Goal: Transaction & Acquisition: Purchase product/service

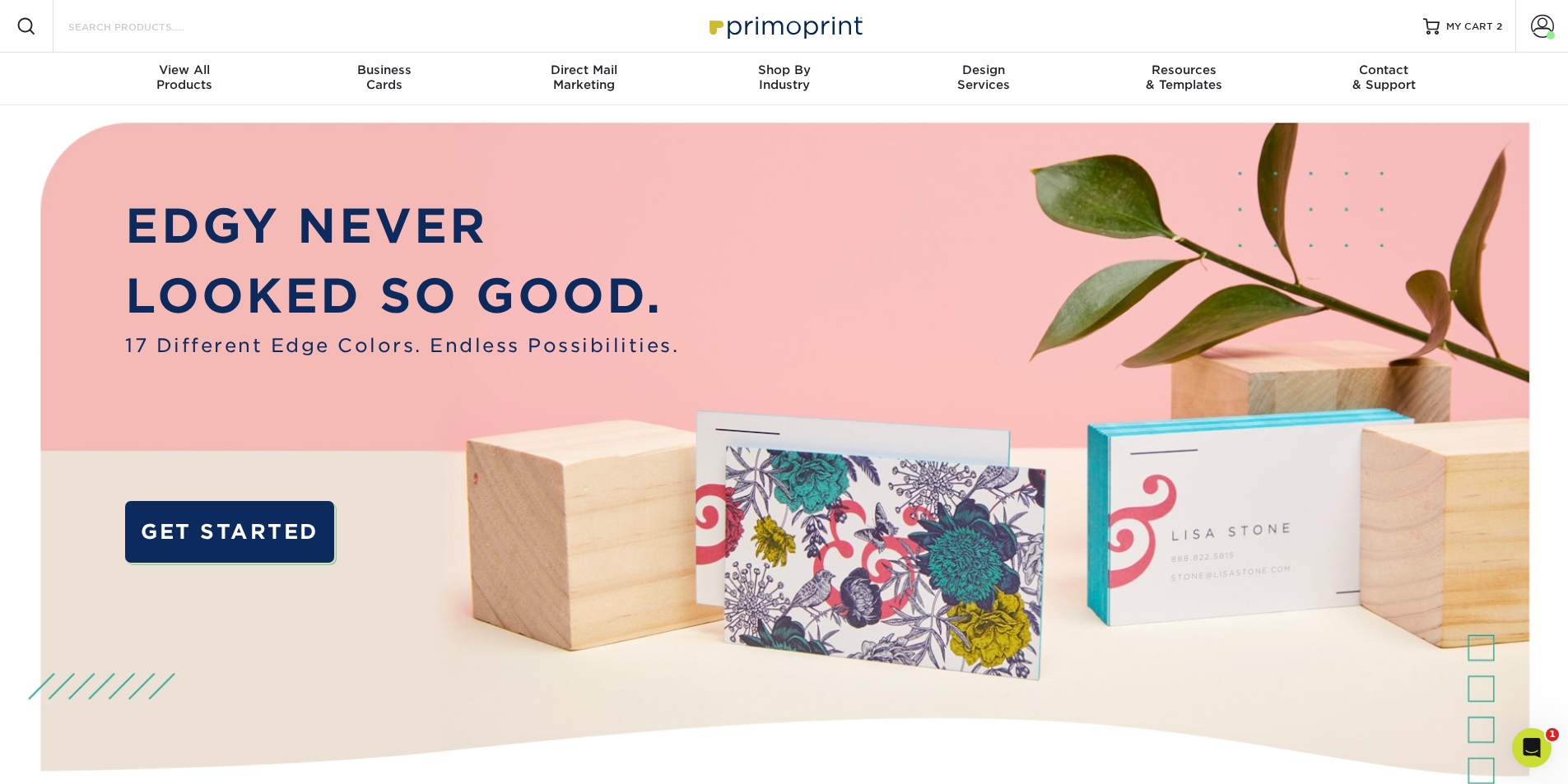
click at [141, 26] on input "Search Products" at bounding box center [147, 26] width 161 height 20
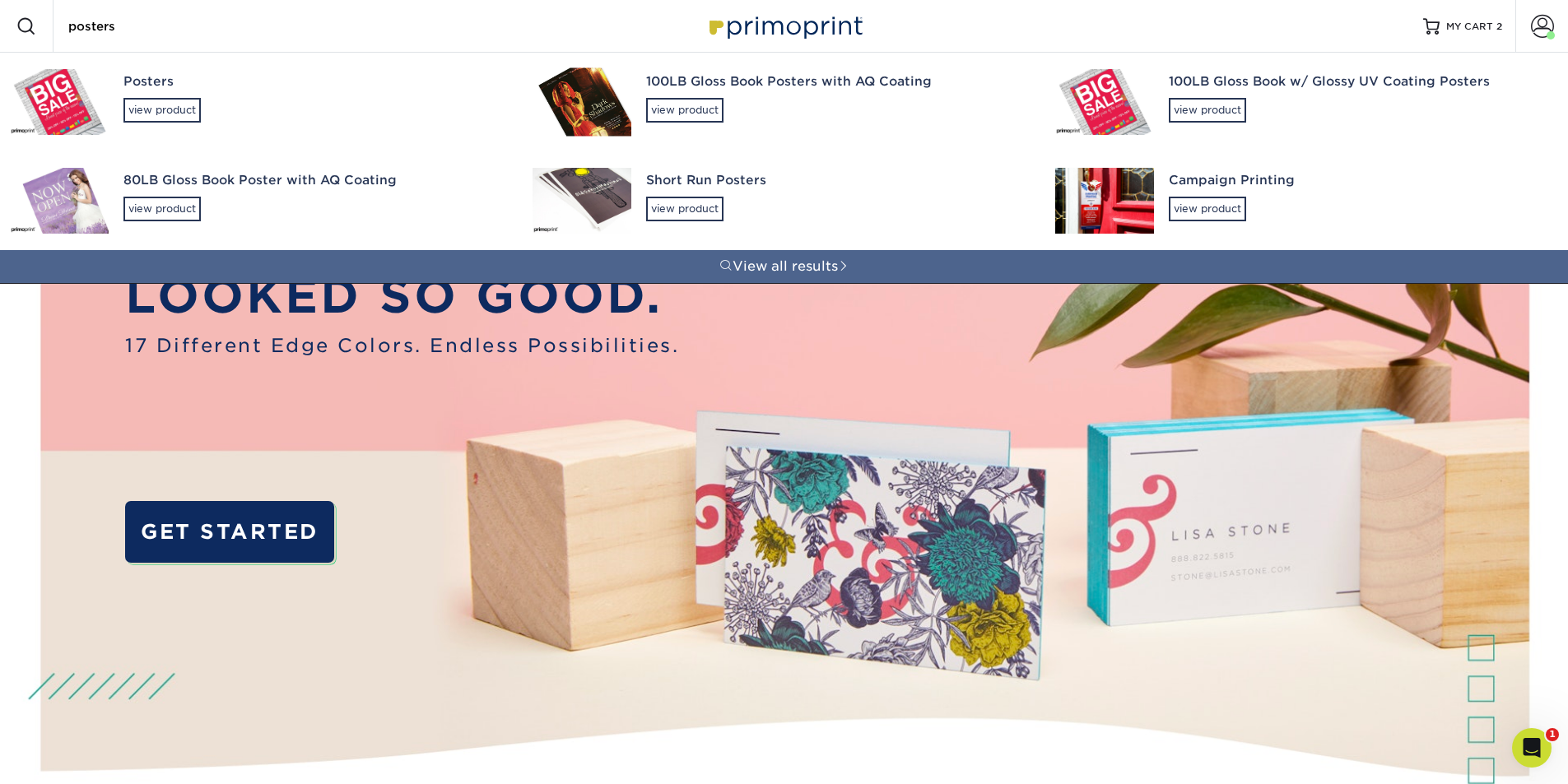
type input "posters"
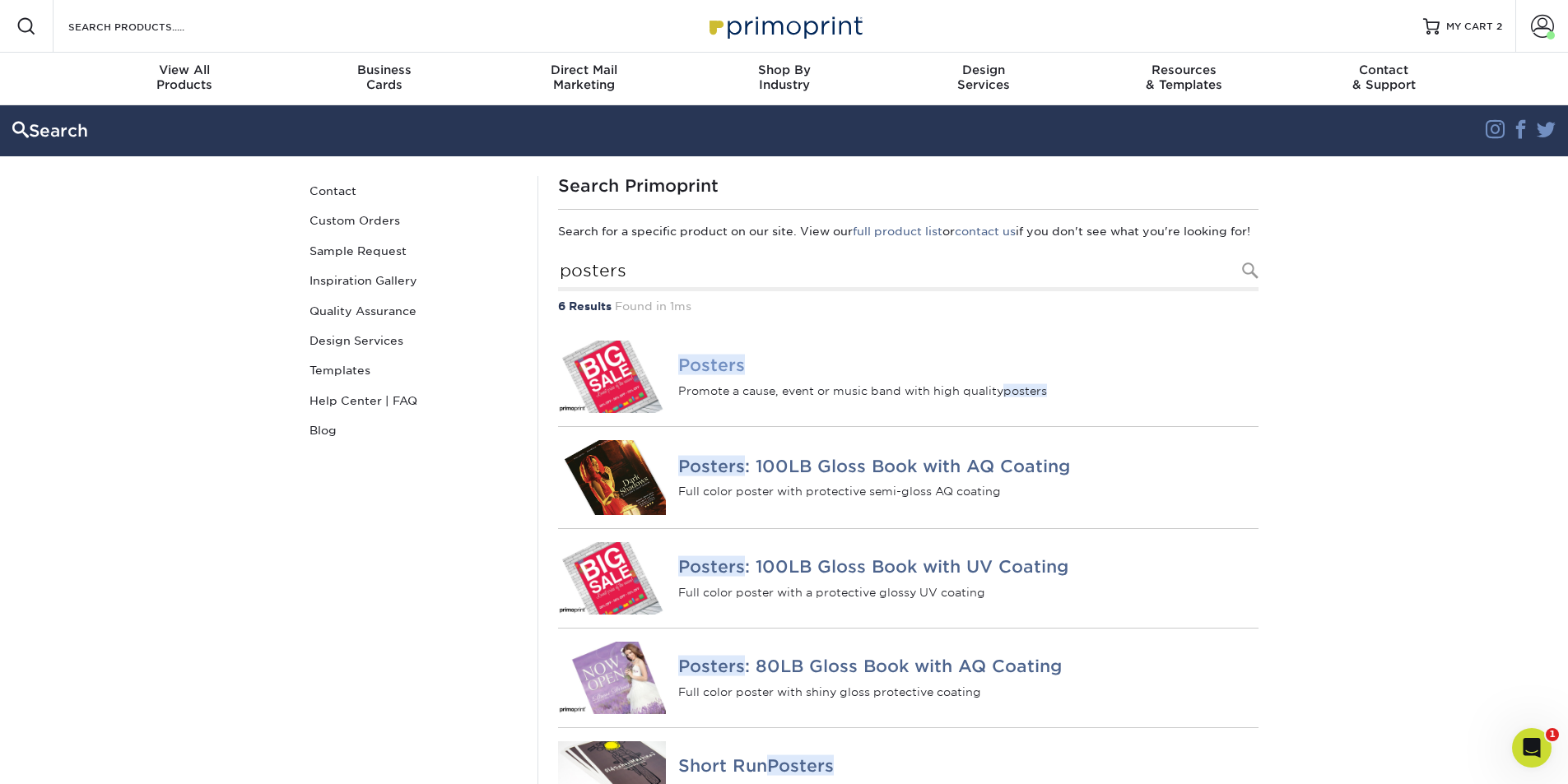
click at [626, 382] on img at bounding box center [612, 377] width 108 height 73
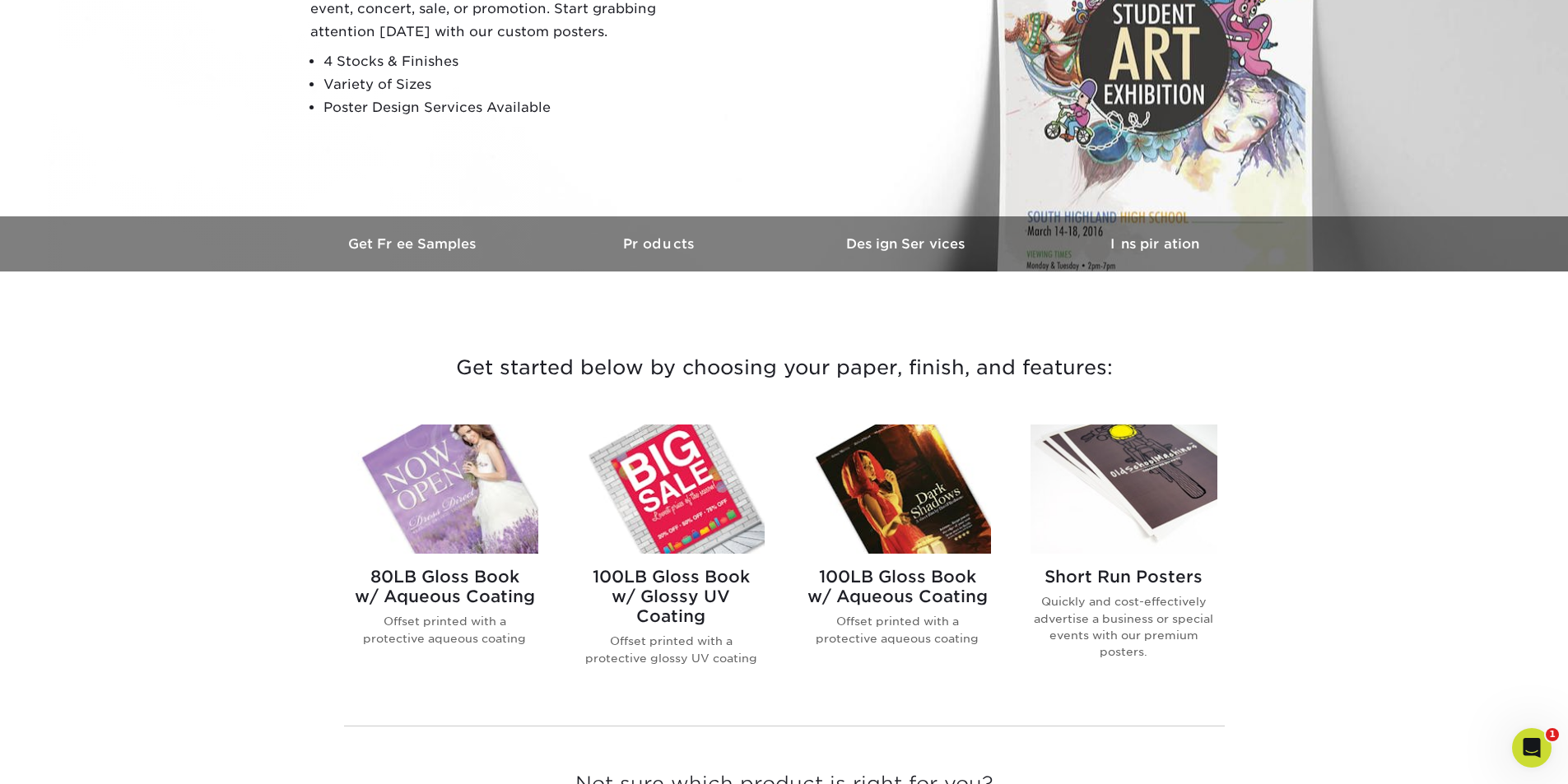
scroll to position [329, 0]
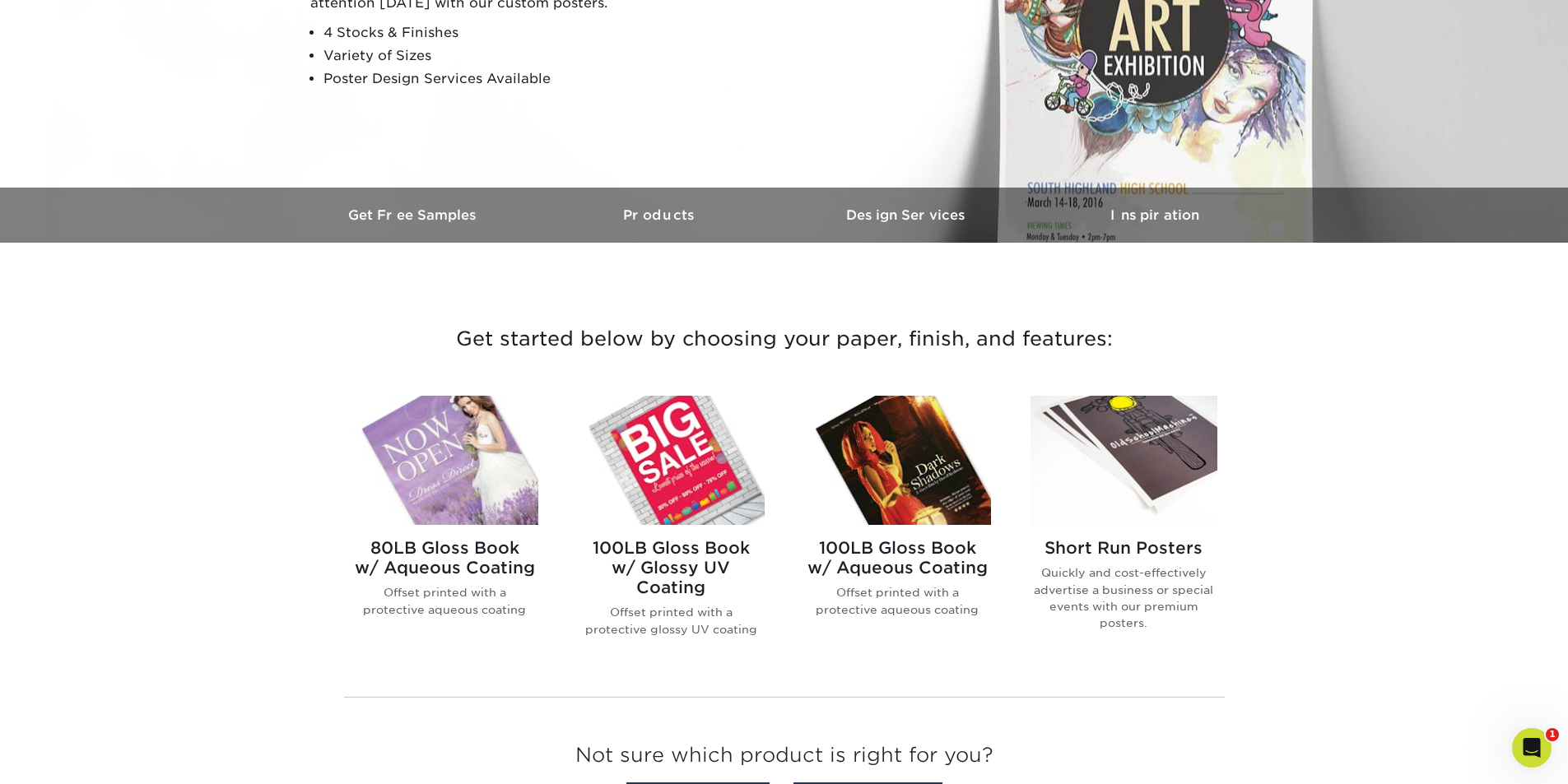
click at [1129, 441] on img at bounding box center [1123, 460] width 187 height 129
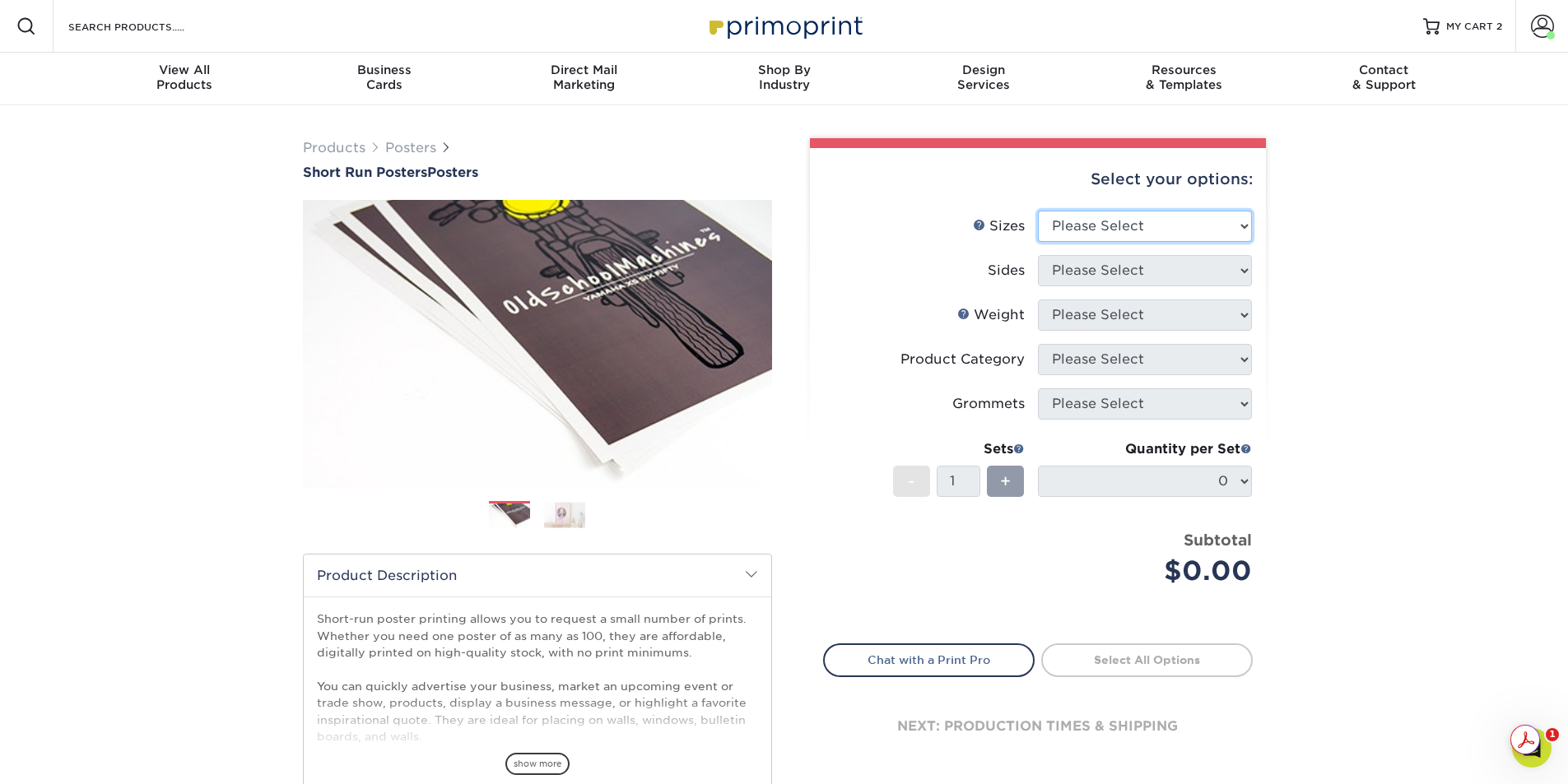
click at [1247, 226] on select "Please Select 12" x 12" 12" x 15" 12" x 17" 12" x 18" 12" x 20" 12" x 24" 12" x…" at bounding box center [1145, 226] width 214 height 32
select select "16.00x20.00"
click at [1038, 211] on select "Please Select 12" x 12" 12" x 15" 12" x 17" 12" x 18" 12" x 20" 12" x 24" 12" x…" at bounding box center [1145, 226] width 214 height 32
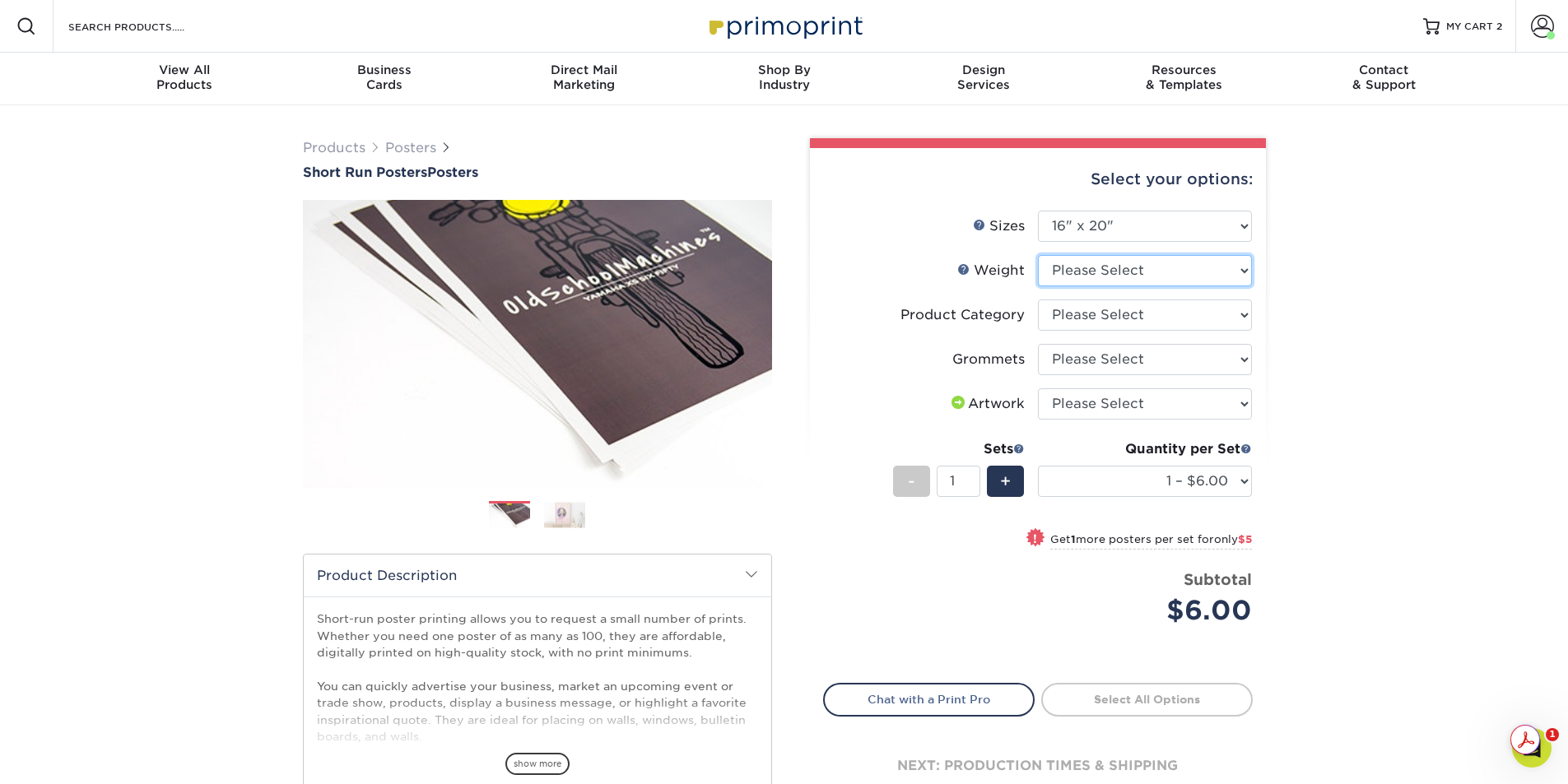
click at [1243, 275] on select "Please Select 12PTC2S" at bounding box center [1145, 271] width 214 height 32
select select "12PTC2S"
click at [1038, 256] on select "Please Select 12PTC2S" at bounding box center [1145, 271] width 214 height 32
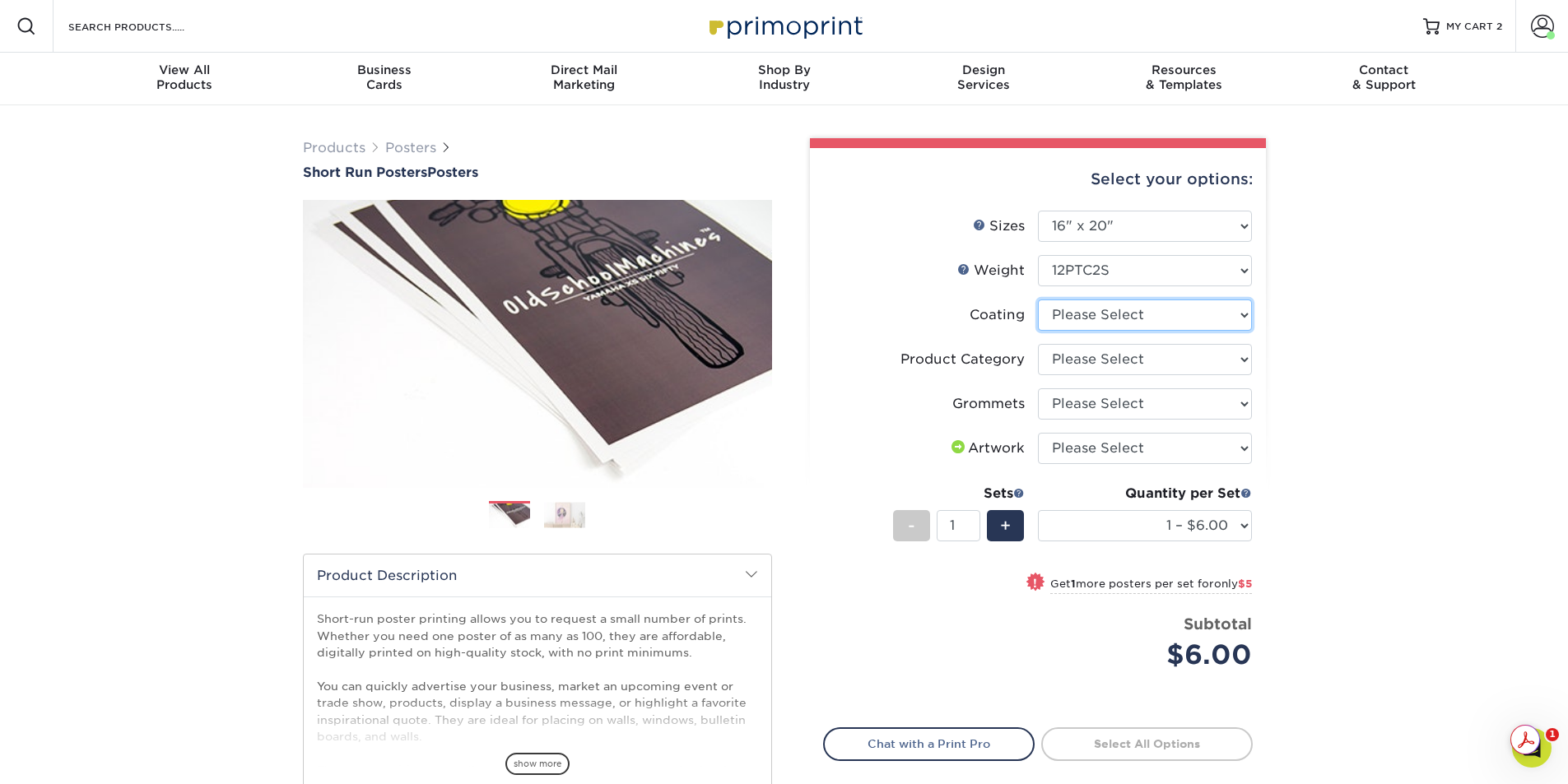
click at [1248, 321] on select at bounding box center [1145, 315] width 214 height 32
select select "3e7618de-abca-4bda-9f97-8b9129e913d8"
click at [1038, 300] on select at bounding box center [1145, 315] width 214 height 32
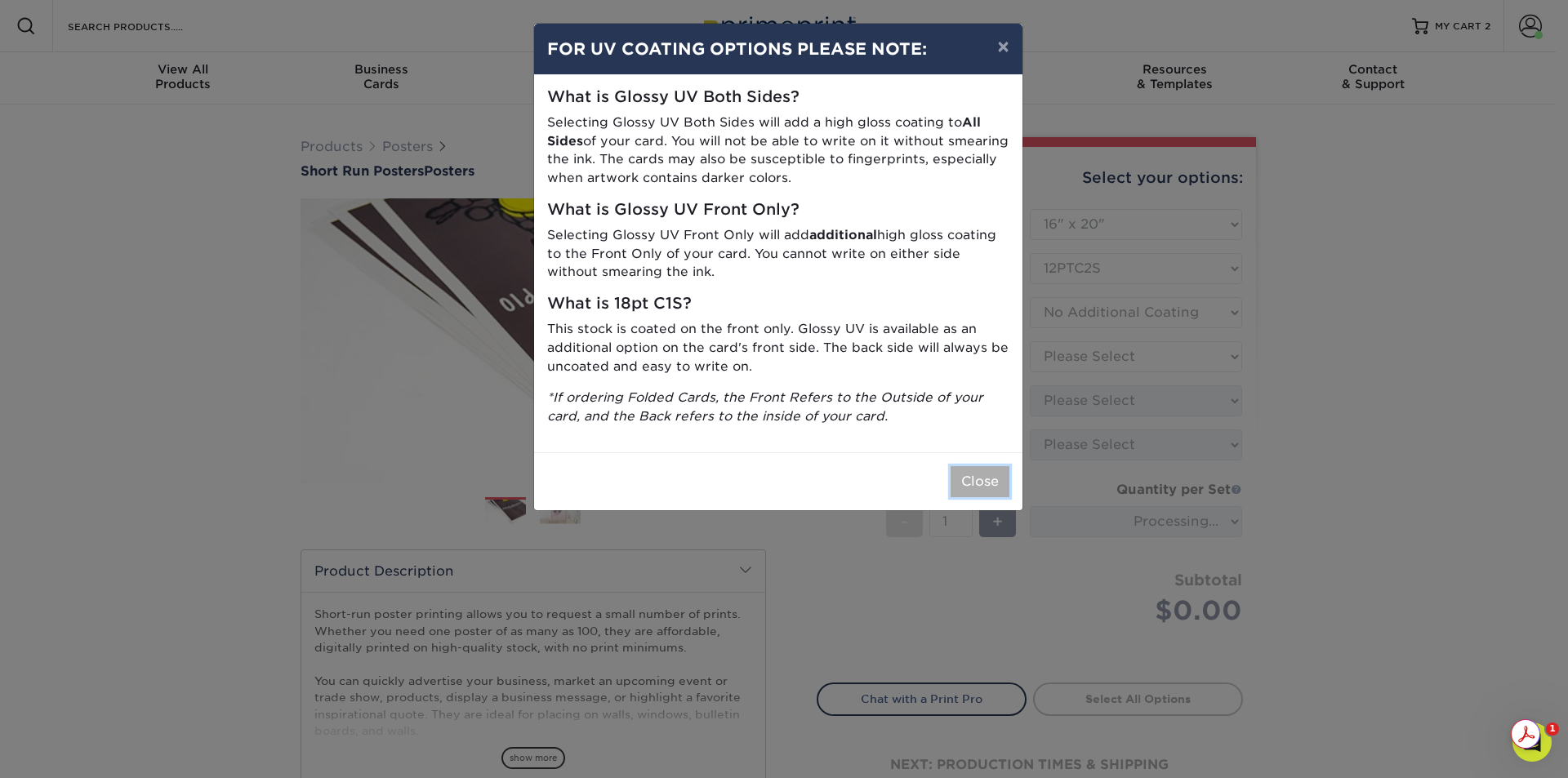
click at [991, 485] on button "Close" at bounding box center [980, 482] width 59 height 31
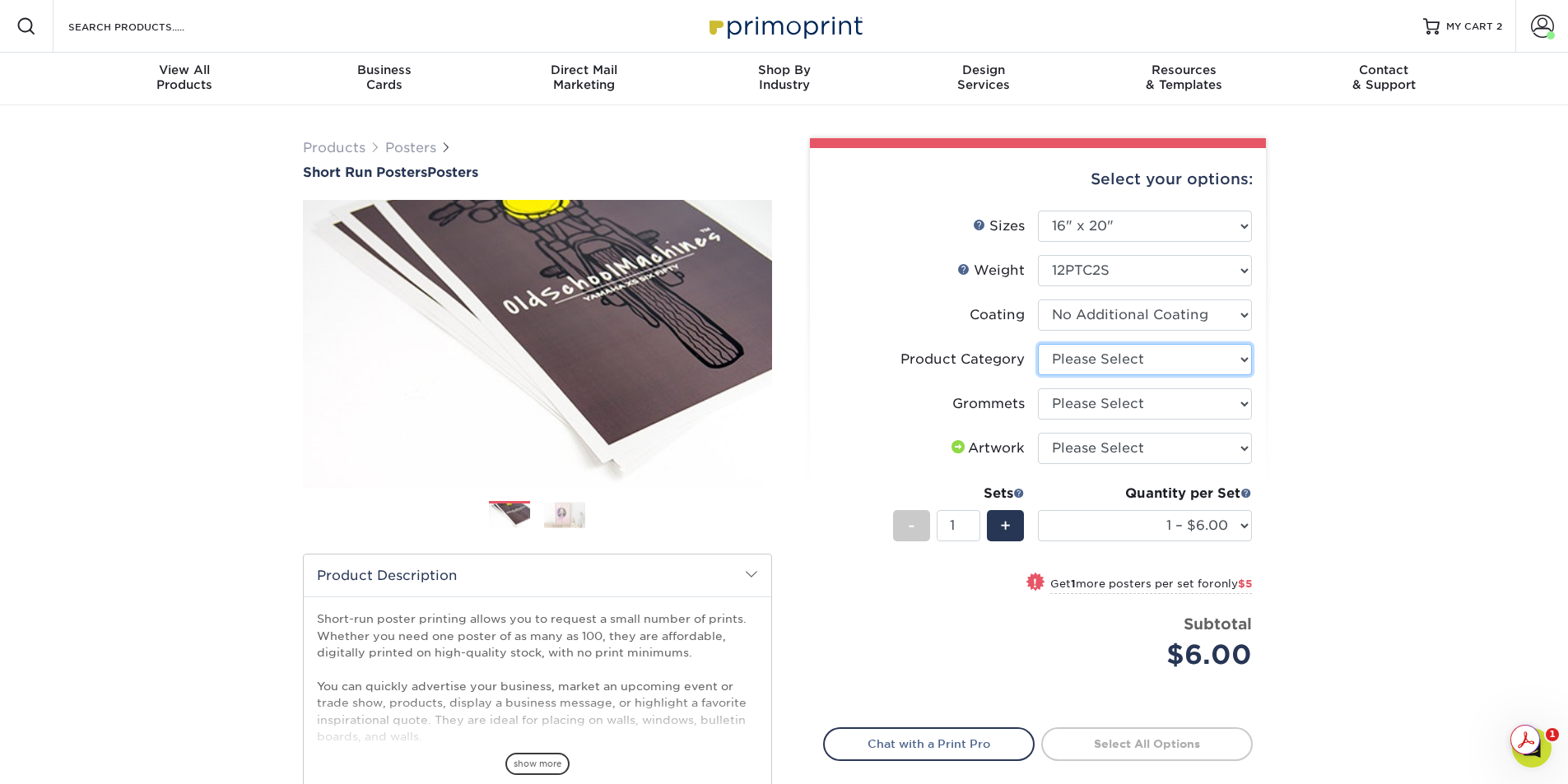
click at [1241, 362] on select "Please Select Blockout Poster" at bounding box center [1145, 359] width 214 height 32
select select "fa4be506-53fb-4ae9-92ef-b1dd4b719e38"
click at [1038, 344] on select "Please Select Blockout Poster" at bounding box center [1145, 359] width 214 height 32
click at [1241, 412] on select "Please Select No Grommets Yes, Grommet All 4 Corners Yes, Grommets Top Corners …" at bounding box center [1145, 404] width 214 height 32
select select "90d329df-db80-4206-b821-ff9d3f363977"
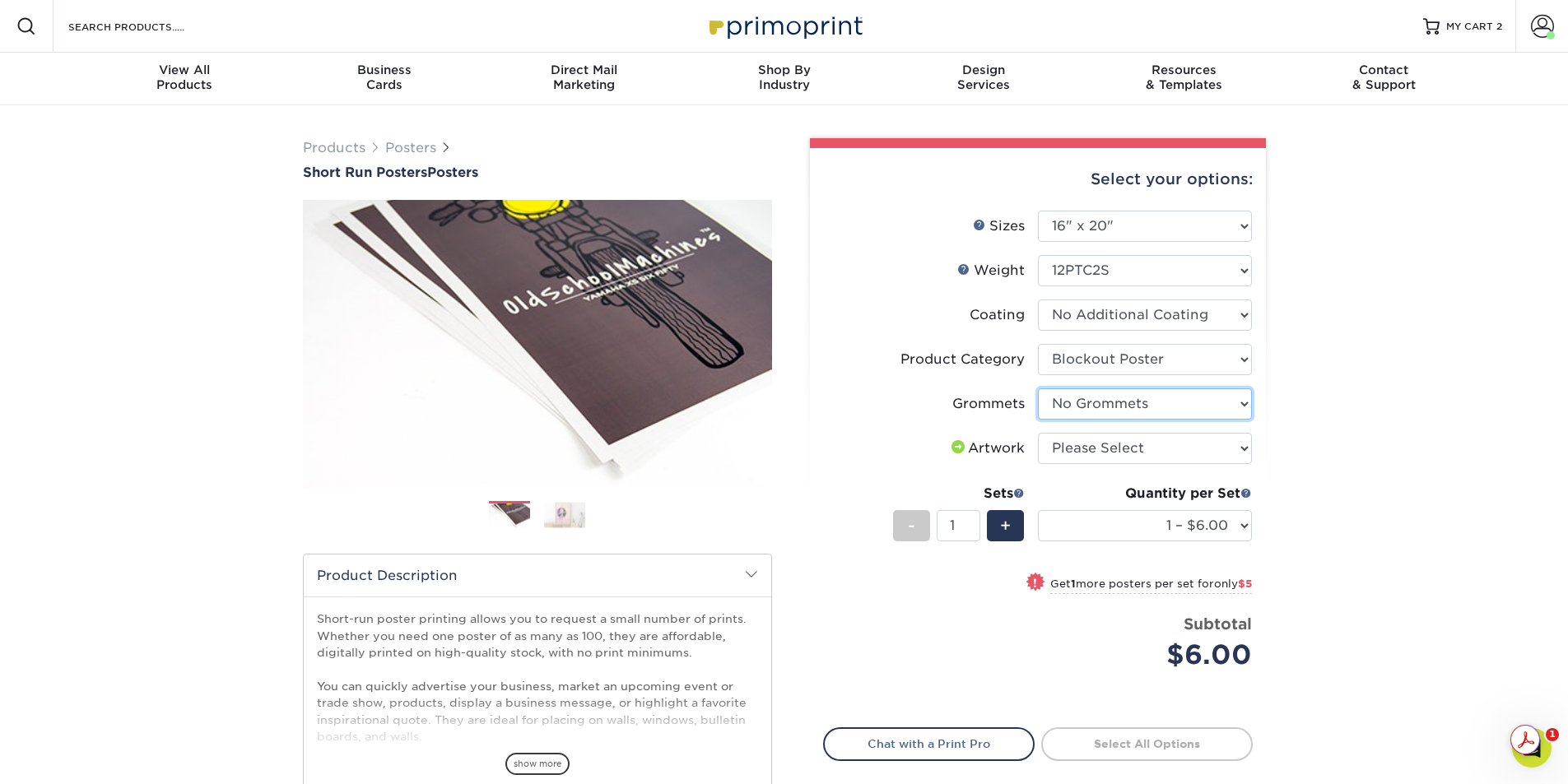
click at [1038, 389] on select "Please Select No Grommets Yes, Grommet All 4 Corners Yes, Grommets Top Corners …" at bounding box center [1145, 404] width 214 height 32
click at [1245, 456] on select "Please Select I will upload files I need a design - $150" at bounding box center [1145, 448] width 214 height 32
select select "upload"
click at [1038, 433] on select "Please Select I will upload files I need a design - $150" at bounding box center [1145, 448] width 214 height 32
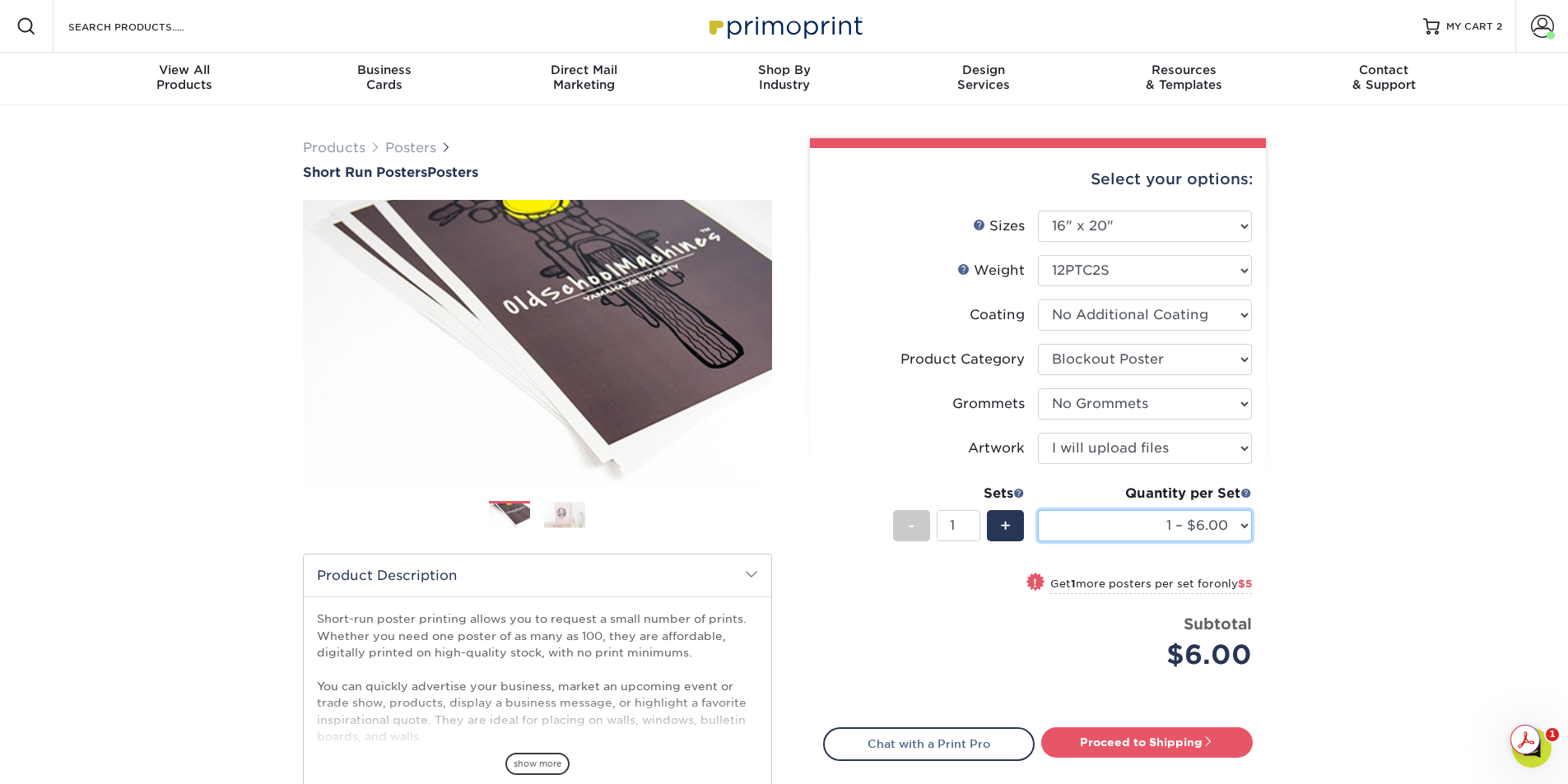
click at [1243, 531] on select "1 – $6.00 2 – $11.00 3 – $16.00 4 – $21.00 5 – $26.00 6 – $31.00 7 – $36.00 8 –…" at bounding box center [1145, 526] width 214 height 32
click at [1467, 437] on div "Products Posters Short Run Posters Posters" at bounding box center [784, 545] width 1568 height 879
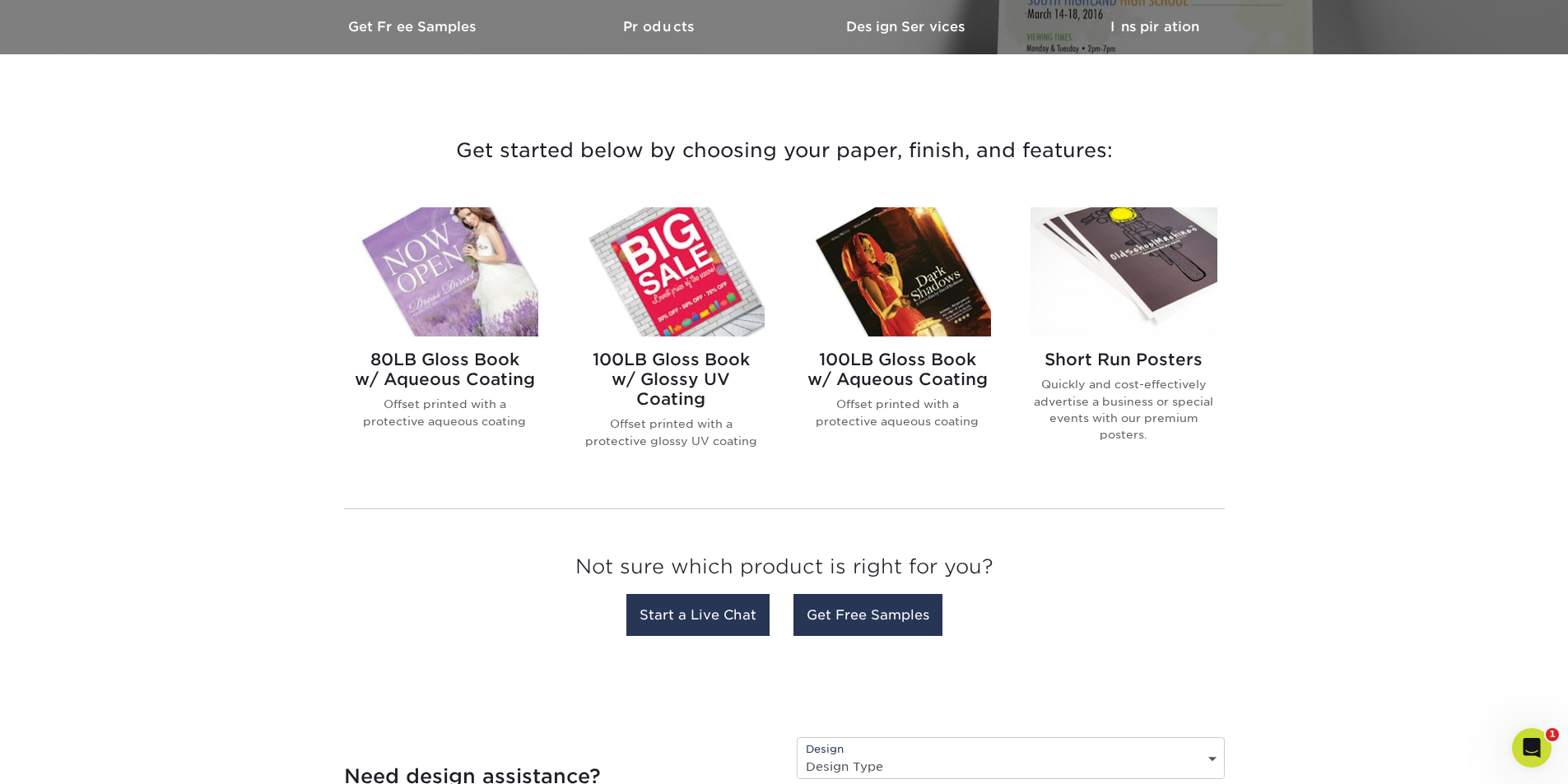
scroll to position [576, 0]
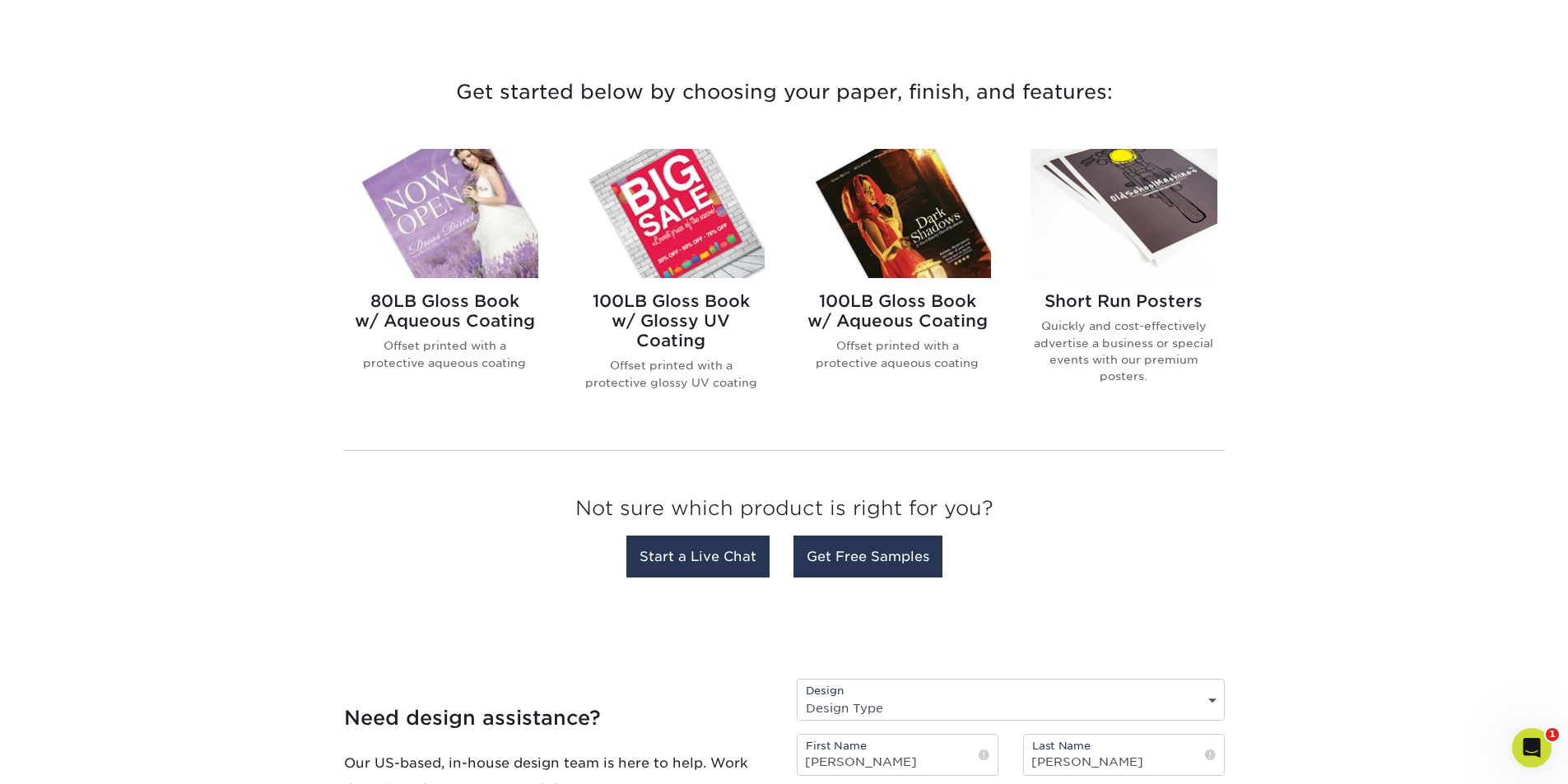
click at [488, 226] on img at bounding box center [444, 213] width 187 height 129
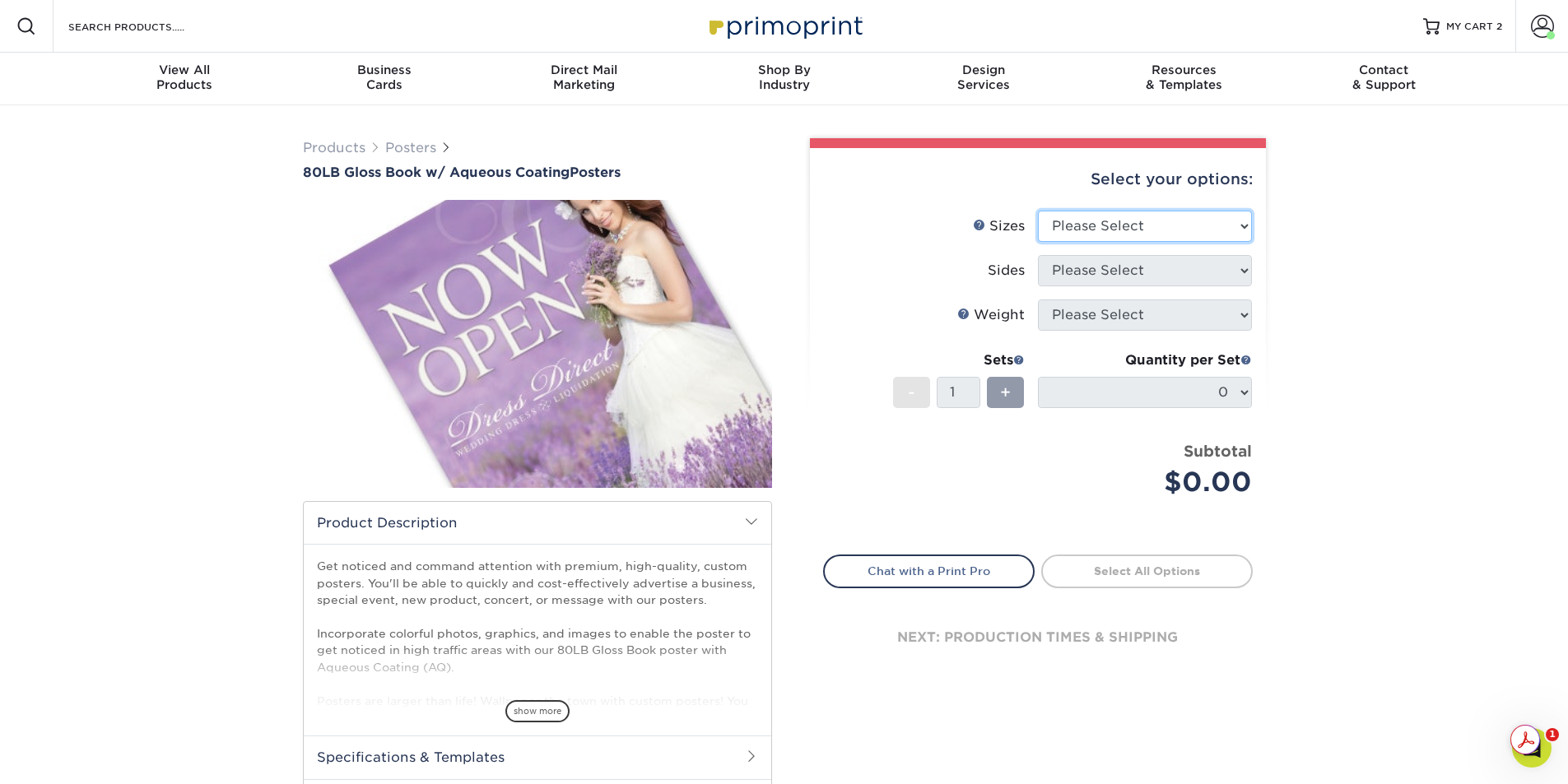
click at [1239, 228] on select "Please Select 13" x 19" 18" x 24" 19" x 27" 24" x 36" 26" x 39"" at bounding box center [1145, 226] width 214 height 32
select select "18.00x24.00"
click at [1038, 211] on select "Please Select 13" x 19" 18" x 24" 19" x 27" 24" x 36" 26" x 39"" at bounding box center [1145, 226] width 214 height 32
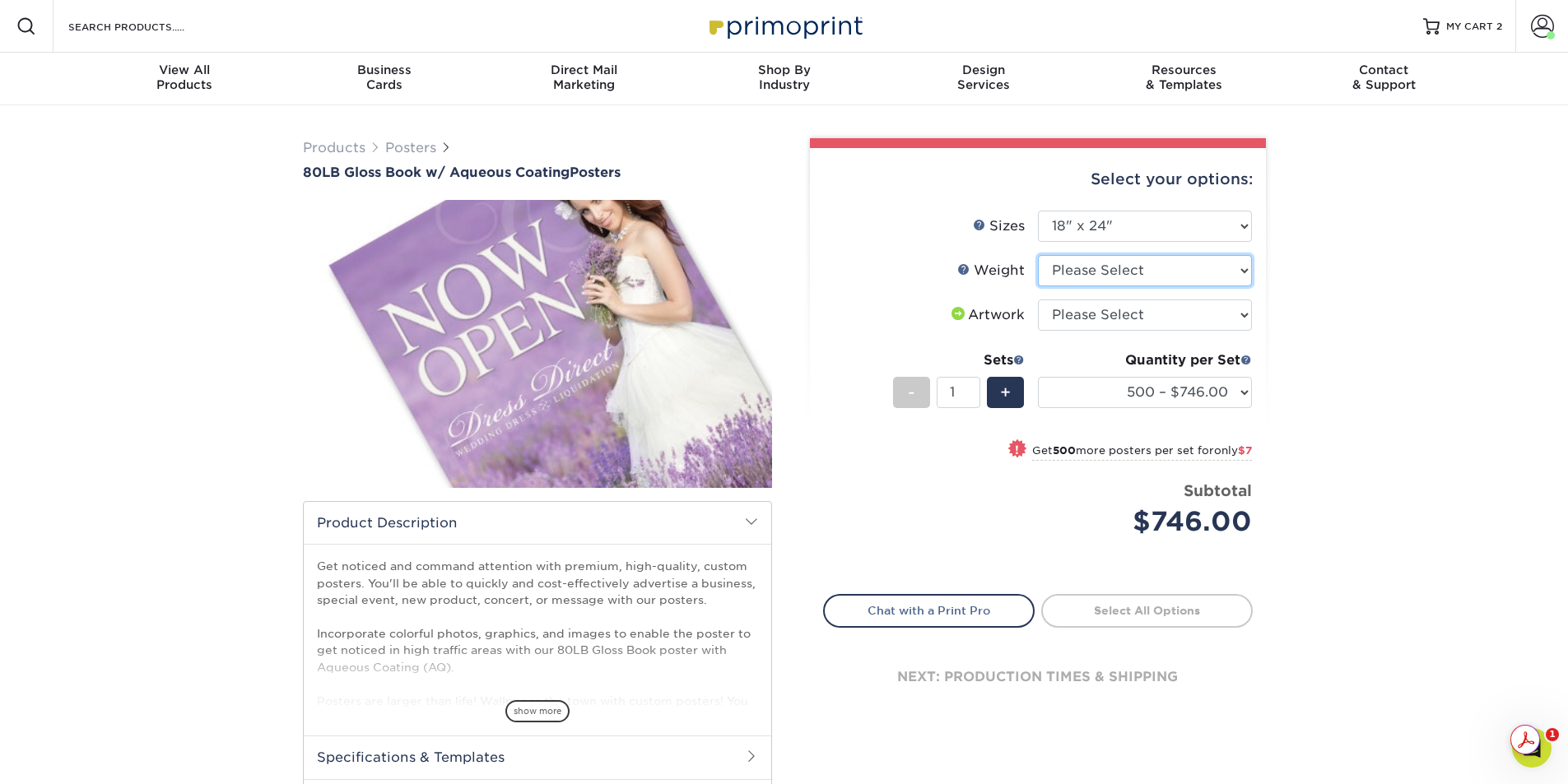
click at [1241, 283] on select "Please Select 80LB" at bounding box center [1145, 271] width 214 height 32
select select "80LB"
click at [1038, 256] on select "Please Select 80LB" at bounding box center [1145, 271] width 214 height 32
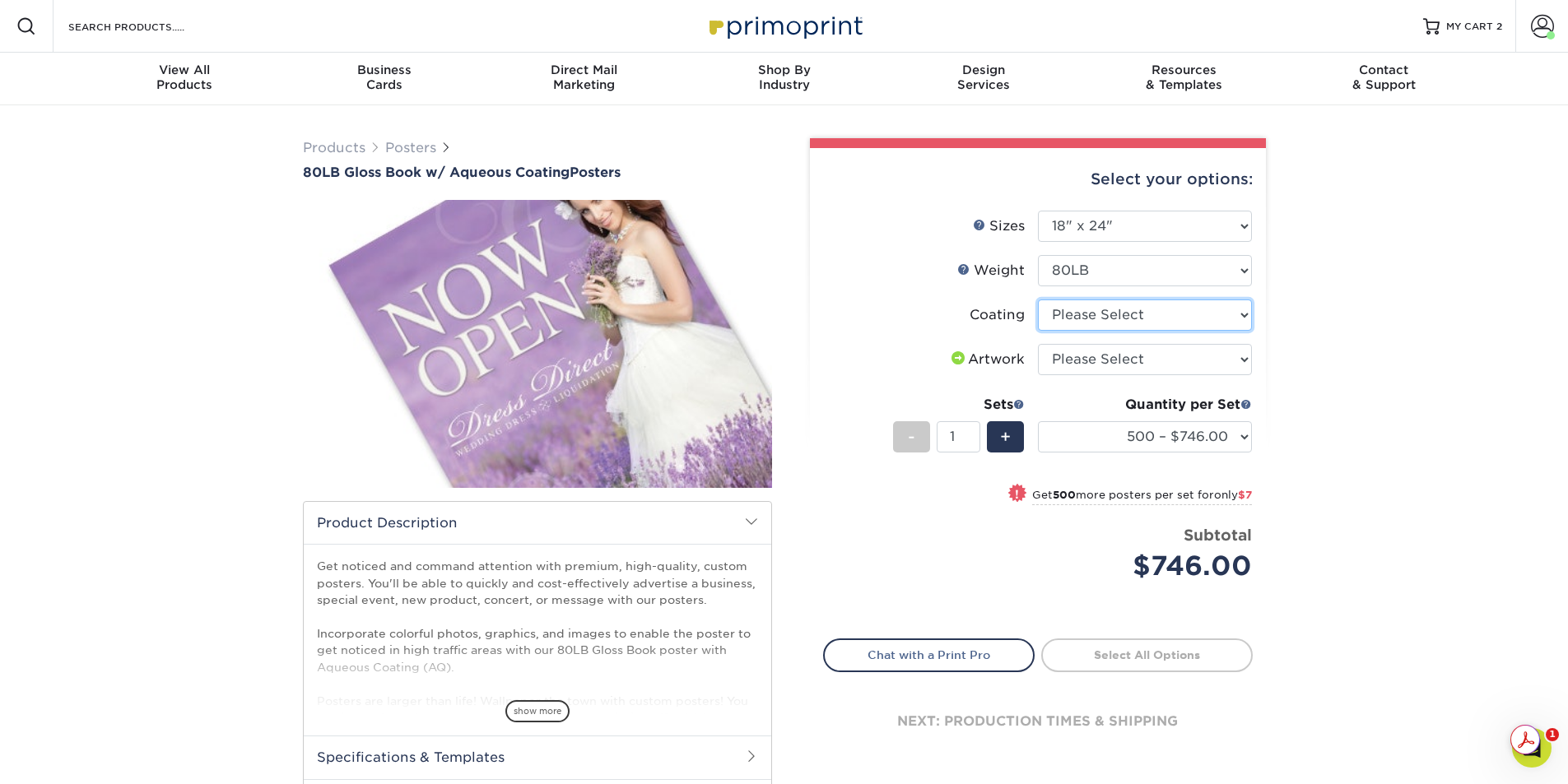
click at [1247, 315] on select at bounding box center [1145, 315] width 214 height 32
select select "d41dab50-ff65-4f4f-bb17-2afe4d36ae33"
click at [1038, 300] on select at bounding box center [1145, 315] width 214 height 32
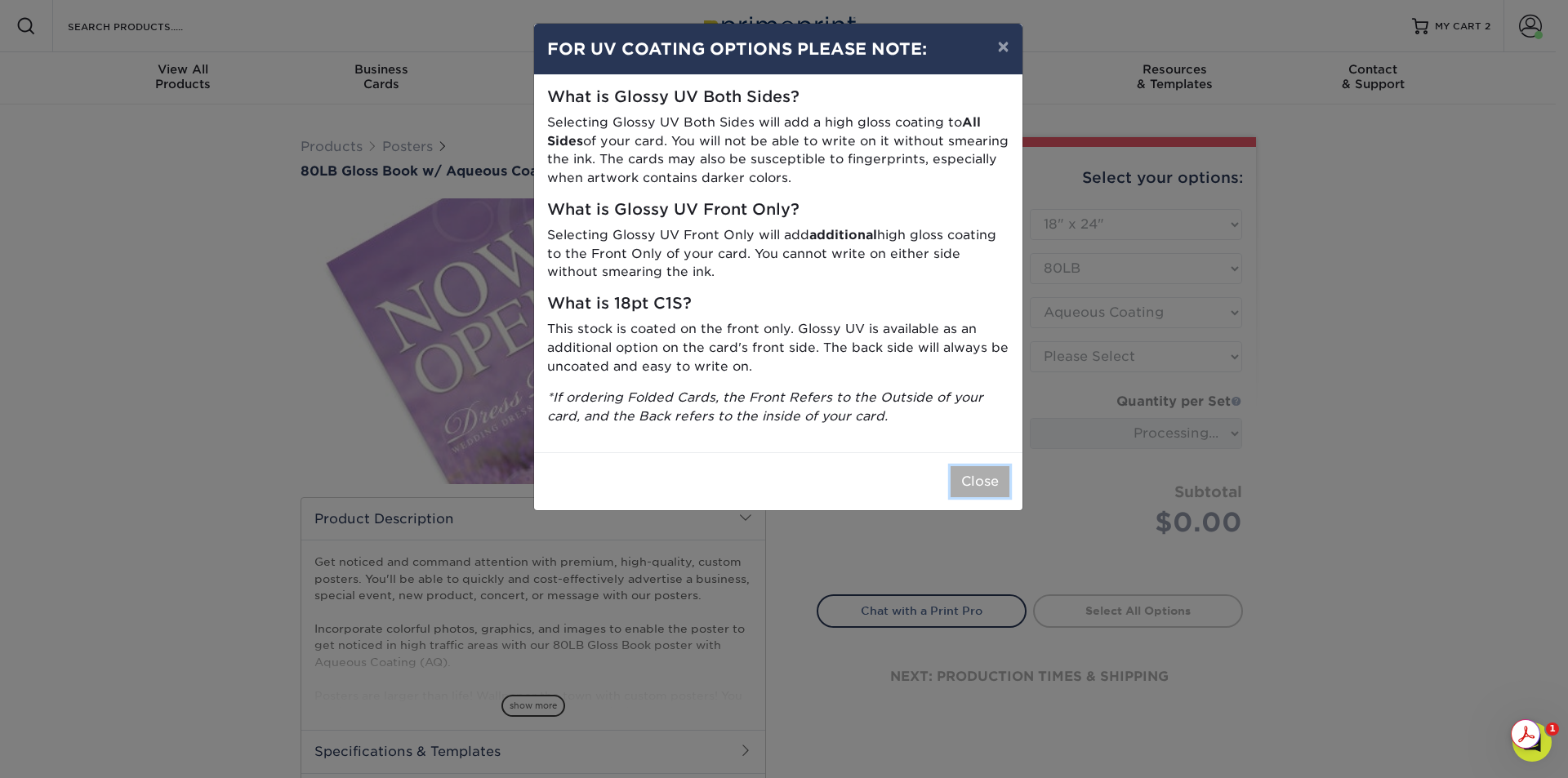
click at [995, 489] on button "Close" at bounding box center [980, 482] width 59 height 31
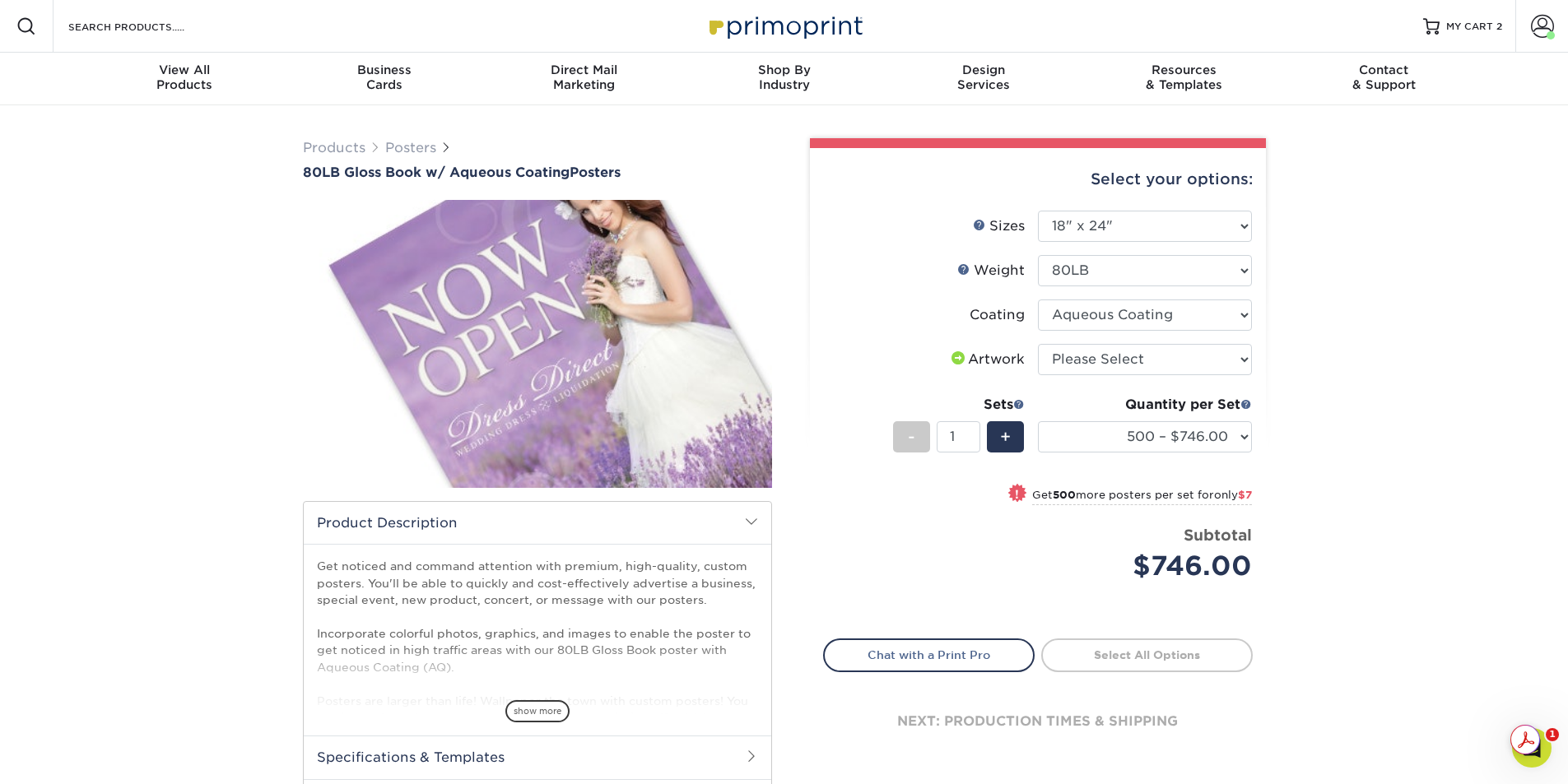
click at [1253, 364] on div "Select your options: Sizes Help Sizes Please Select 13" x 19" 18" x 24" 19" x 2…" at bounding box center [1038, 466] width 456 height 637
click at [1242, 358] on select "Please Select I will upload files I need a design - $150" at bounding box center [1145, 359] width 214 height 32
select select "upload"
click at [1038, 344] on select "Please Select I will upload files I need a design - $150" at bounding box center [1145, 359] width 214 height 32
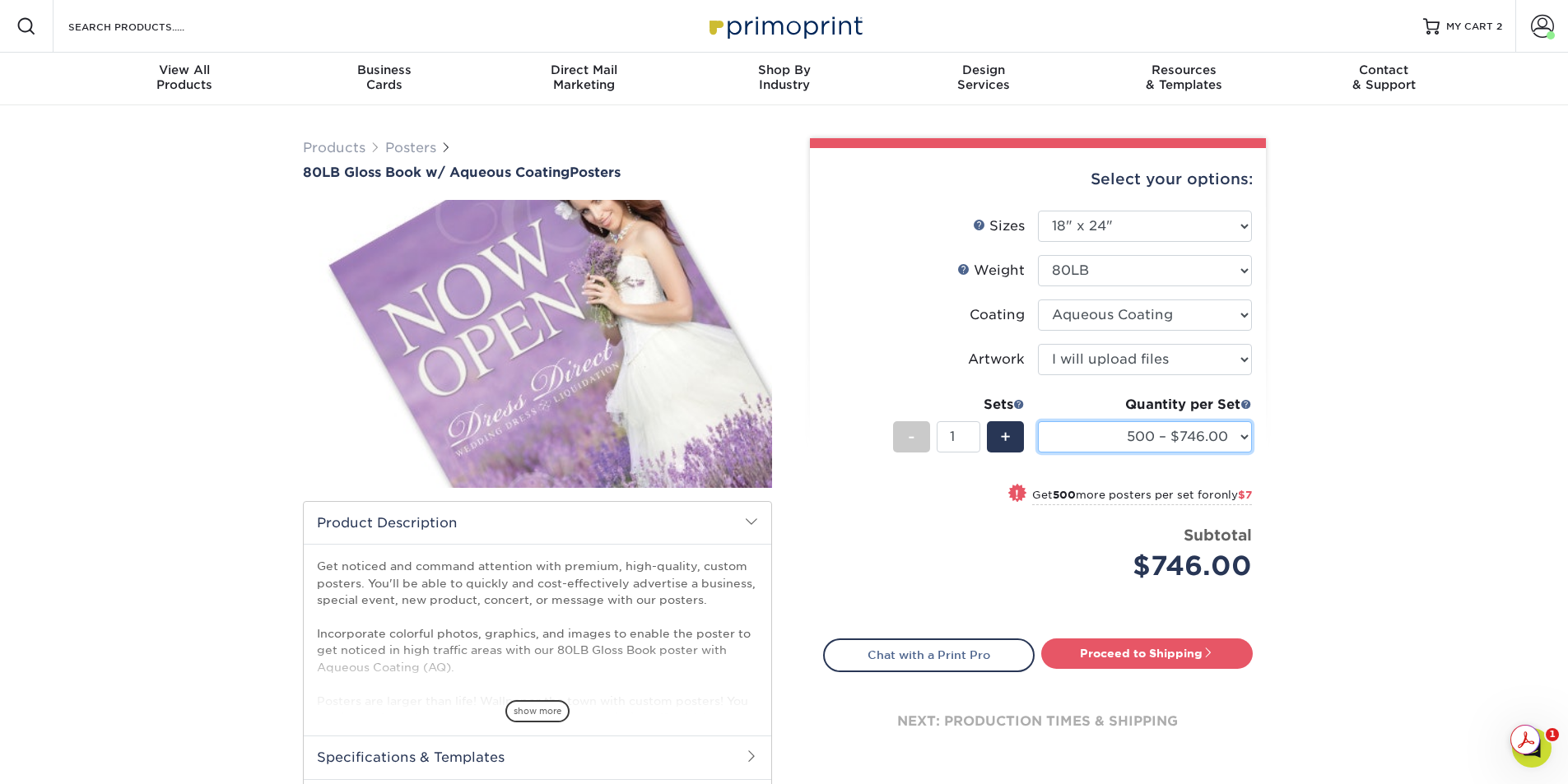
click at [1243, 438] on select "500 – $746.00 1000 – $753.00 2500 – $1315.00 5000 – $1700.00 10000 – $2471.00 1…" at bounding box center [1145, 437] width 214 height 32
select select "1000 – $753.00"
click at [1038, 421] on select "500 – $746.00 1000 – $753.00 2500 – $1315.00 5000 – $1700.00 10000 – $2471.00 1…" at bounding box center [1145, 437] width 214 height 32
click at [1345, 438] on div "Products Posters 80LB Gloss Book w/ Aqueous Coating Posters We /" at bounding box center [784, 518] width 1568 height 826
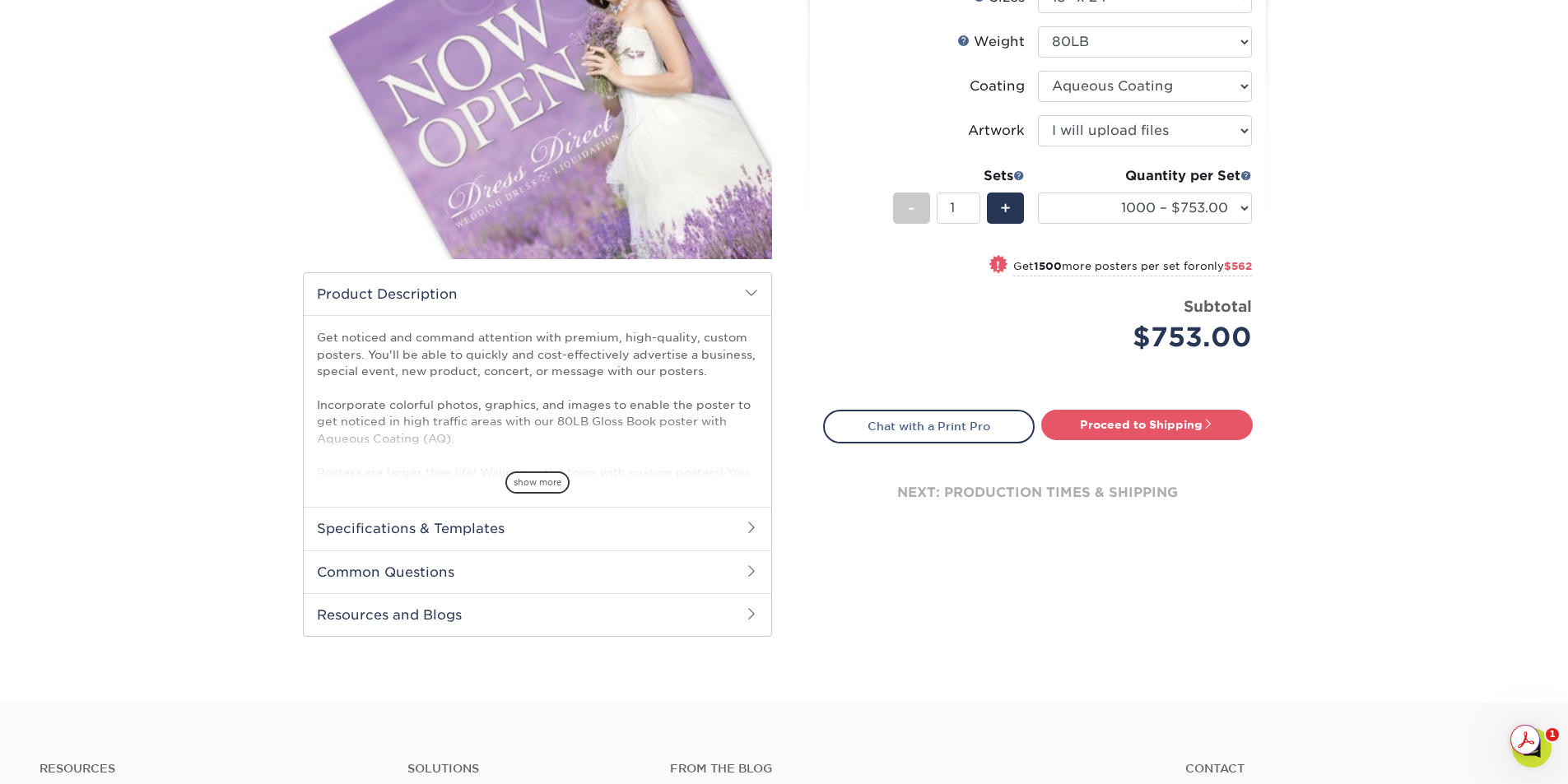
scroll to position [247, 0]
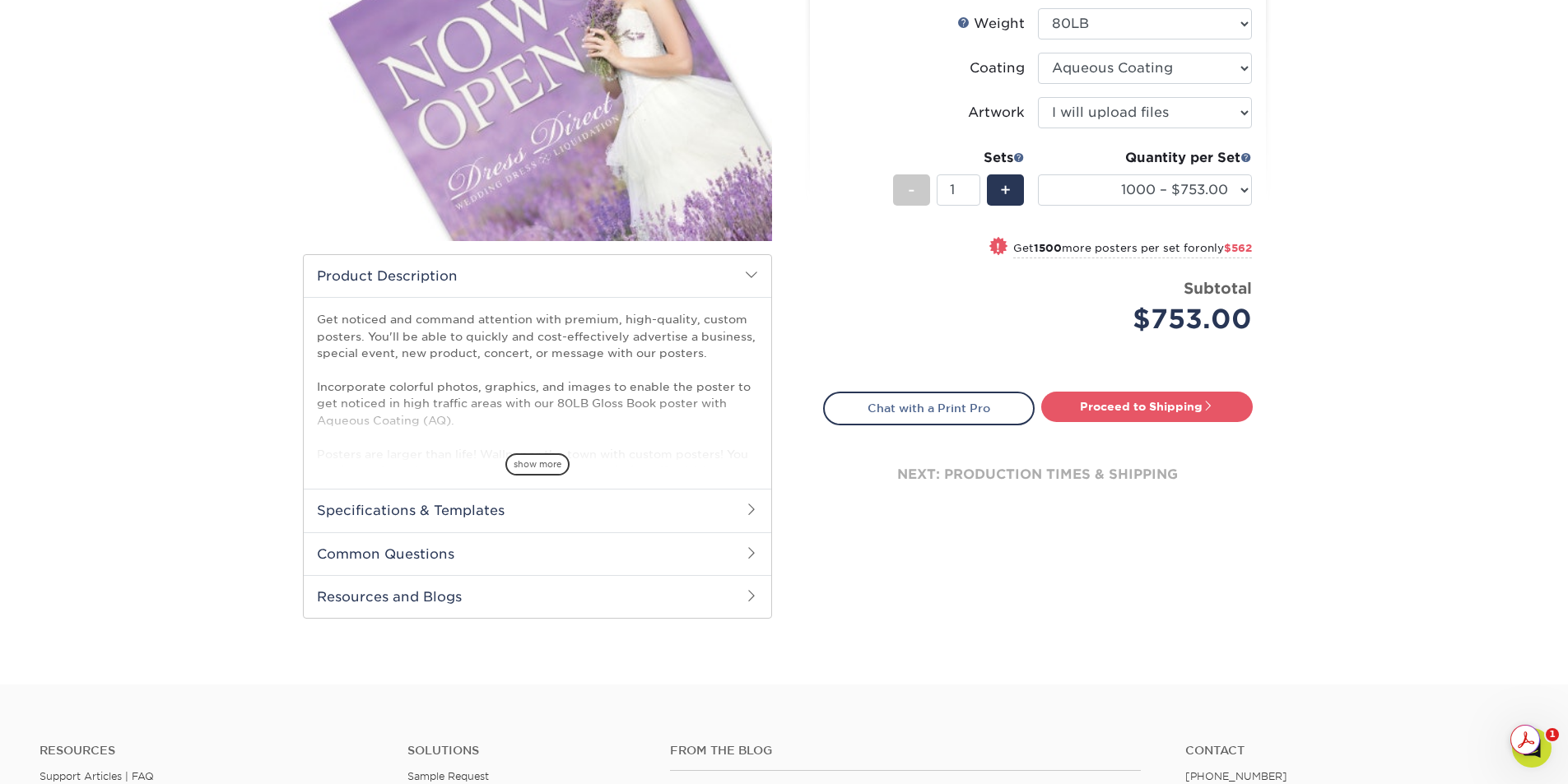
click at [561, 506] on h2 "Specifications & Templates" at bounding box center [537, 510] width 467 height 43
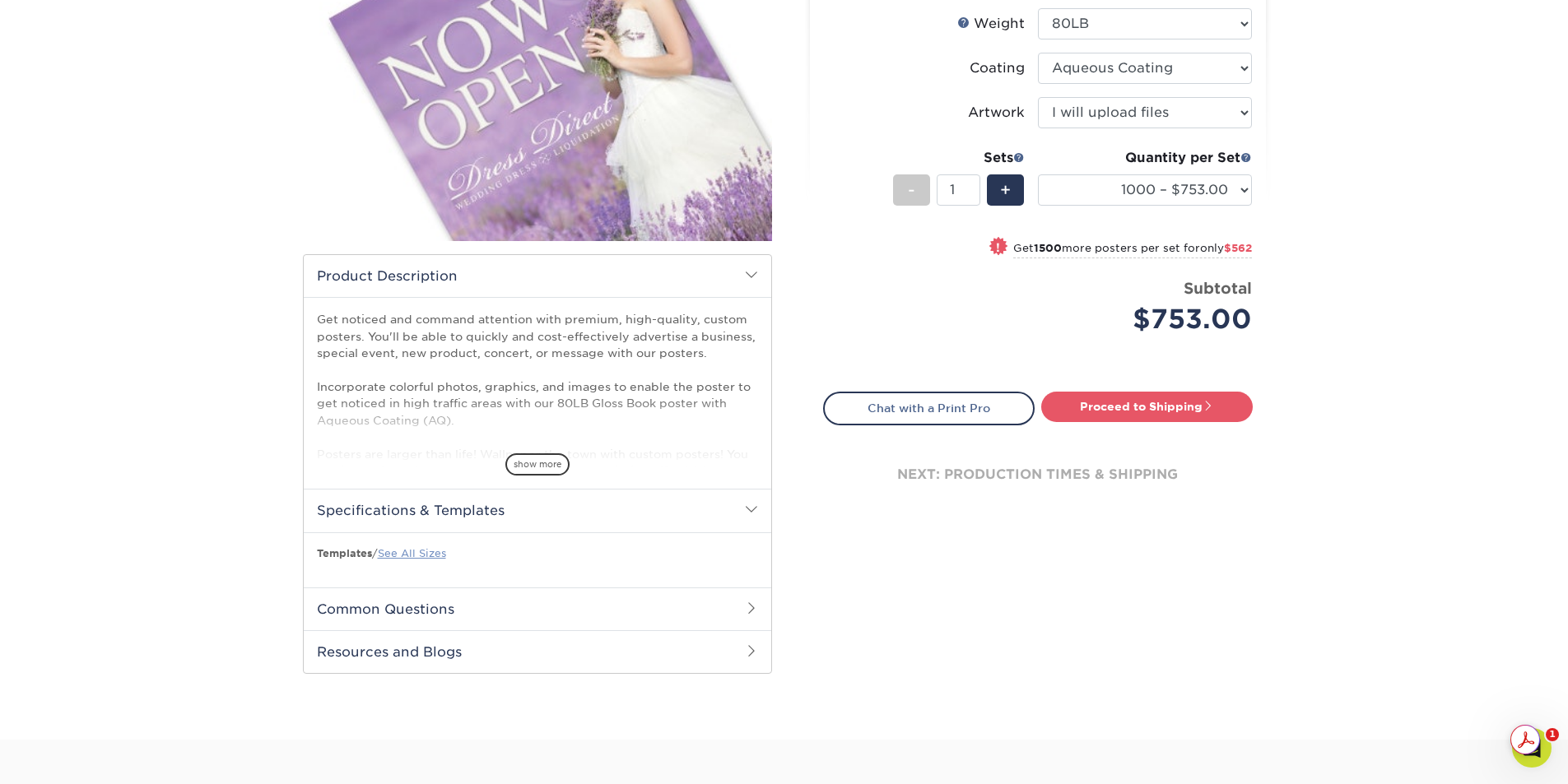
click at [418, 553] on link "See All Sizes" at bounding box center [412, 553] width 68 height 12
click at [1170, 404] on link "Proceed to Shipping" at bounding box center [1147, 406] width 212 height 30
type input "Set 1"
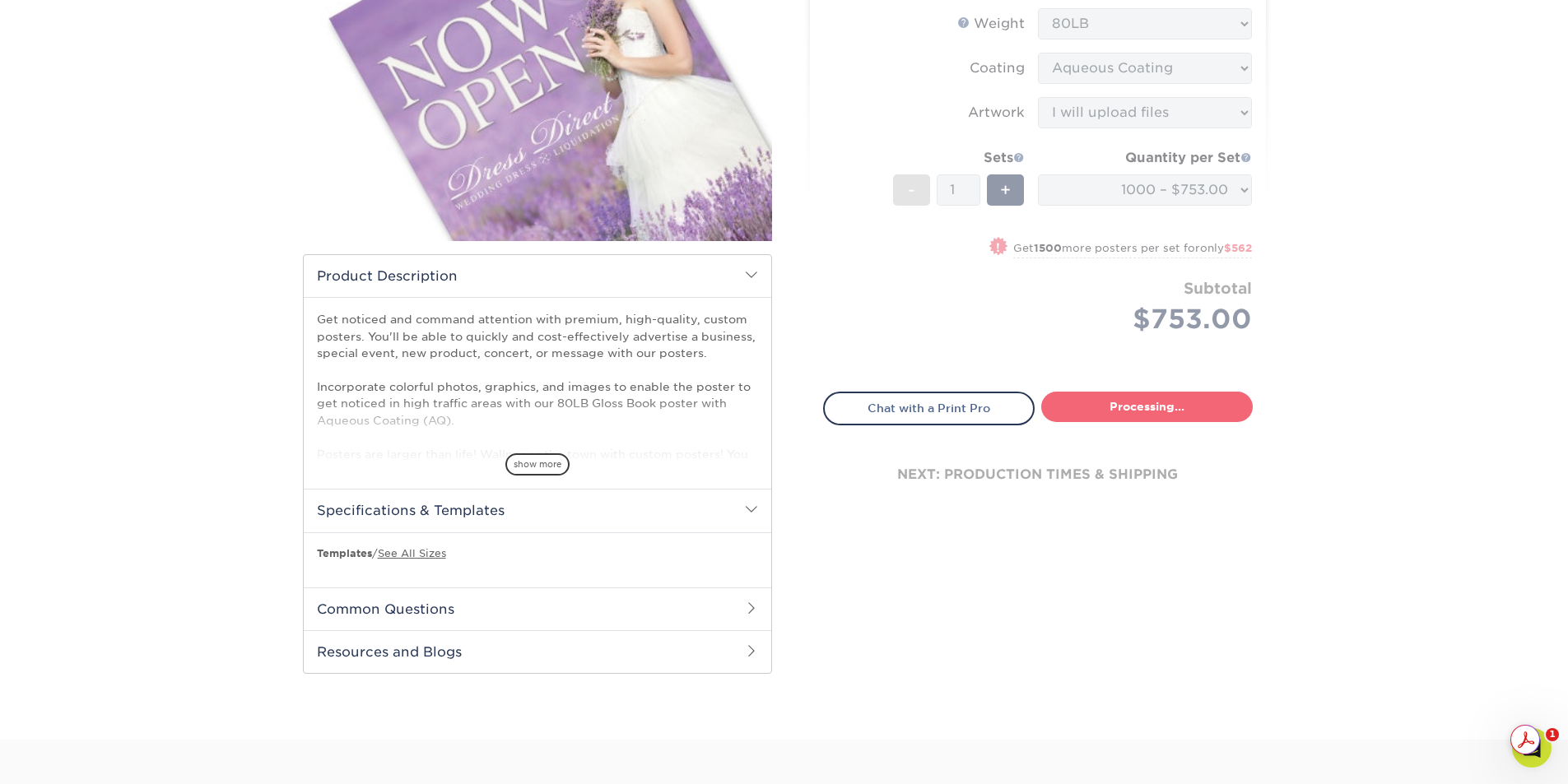
select select "cbc61ee7-fec1-4afe-a986-598399866579"
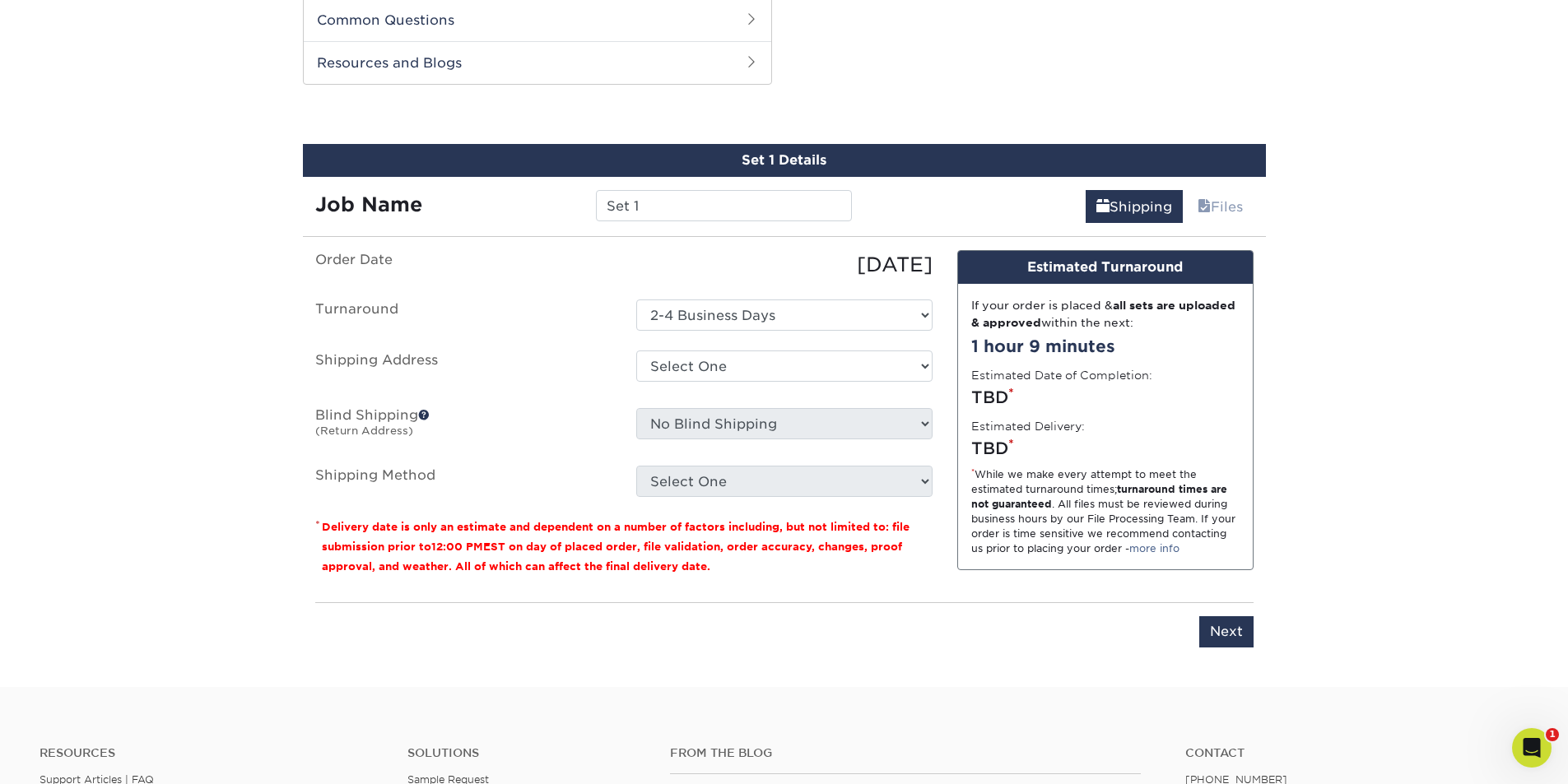
scroll to position [840, 0]
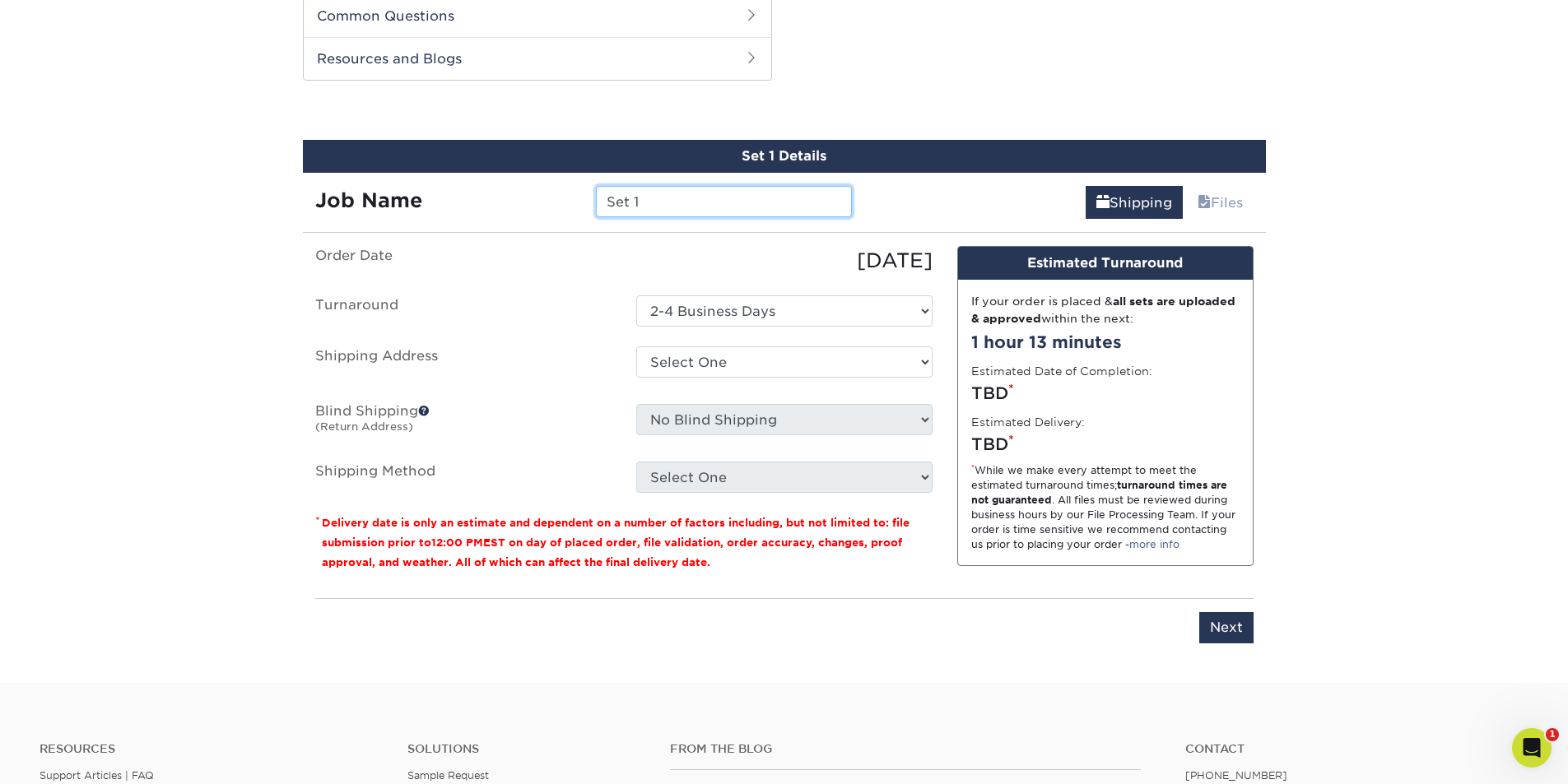
drag, startPoint x: 708, startPoint y: 204, endPoint x: 436, endPoint y: 217, distance: 272.3
click at [436, 217] on div "Job Name Set 1" at bounding box center [583, 201] width 562 height 32
type input "86FLEERposter"
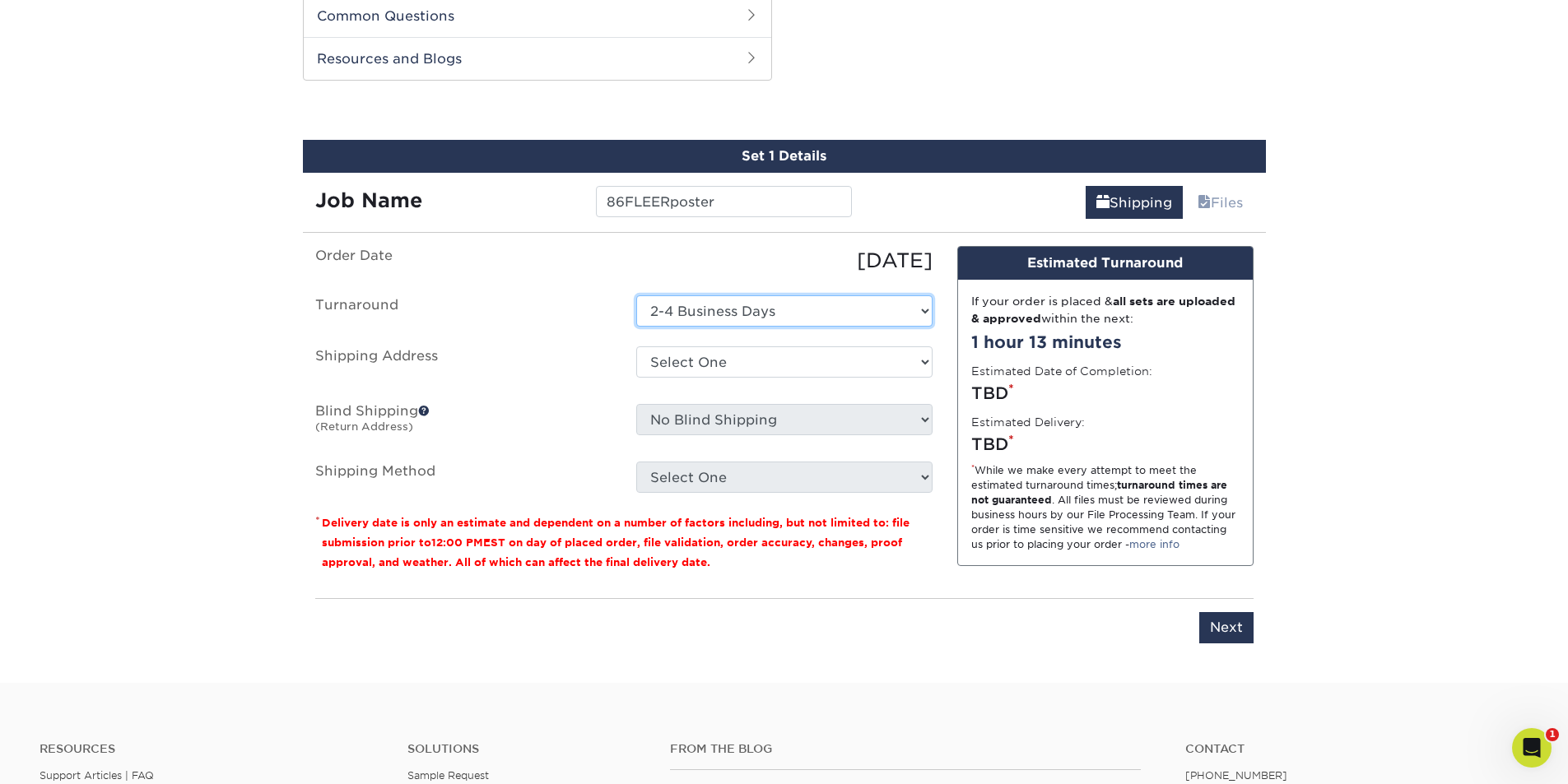
click at [863, 310] on select "Select One 2-4 Business Days" at bounding box center [785, 311] width 297 height 32
click at [637, 296] on select "Select One 2-4 Business Days" at bounding box center [785, 311] width 297 height 32
click at [832, 377] on select "Select One Location Location + Add New Address" at bounding box center [785, 362] width 297 height 32
select select "283857"
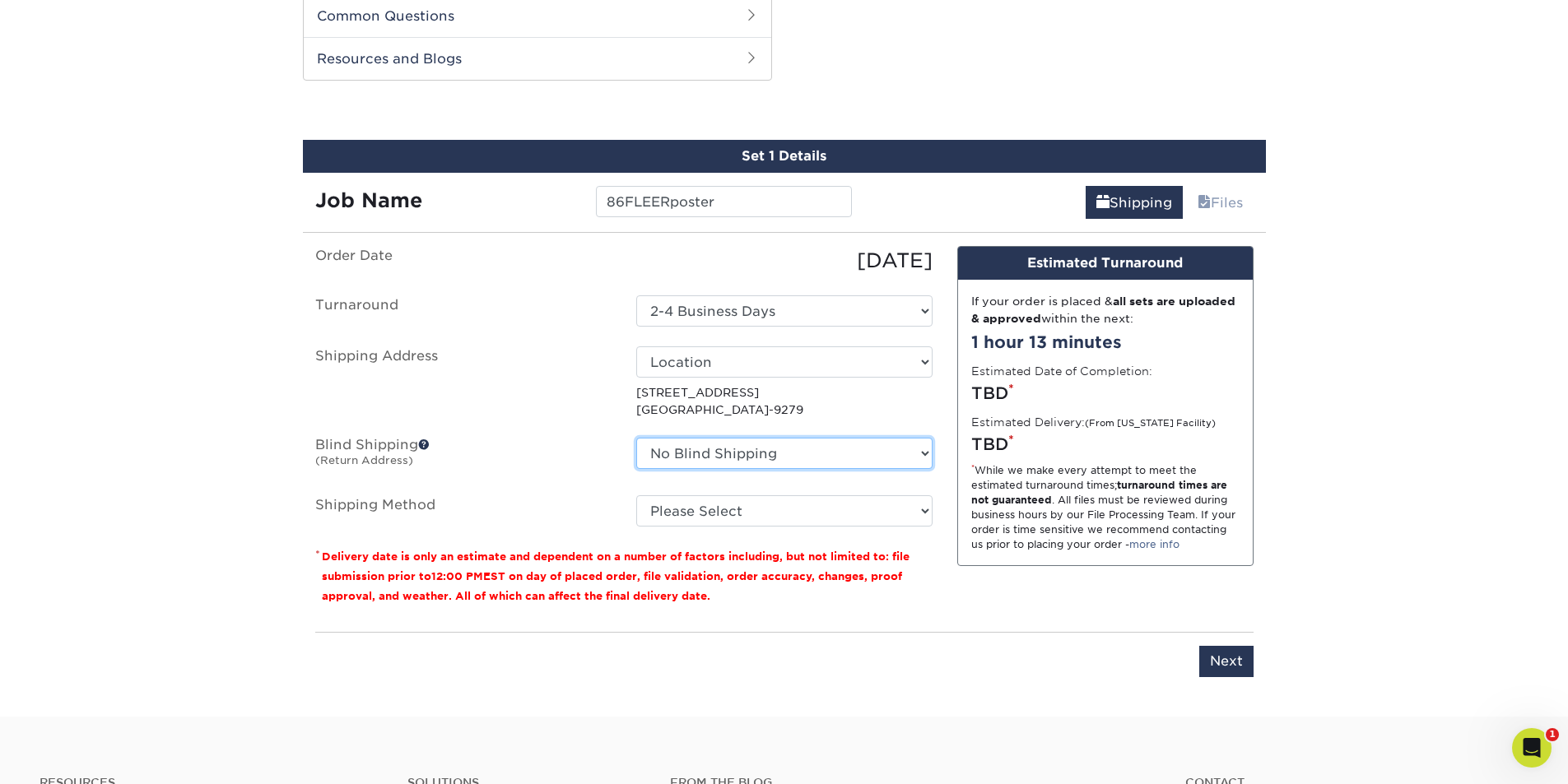
click at [875, 458] on select "No Blind Shipping Location Location + Add New Address" at bounding box center [785, 453] width 297 height 32
select select "283857"
click at [637, 437] on select "No Blind Shipping Location Location + Add New Address" at bounding box center [785, 453] width 297 height 32
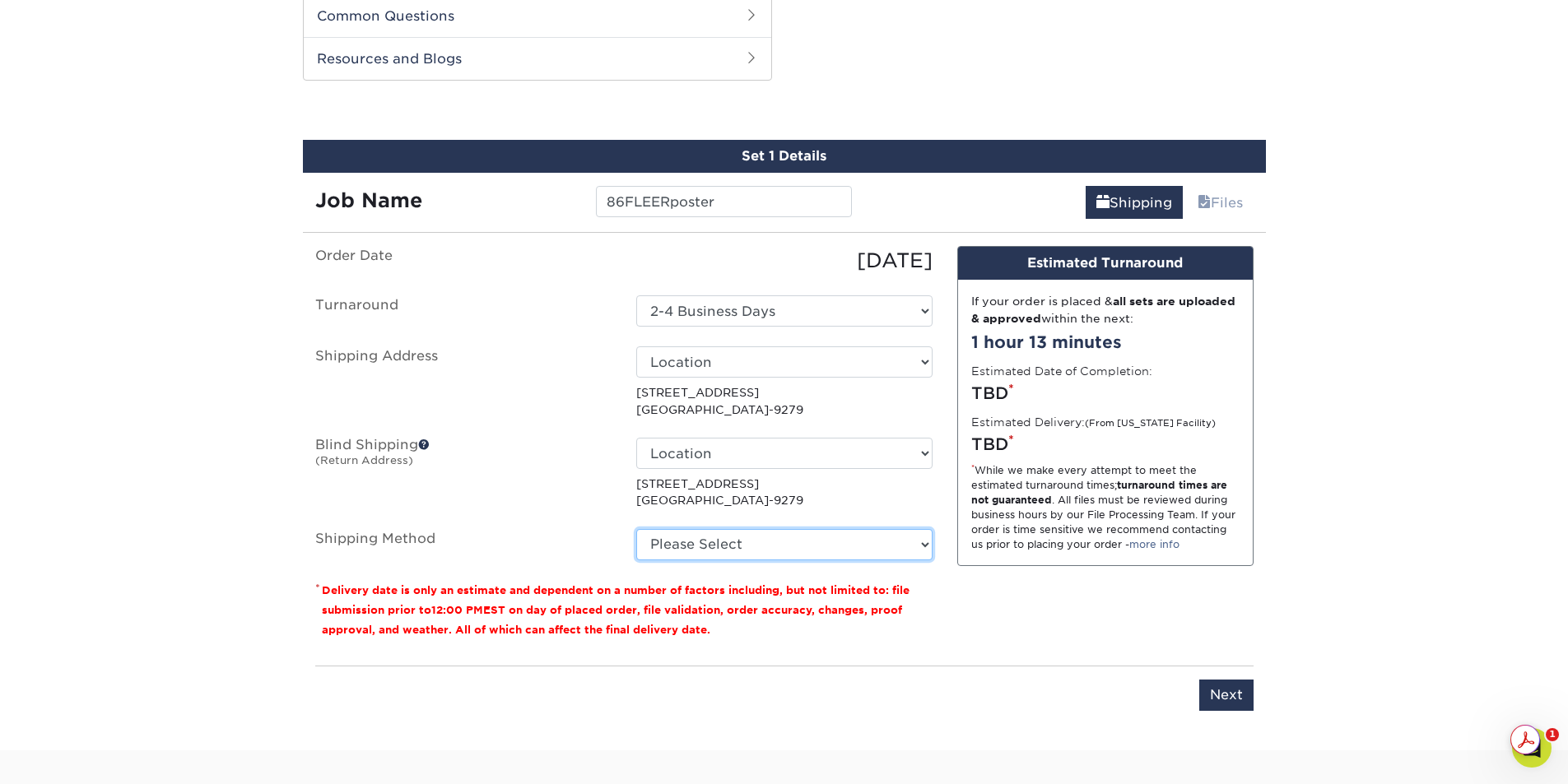
click at [908, 543] on select "Please Select Ground Shipping (+$73.36) 3 Day Shipping Service (+$107.43) 2 Day…" at bounding box center [785, 545] width 297 height 32
select select "03"
click at [637, 529] on select "Please Select Ground Shipping (+$73.36) 3 Day Shipping Service (+$107.43) 2 Day…" at bounding box center [785, 545] width 297 height 32
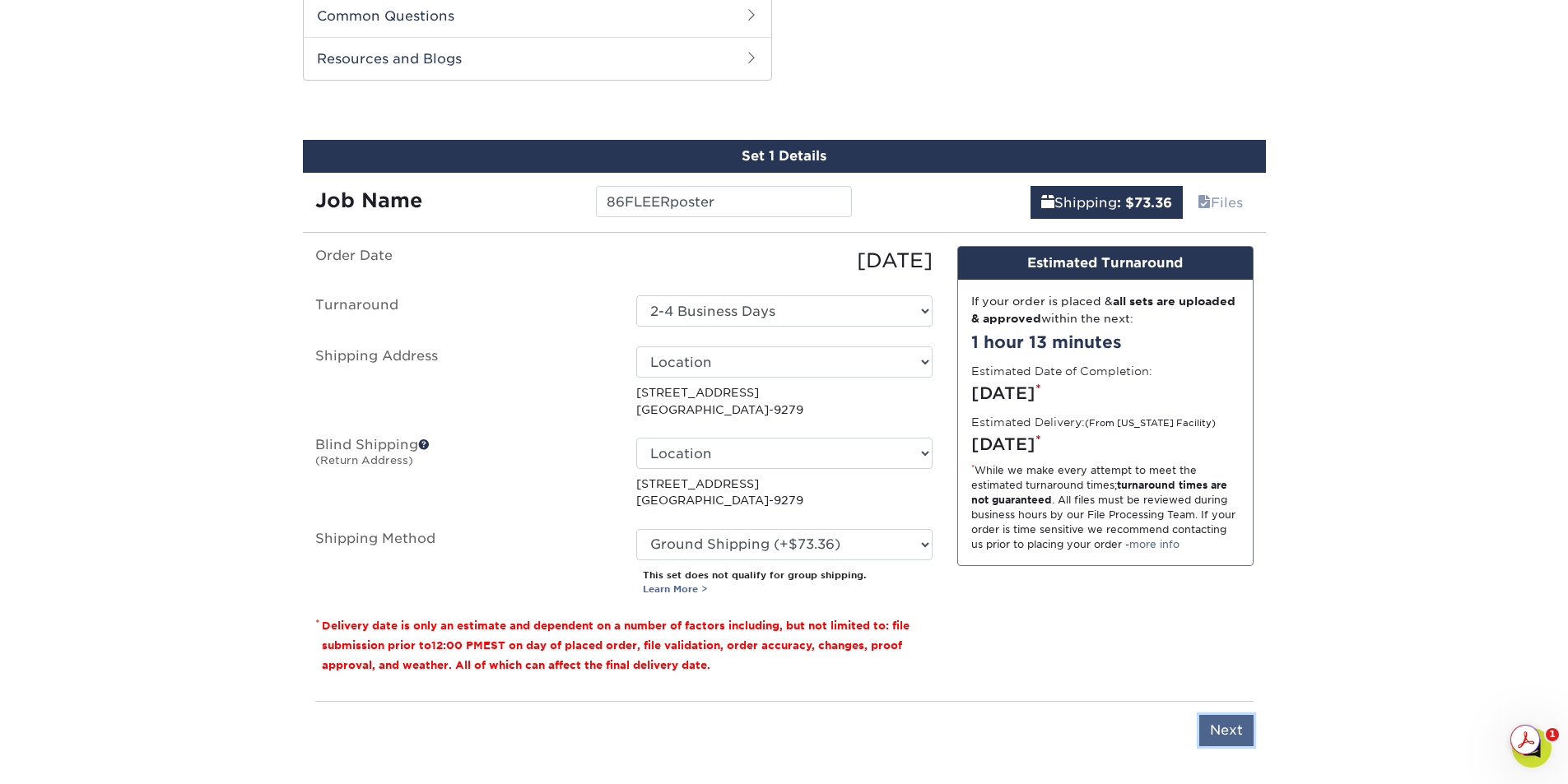
click at [1212, 729] on input "Next" at bounding box center [1226, 730] width 55 height 32
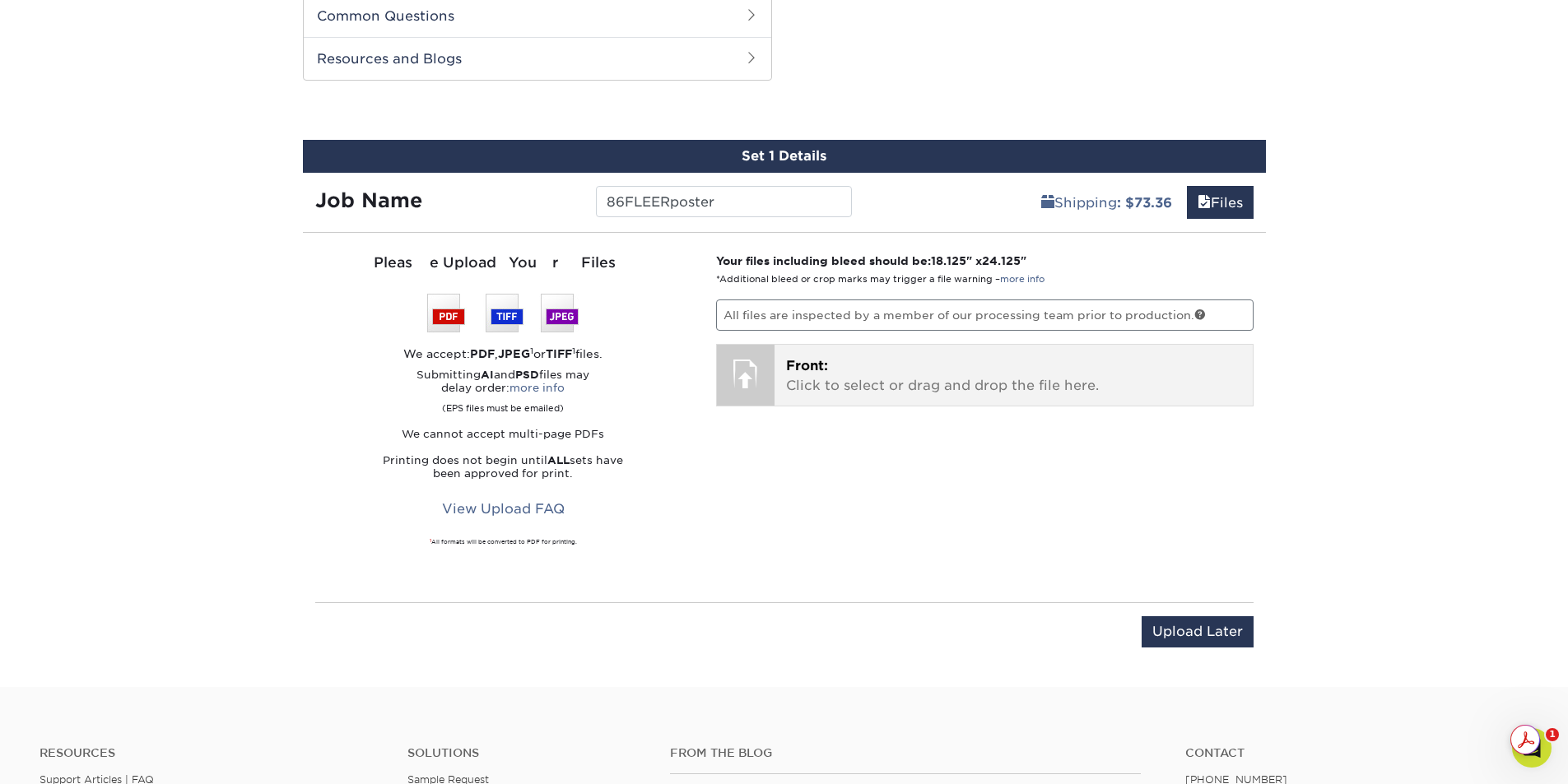
click at [756, 378] on div at bounding box center [746, 373] width 57 height 57
click at [849, 381] on p "Front: Click to select or drag and drop the file here." at bounding box center [1013, 375] width 455 height 39
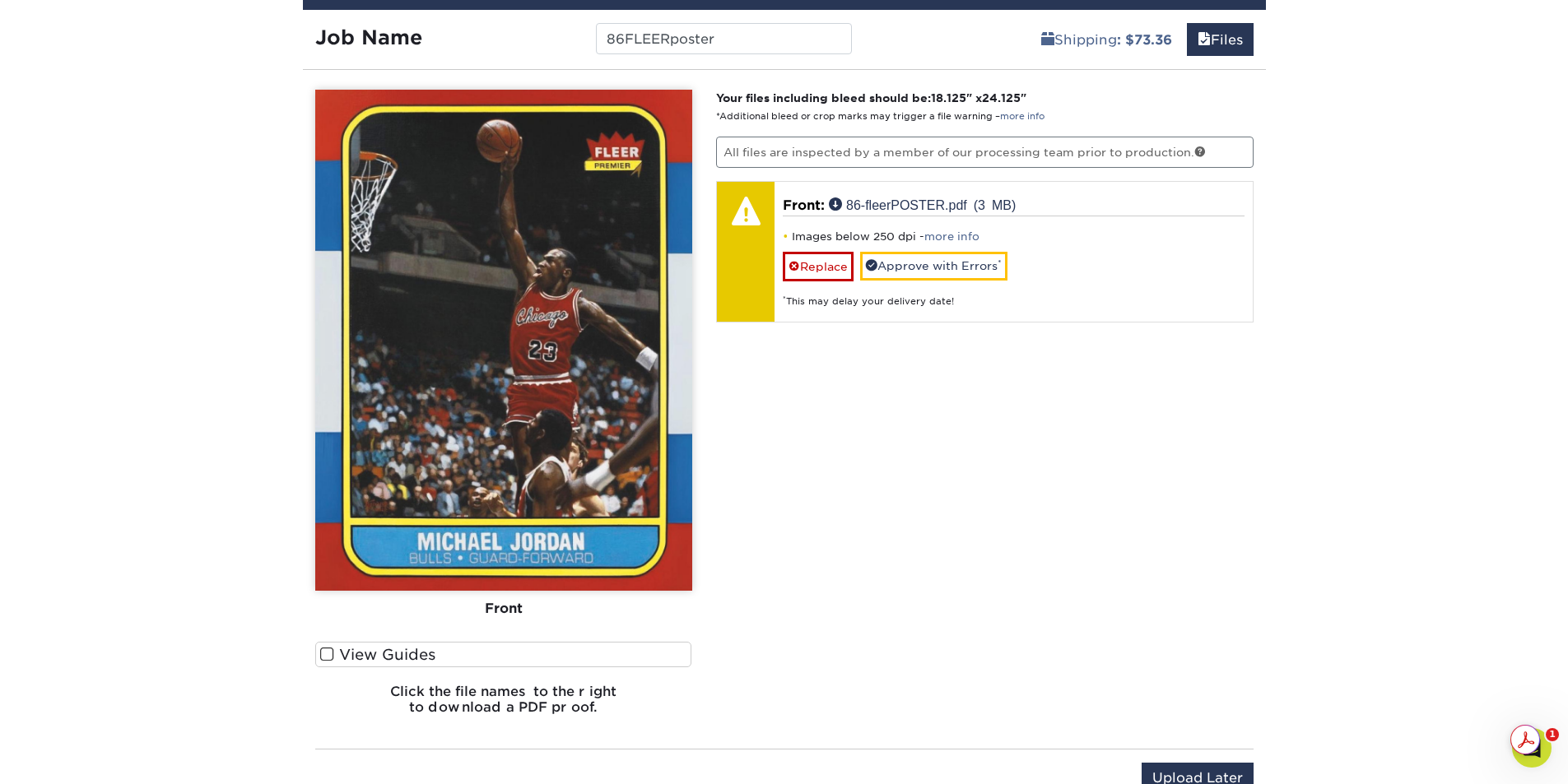
scroll to position [1005, 0]
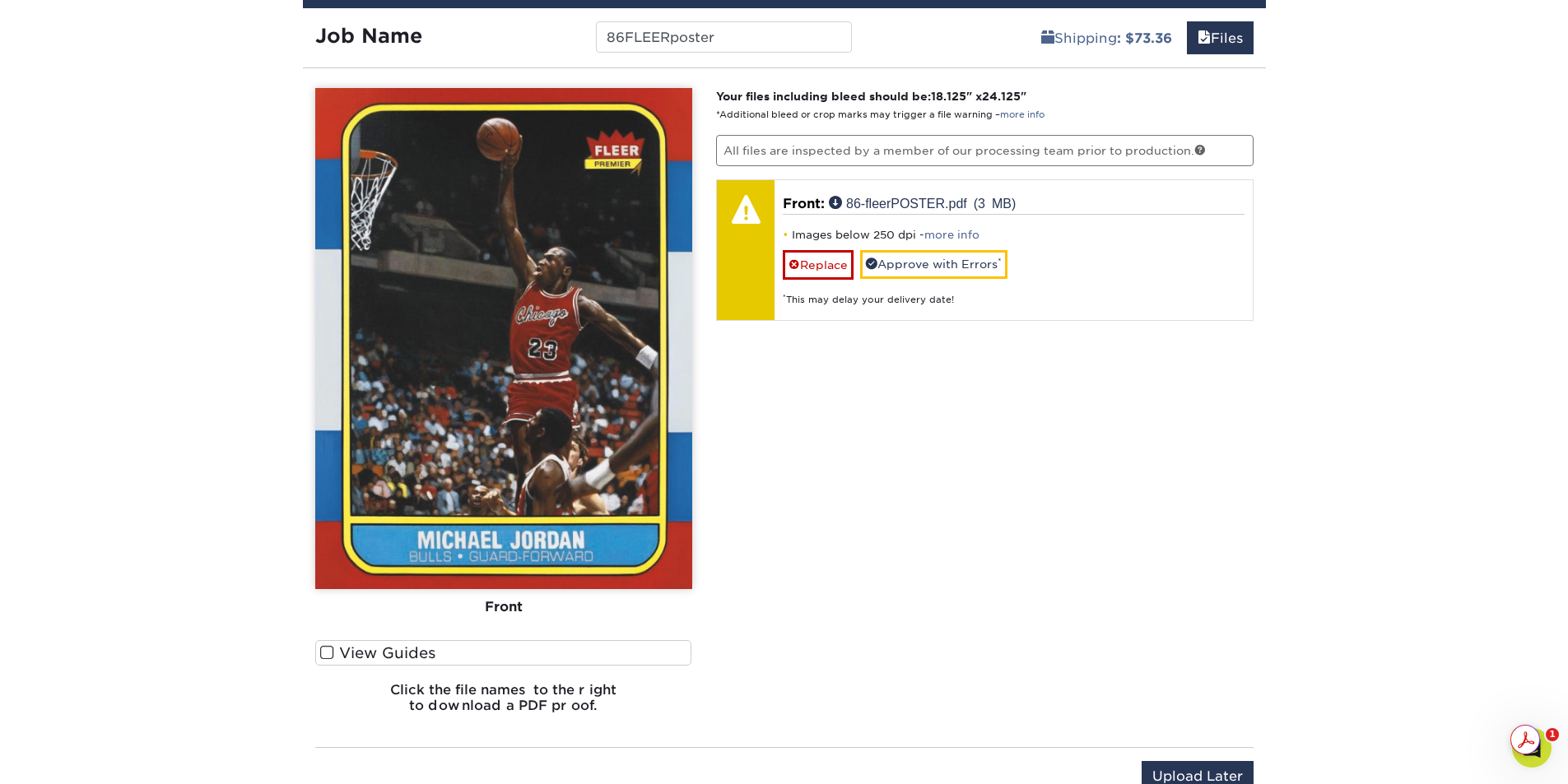
click at [326, 654] on span at bounding box center [326, 653] width 14 height 15
click at [0, 0] on input "View Guides" at bounding box center [0, 0] width 0 height 0
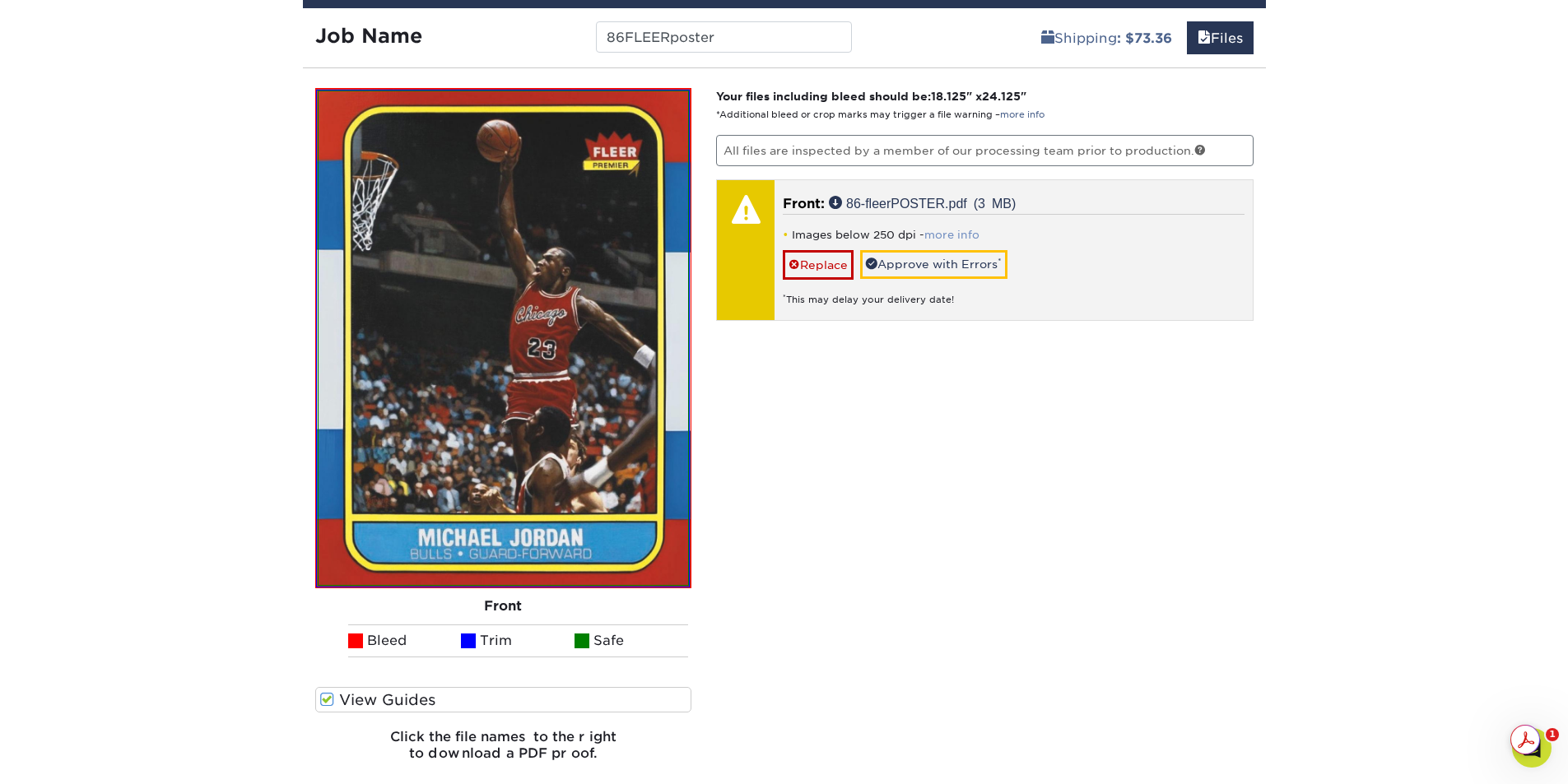
click at [954, 232] on link "more info" at bounding box center [952, 235] width 56 height 12
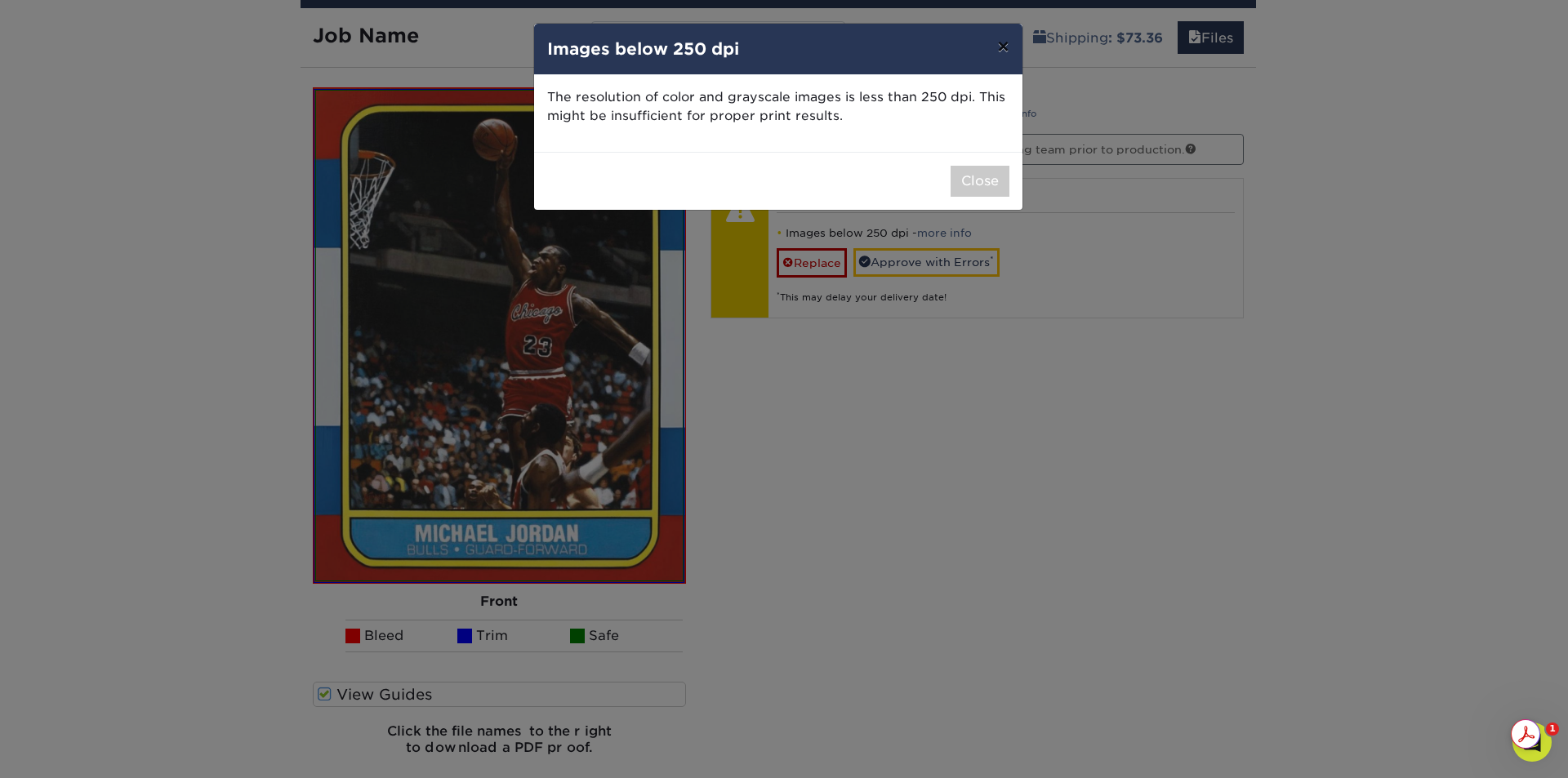
click at [1005, 46] on button "×" at bounding box center [1003, 47] width 38 height 46
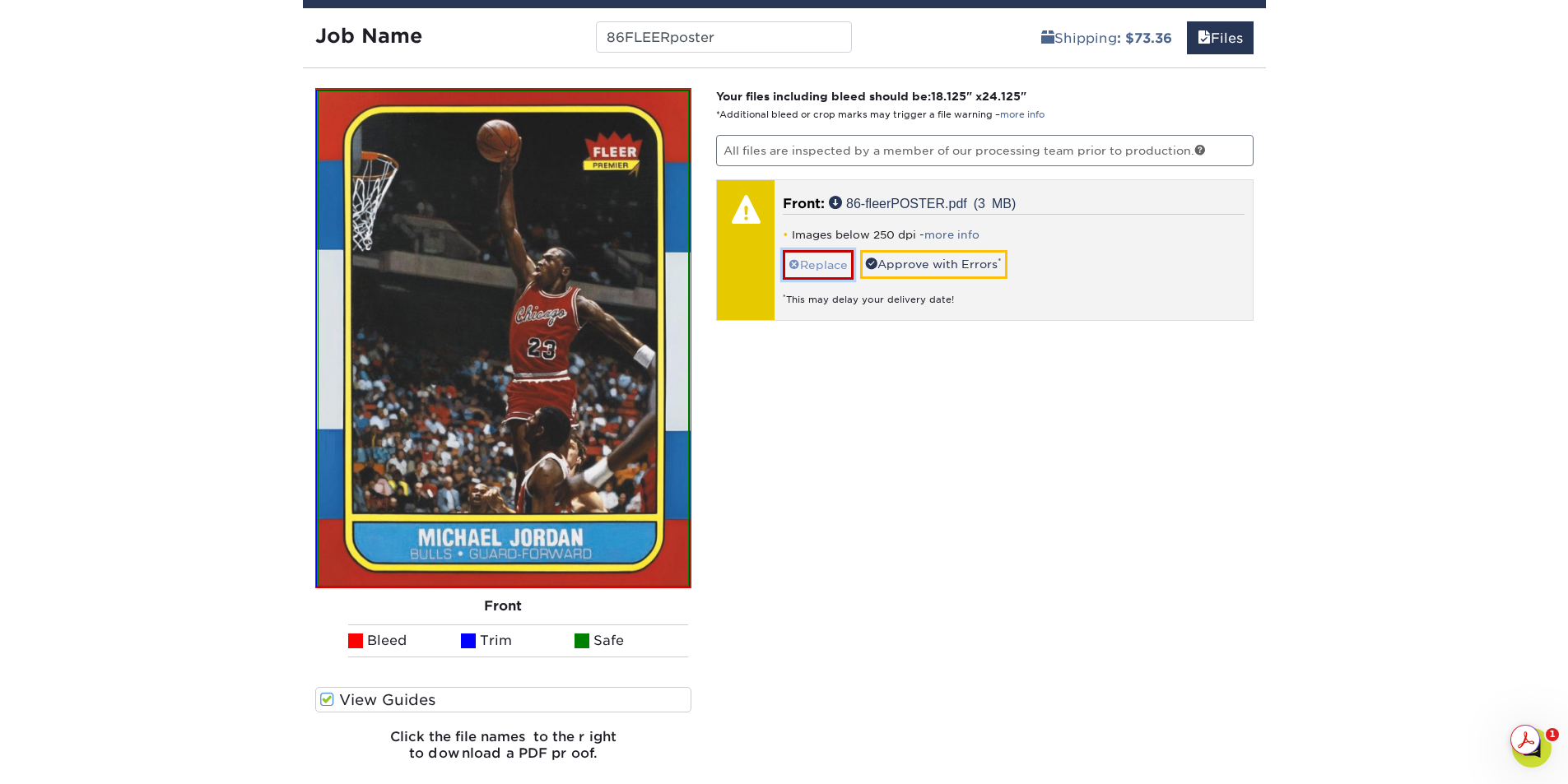
click at [807, 258] on link "Replace" at bounding box center [818, 264] width 71 height 29
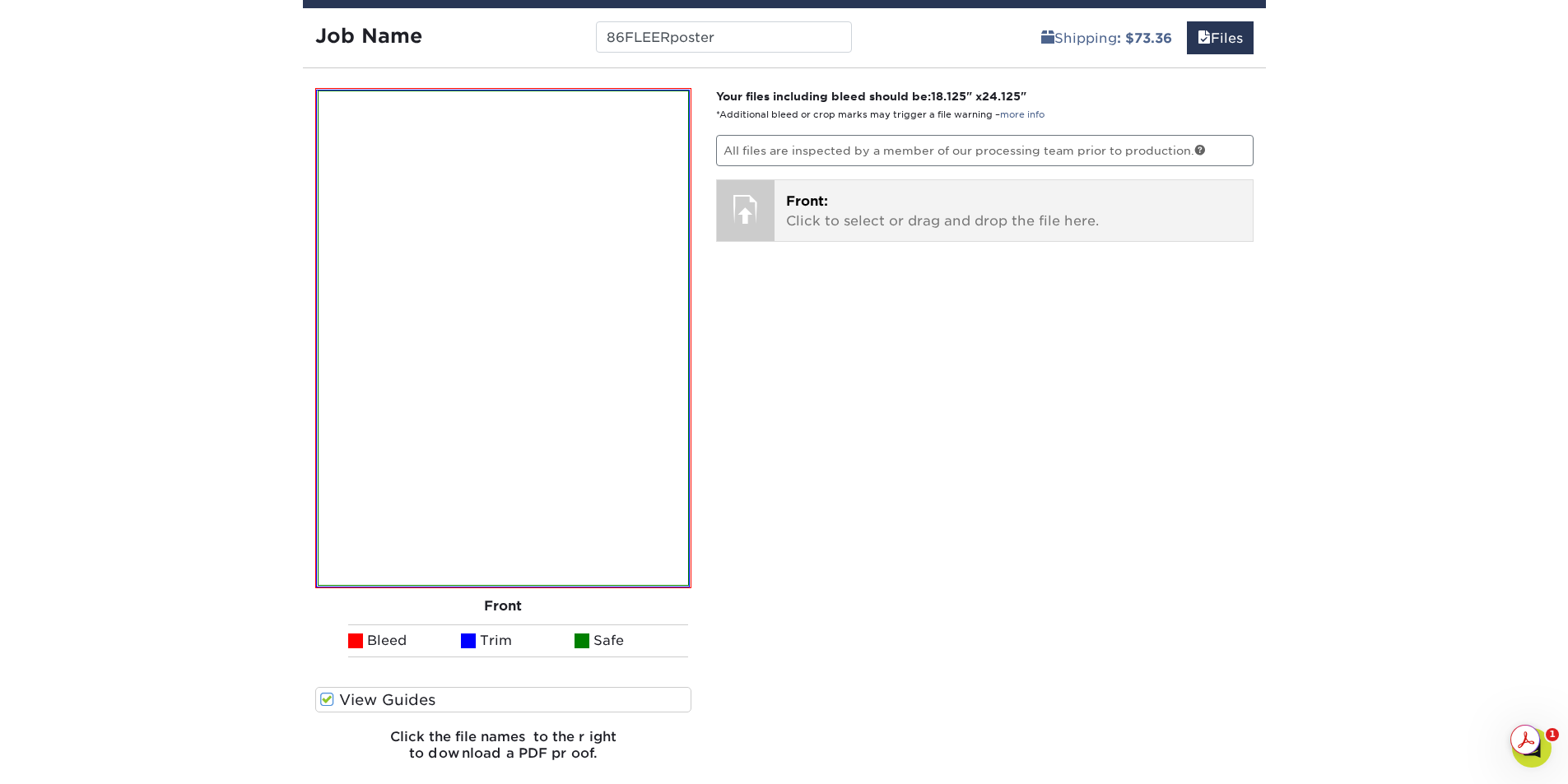
click at [823, 214] on p "Front: Click to select or drag and drop the file here." at bounding box center [1013, 211] width 455 height 39
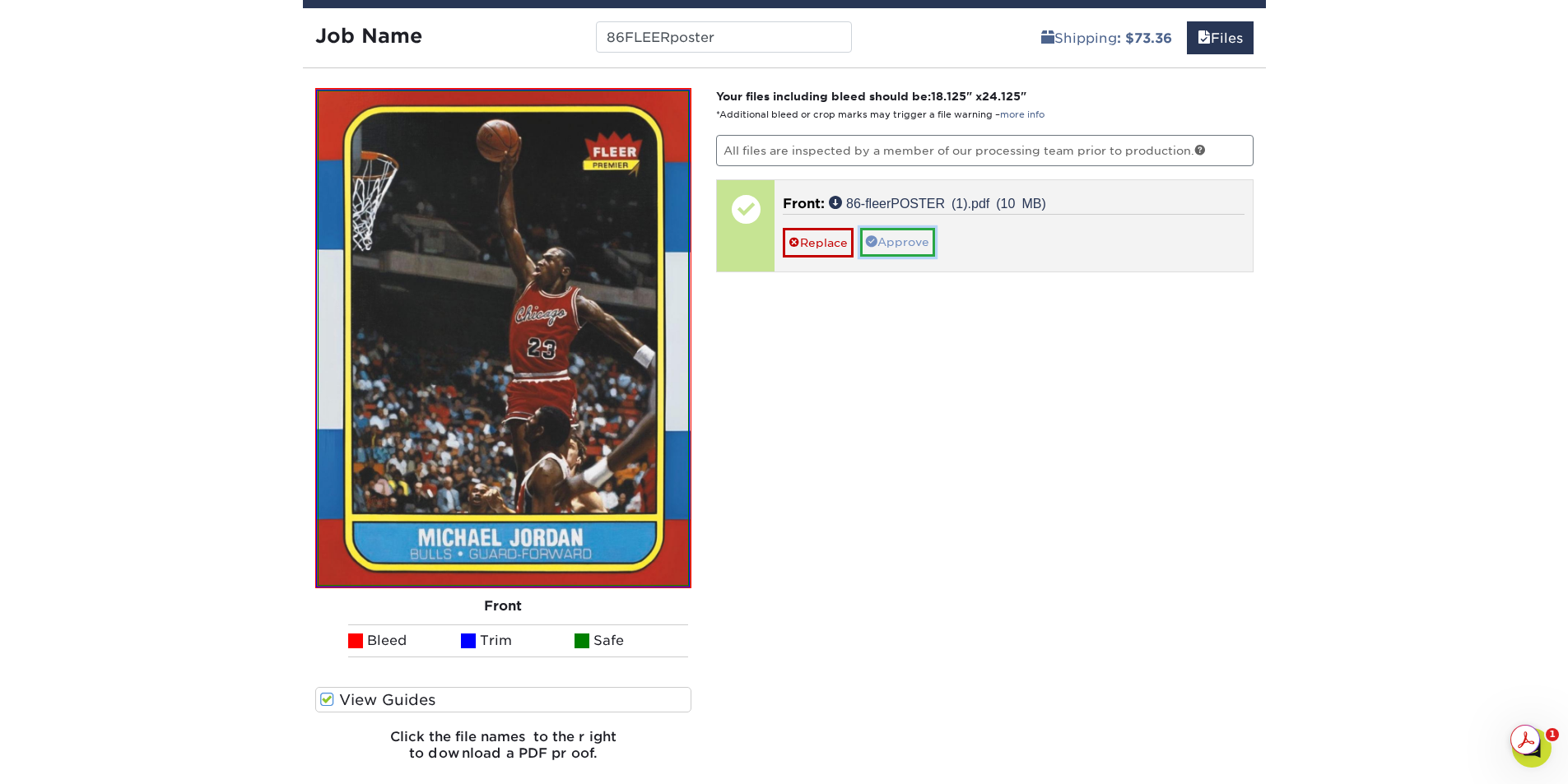
click at [924, 250] on link "Approve" at bounding box center [898, 241] width 75 height 28
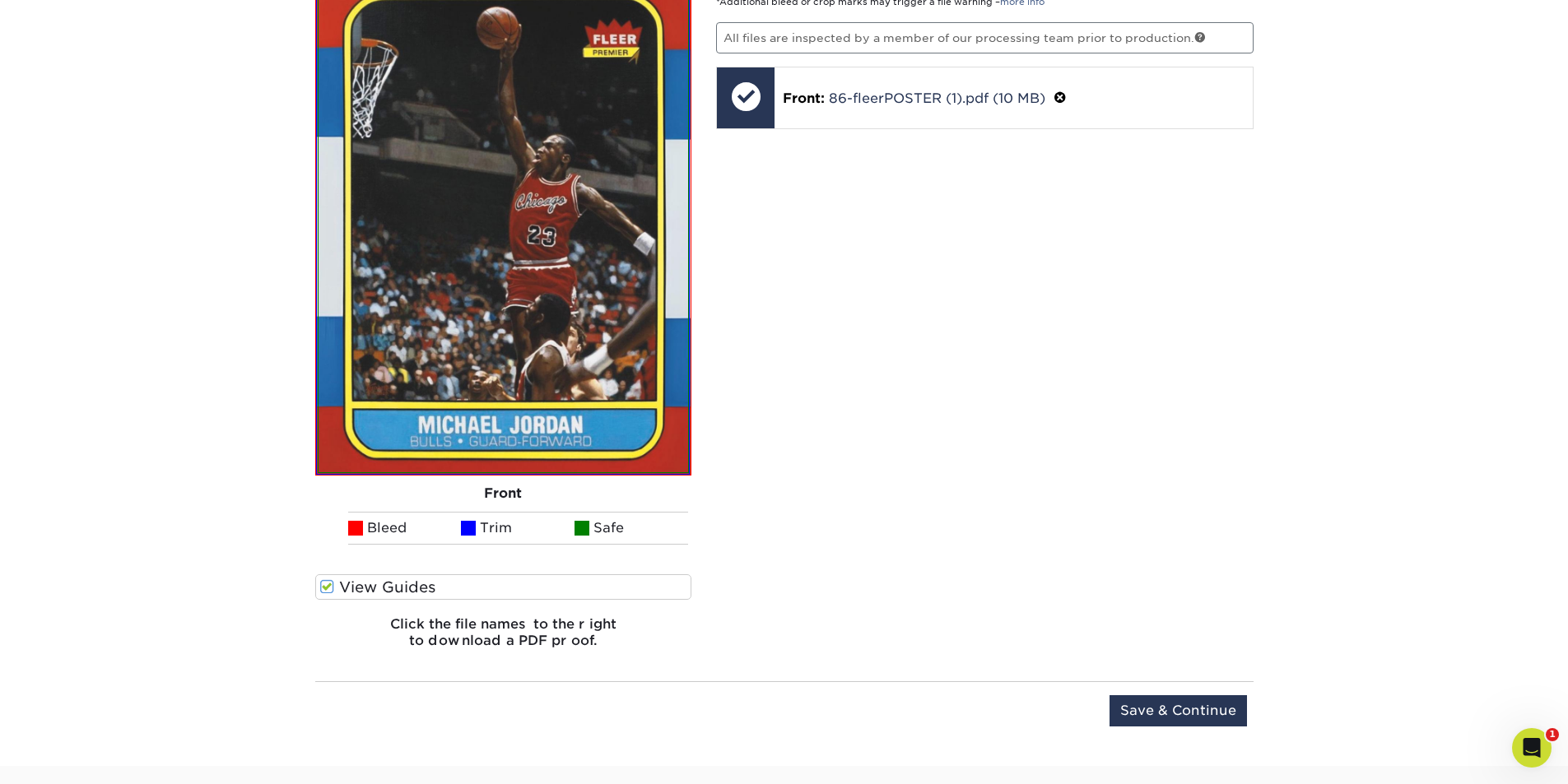
scroll to position [1087, 0]
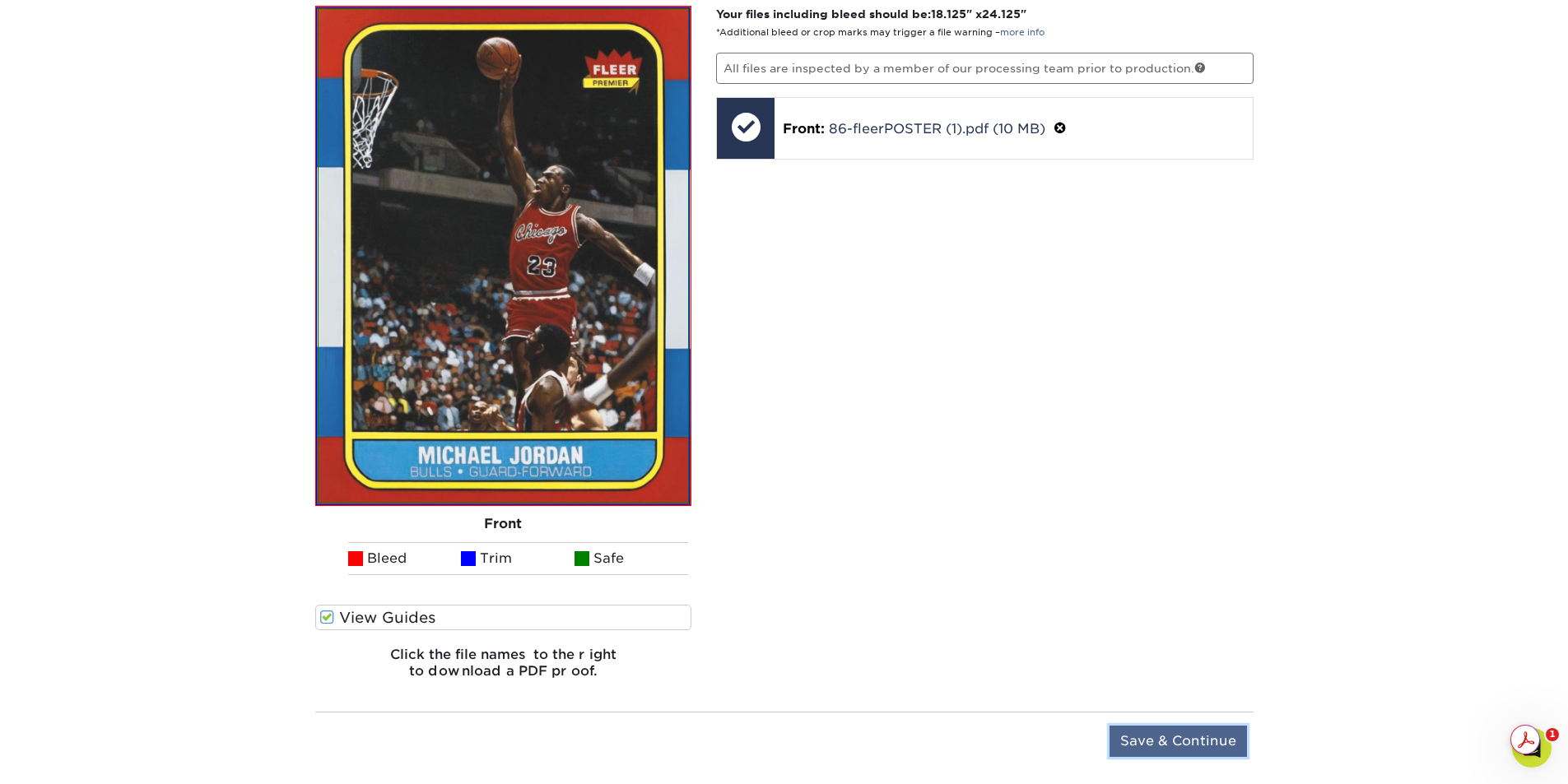
click at [1176, 733] on input "Save & Continue" at bounding box center [1178, 741] width 138 height 32
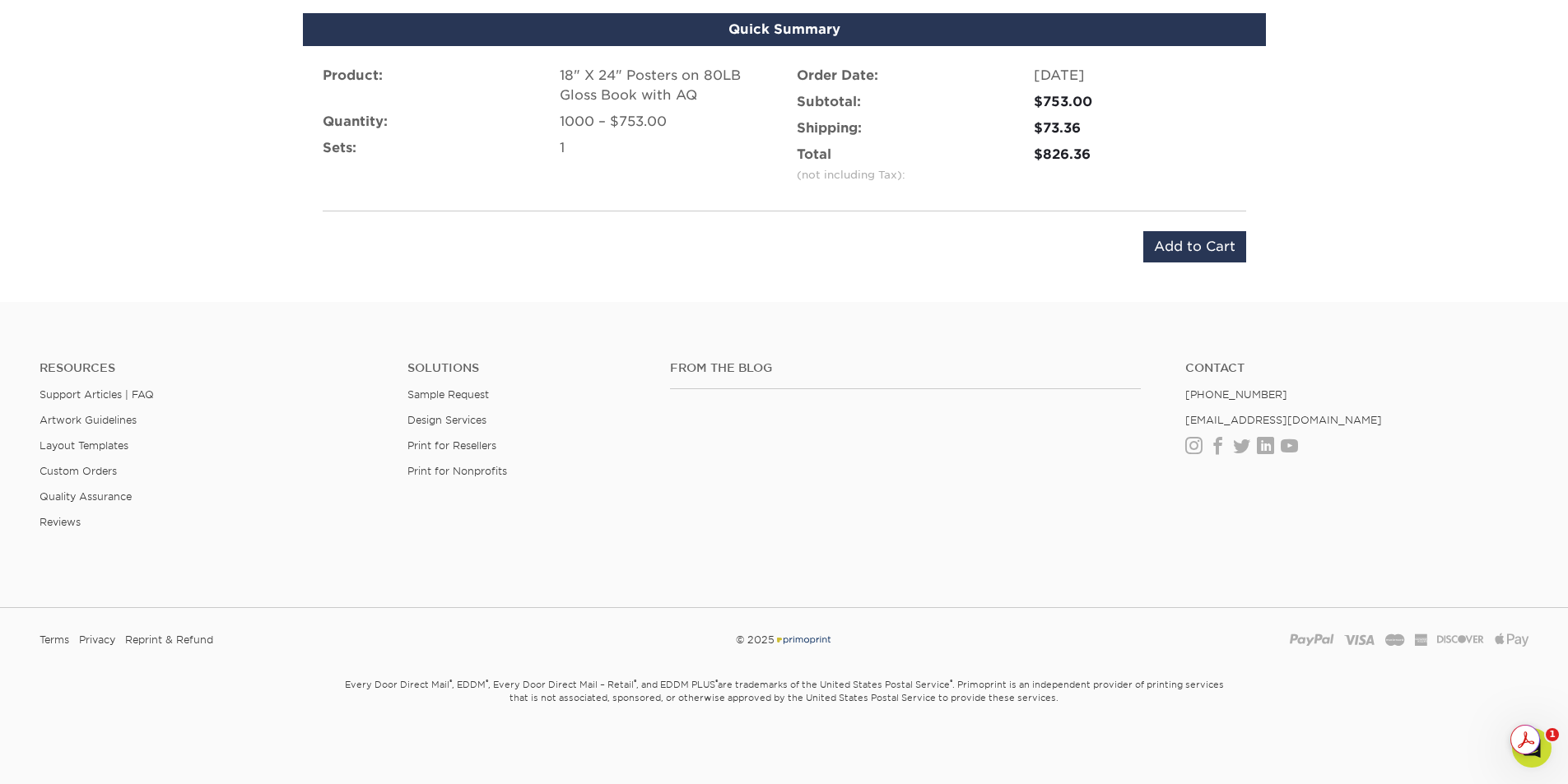
scroll to position [826, 0]
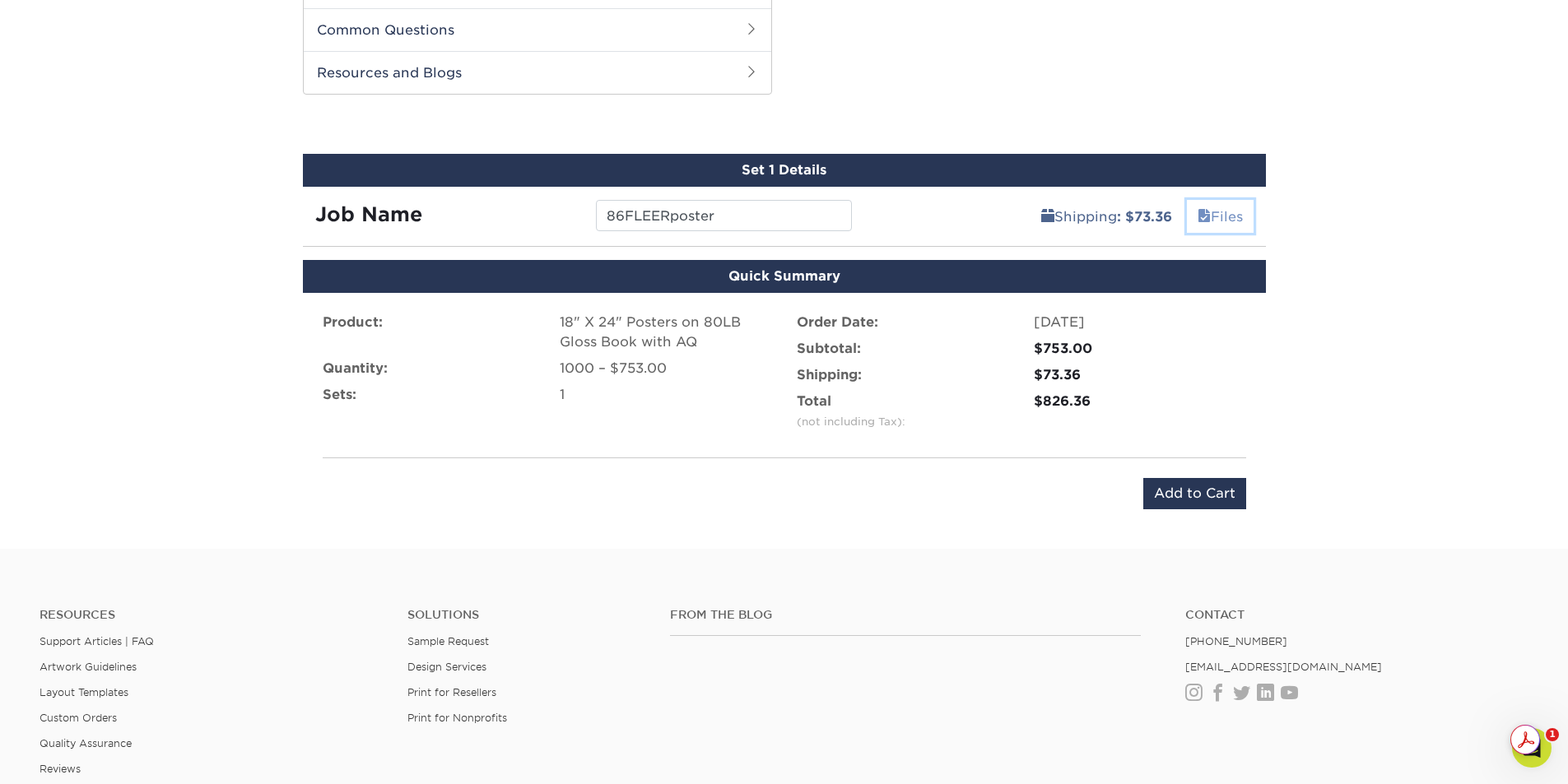
click at [1213, 220] on link "Files" at bounding box center [1221, 216] width 67 height 33
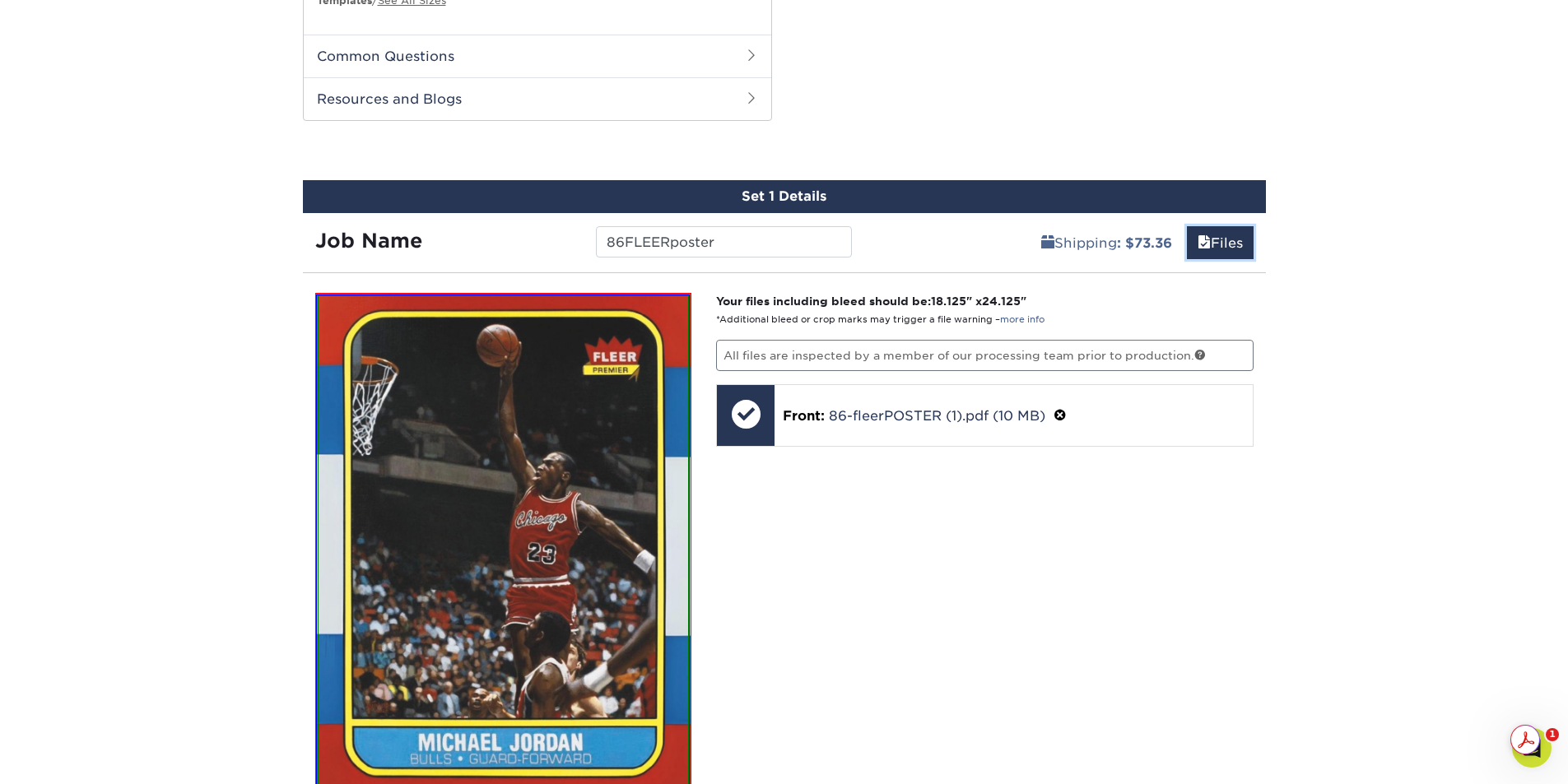
scroll to position [859, 0]
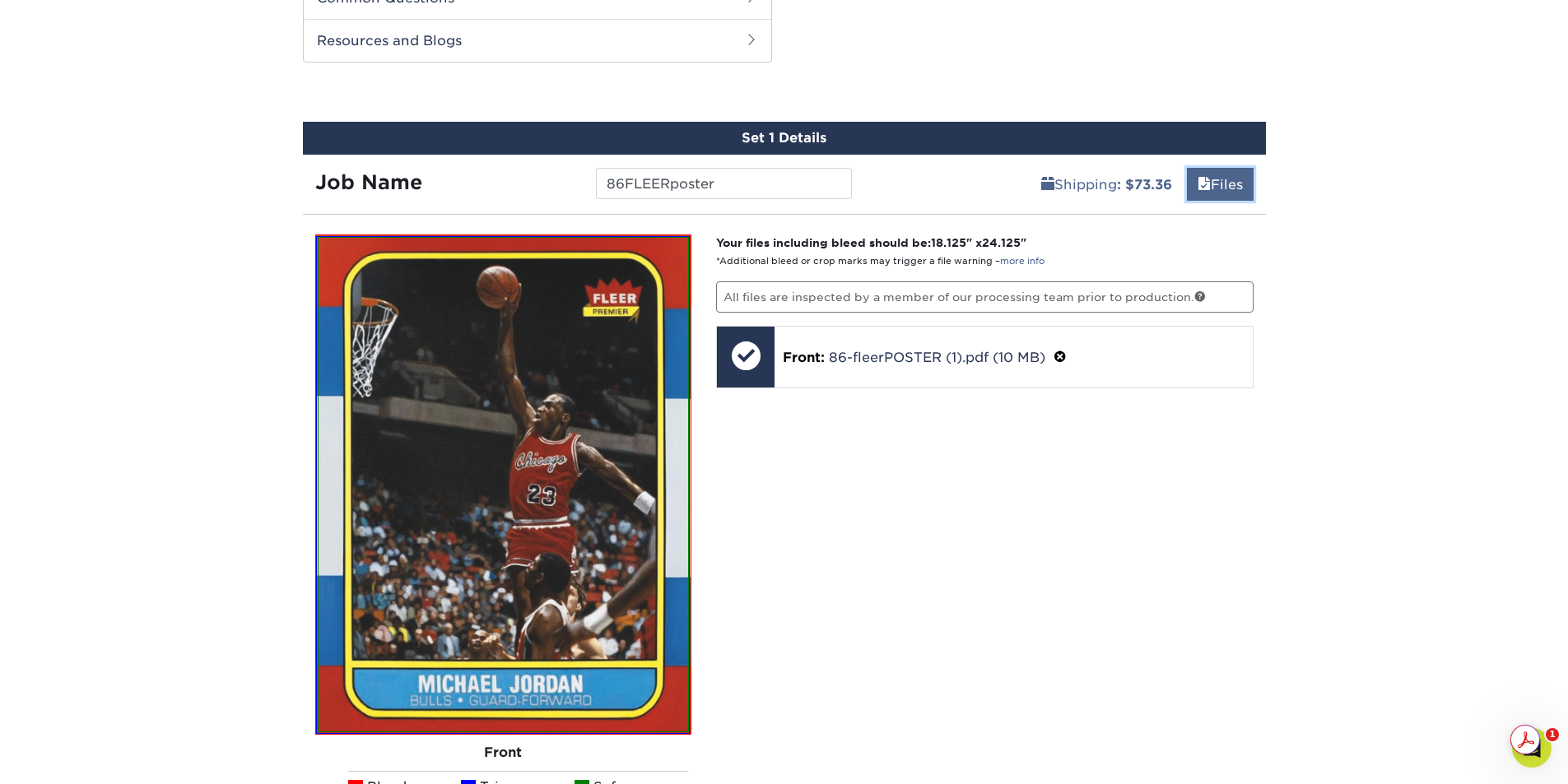
click at [1219, 190] on link "Files" at bounding box center [1221, 184] width 67 height 33
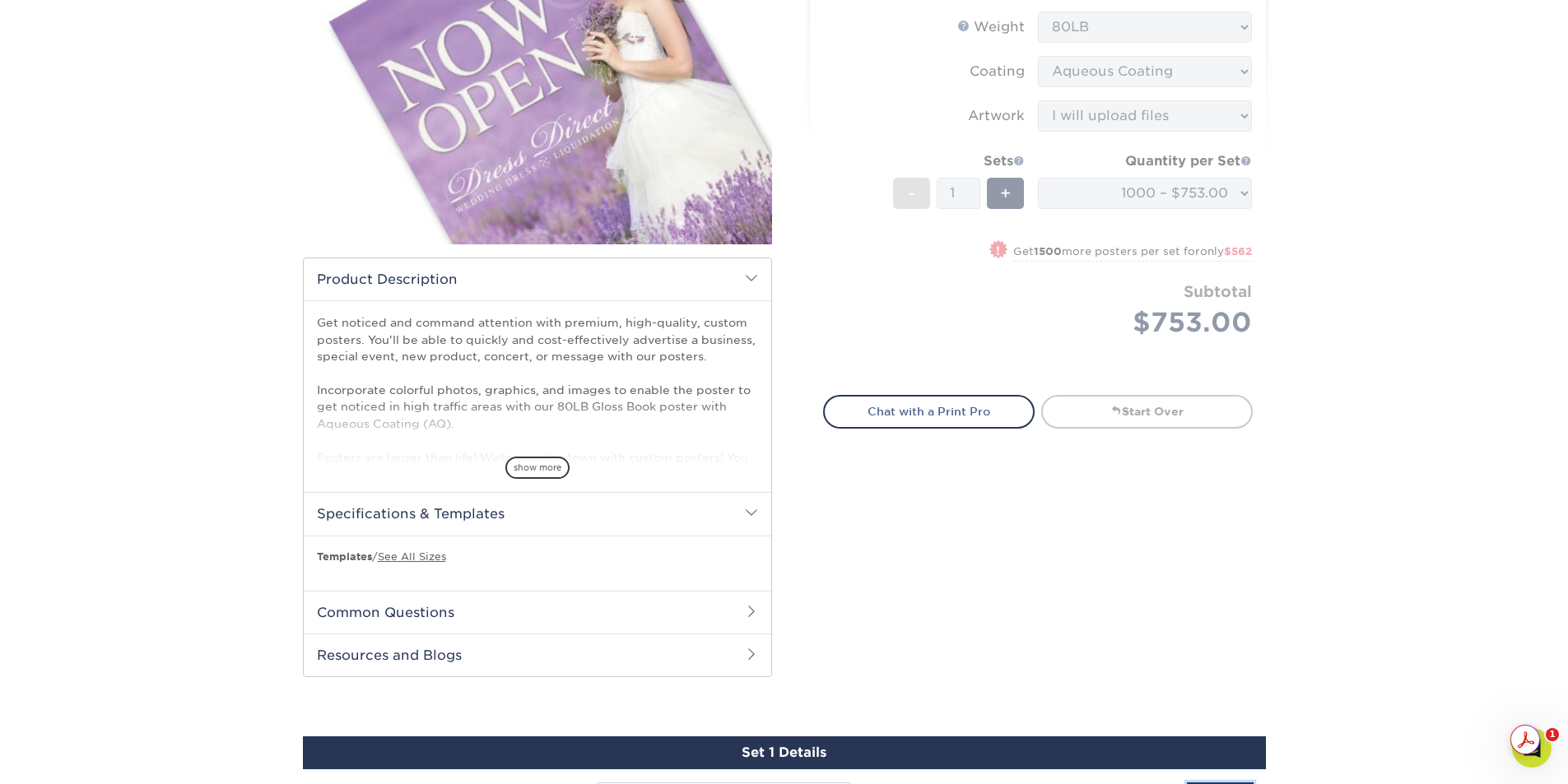
scroll to position [494, 0]
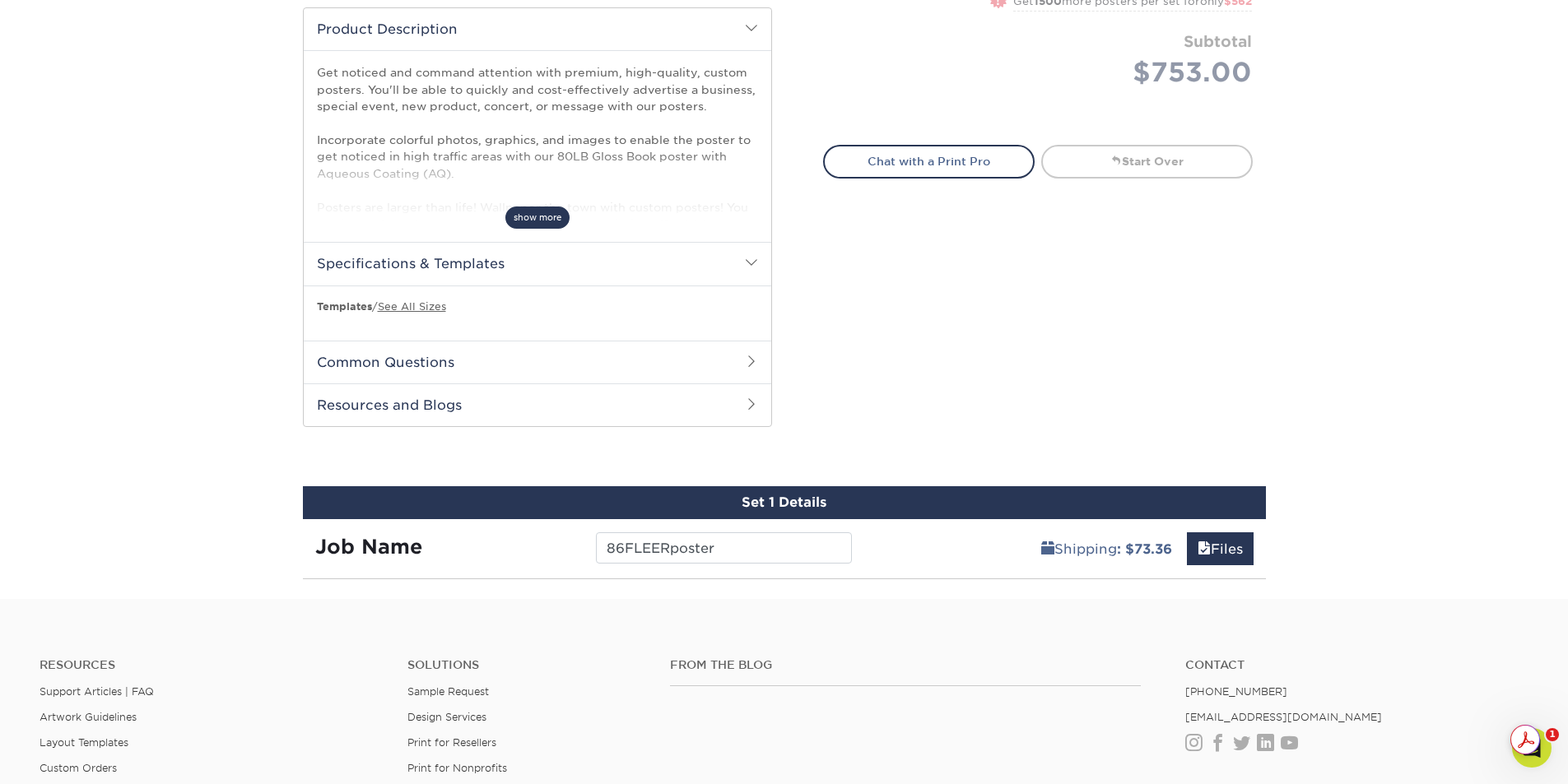
click at [543, 216] on span "show more" at bounding box center [537, 217] width 64 height 22
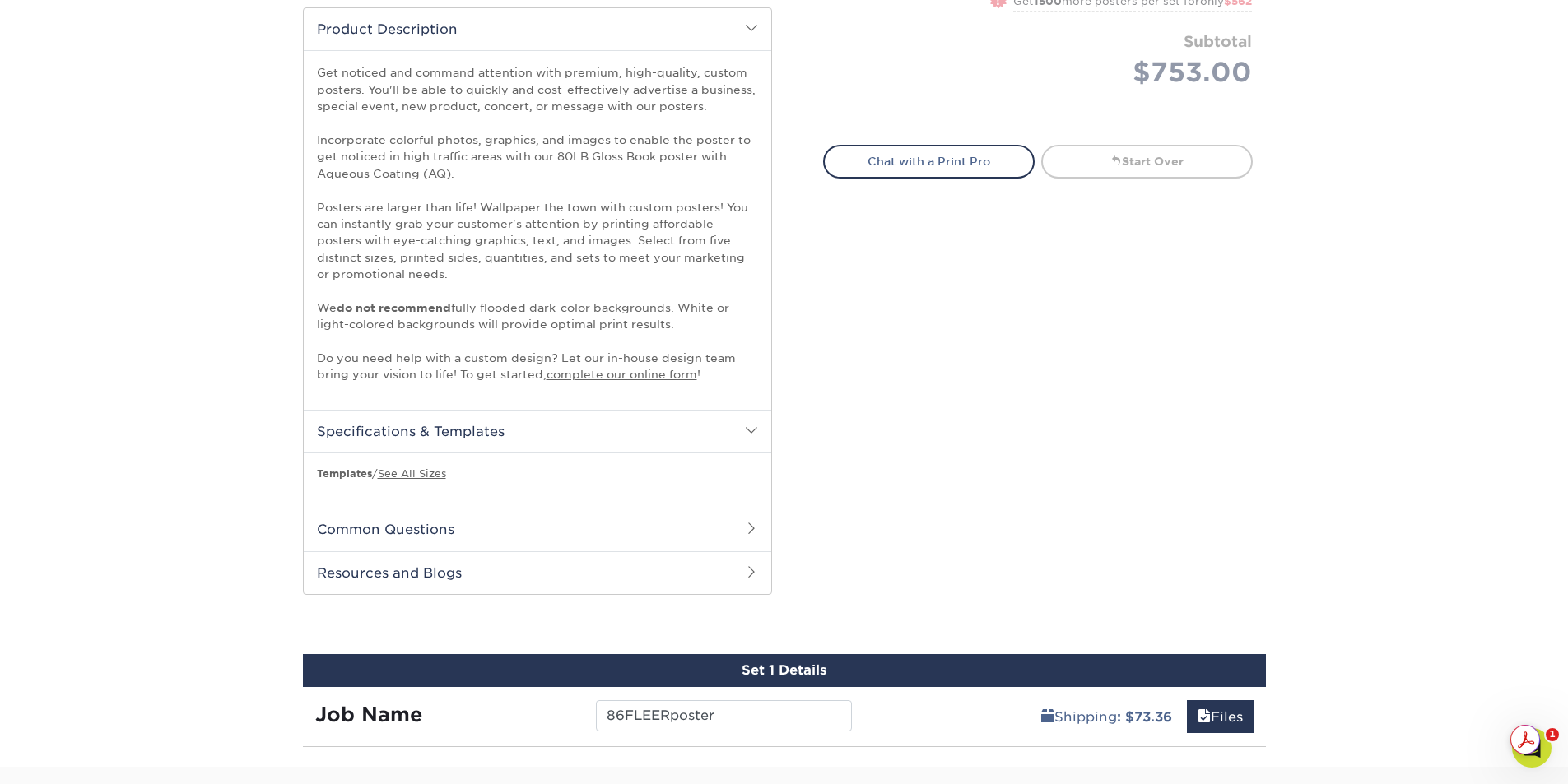
scroll to position [958, 0]
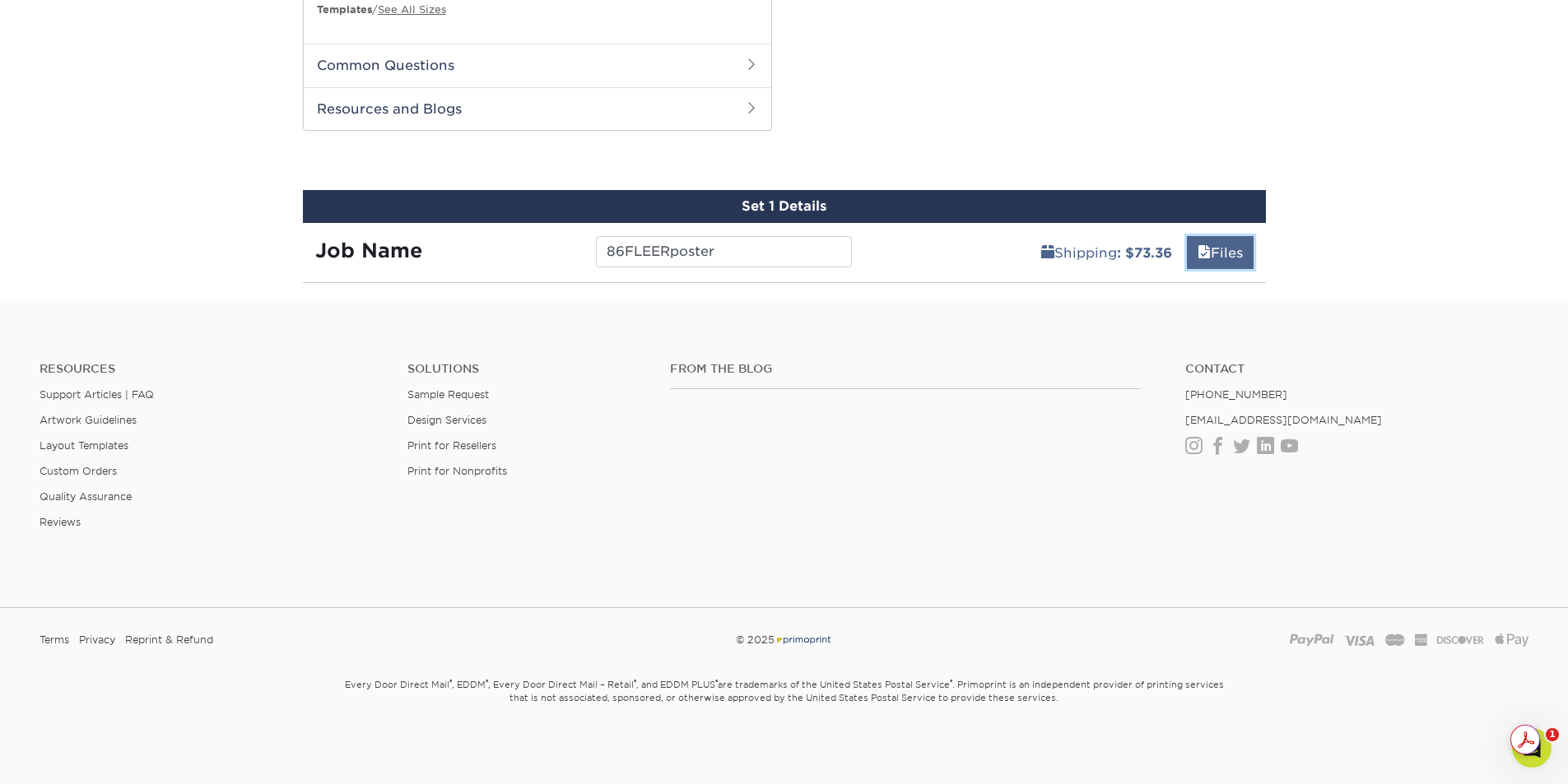
click at [1211, 250] on link "Files" at bounding box center [1221, 253] width 67 height 33
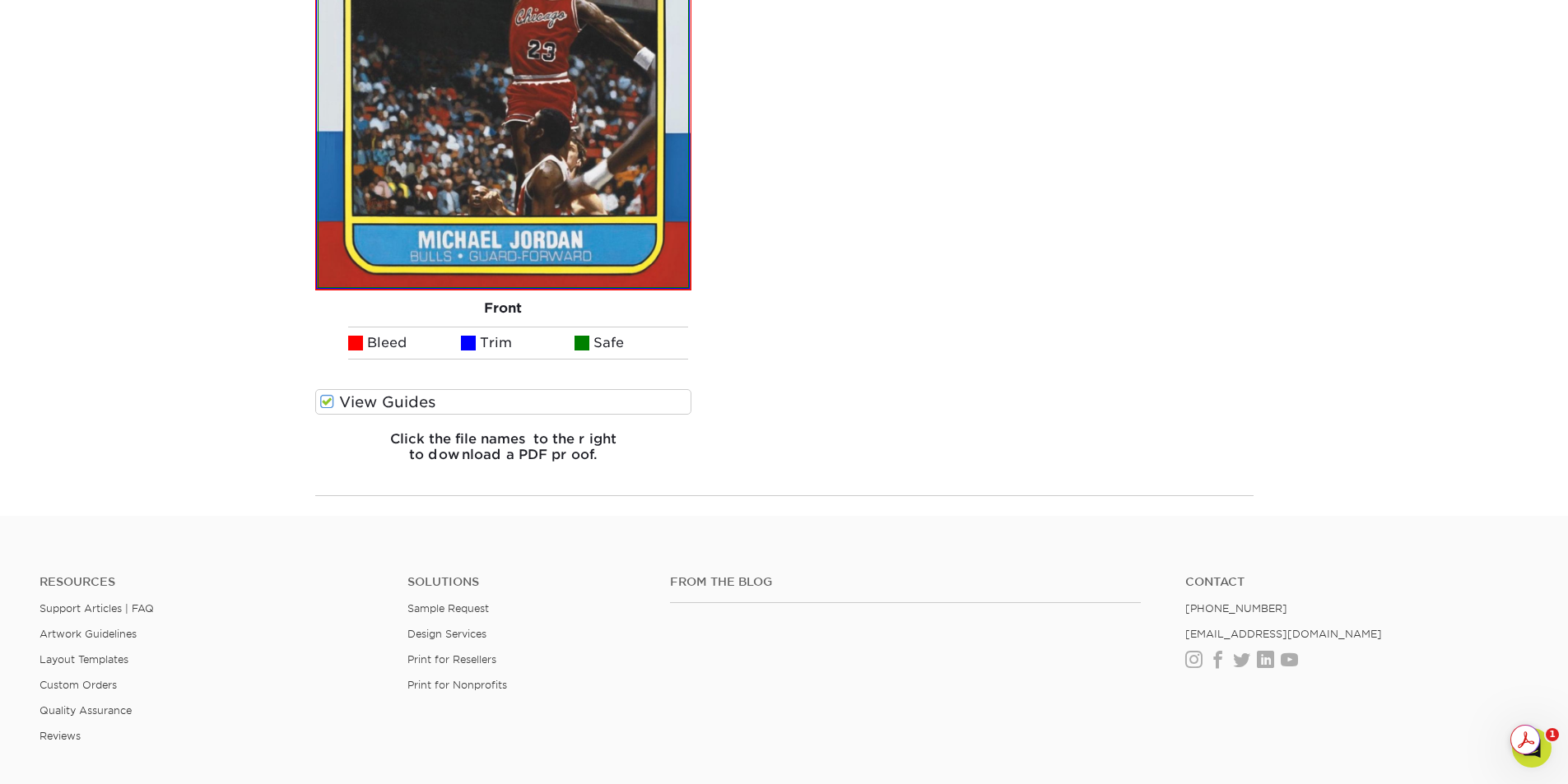
scroll to position [1191, 0]
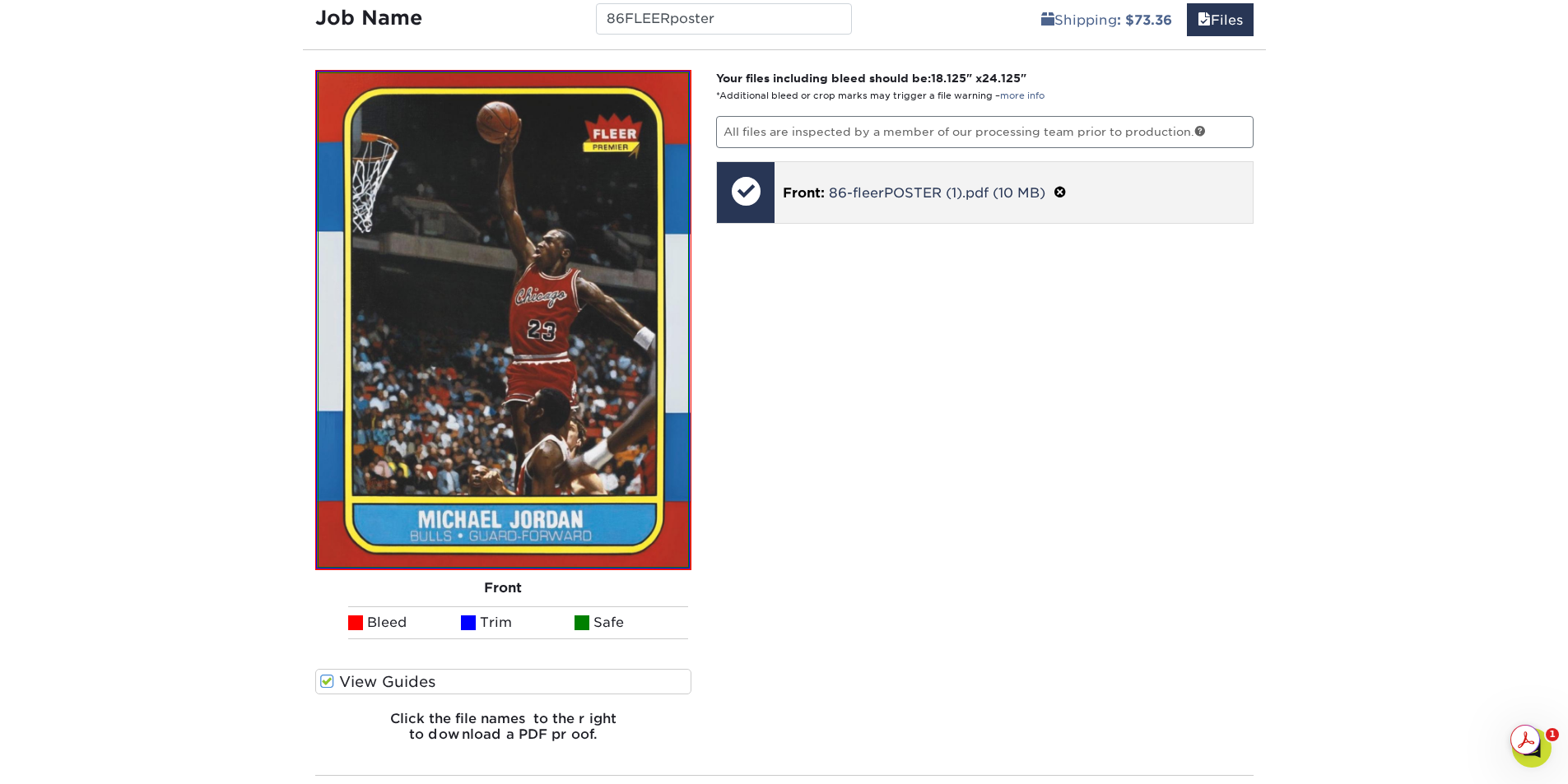
click at [962, 183] on p "Front: 86-fleerPOSTER (1).pdf (10 MB)" at bounding box center [1014, 192] width 461 height 21
click at [1063, 190] on span at bounding box center [1061, 192] width 13 height 15
click at [803, 208] on link "Ok" at bounding box center [802, 213] width 39 height 28
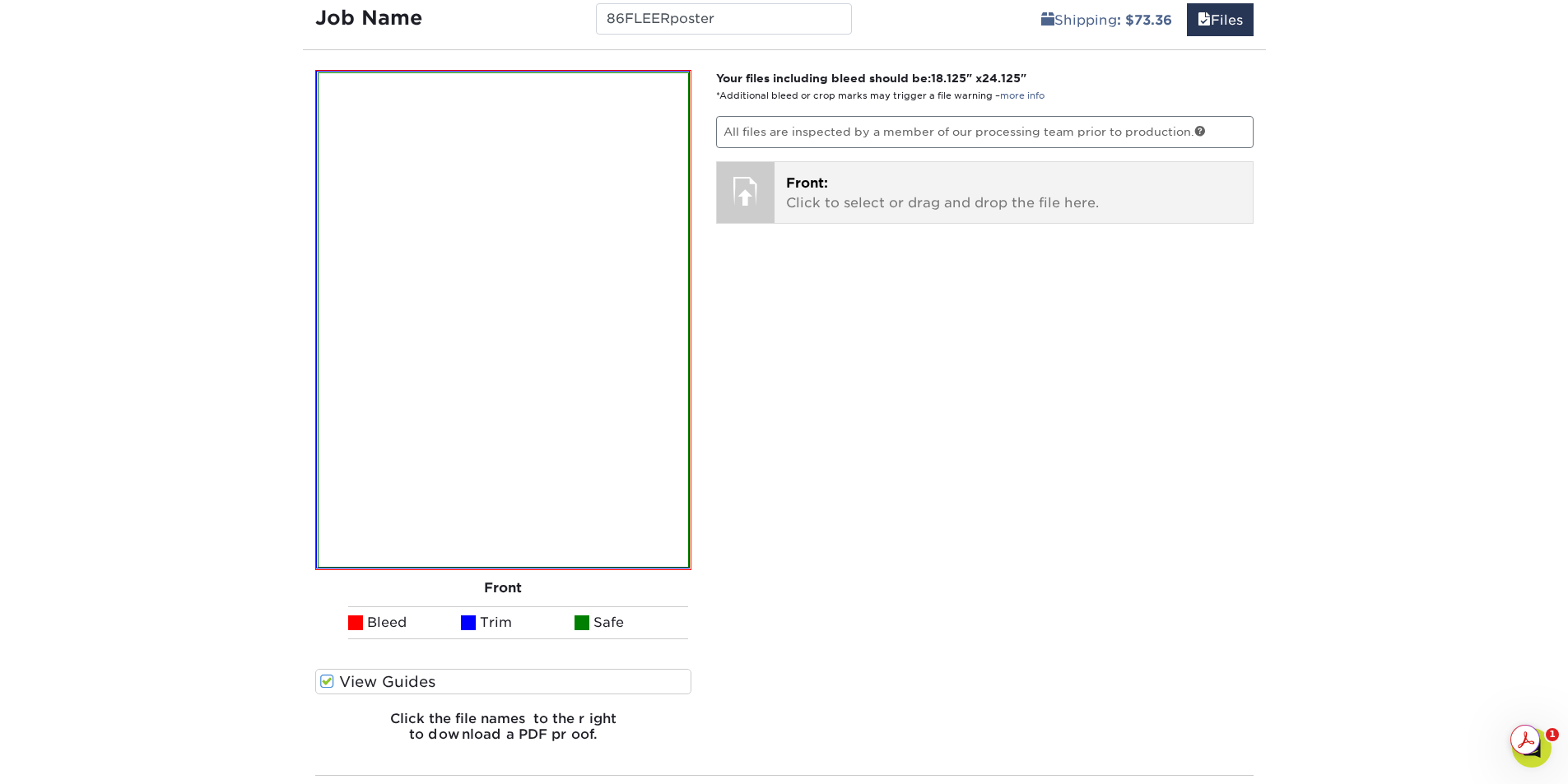
click at [961, 192] on p "Front: Click to select or drag and drop the file here." at bounding box center [1013, 192] width 455 height 39
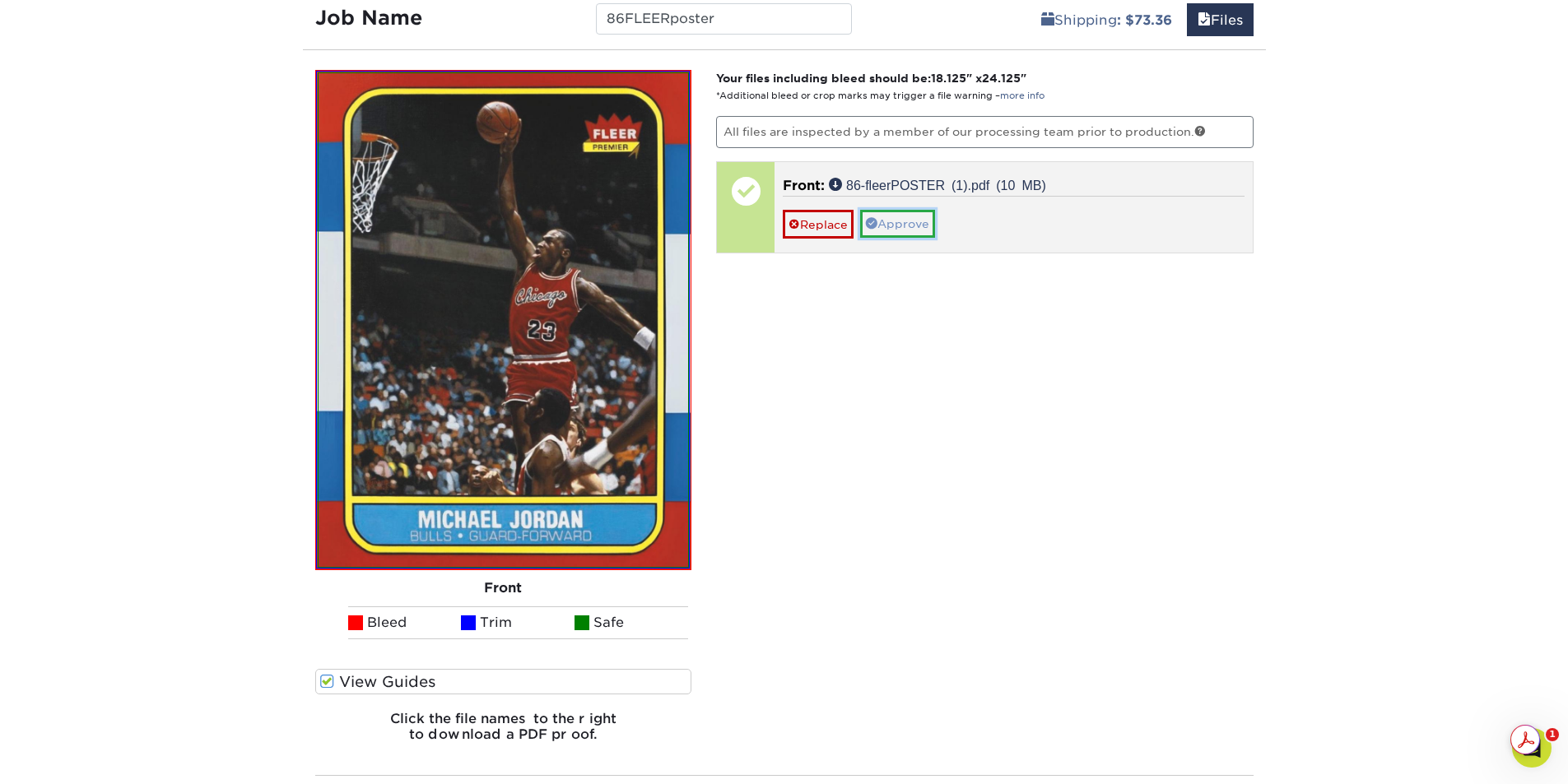
click at [901, 231] on link "Approve" at bounding box center [898, 223] width 75 height 28
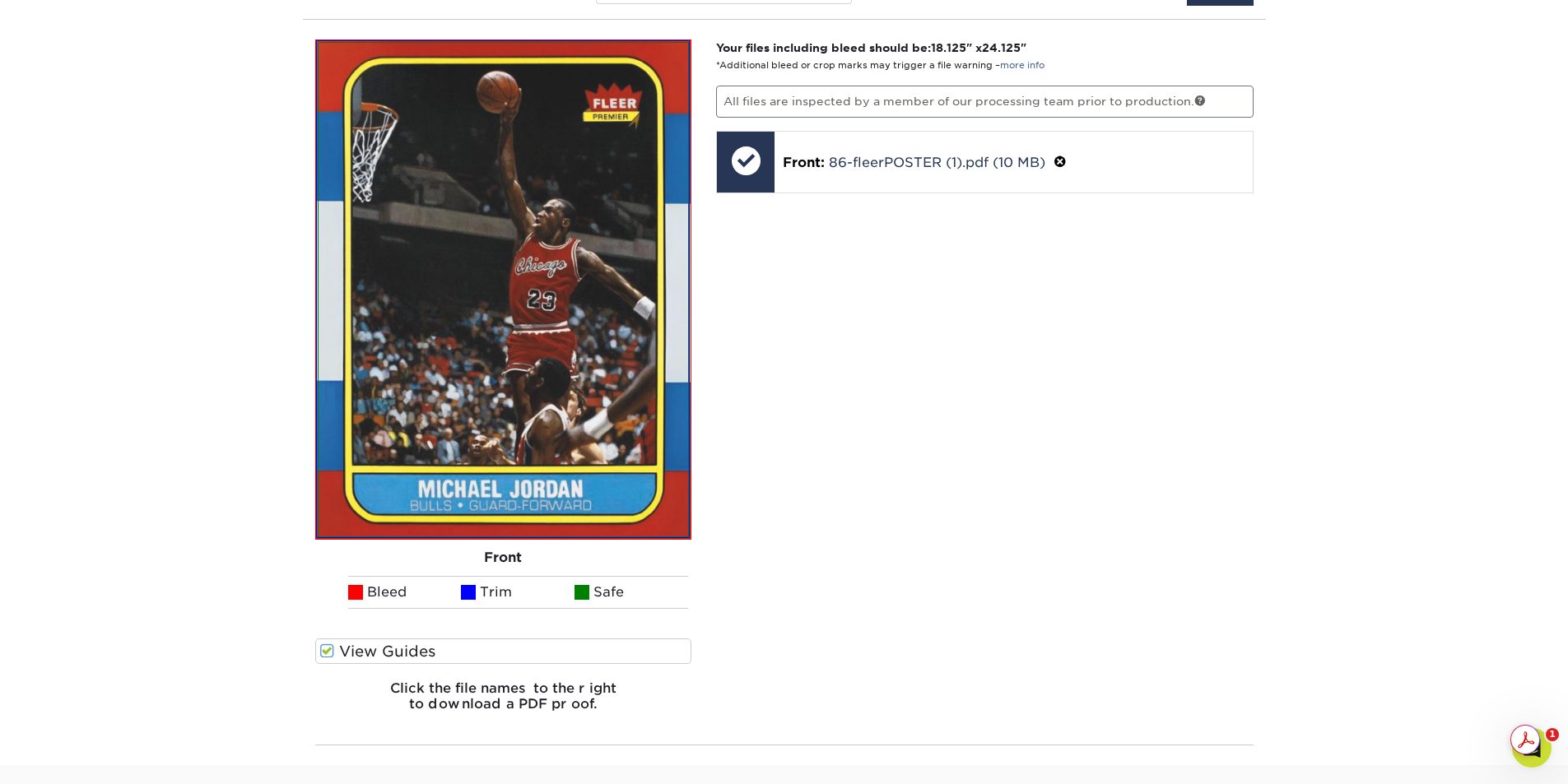
scroll to position [1235, 0]
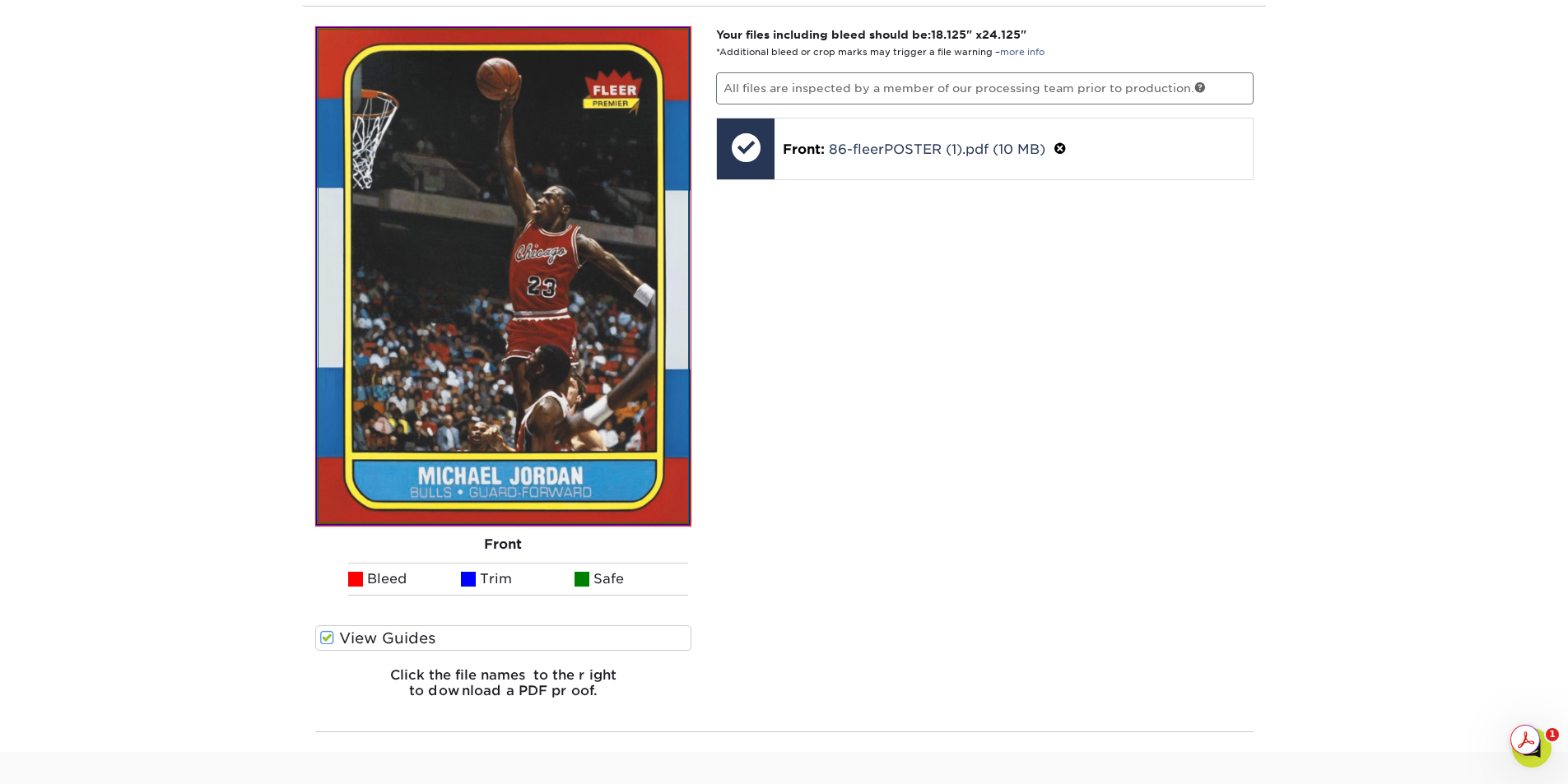
click at [1083, 495] on div "Your files including bleed should be: 18.125 " x 24.125 " *Additional bleed or …" at bounding box center [984, 370] width 562 height 686
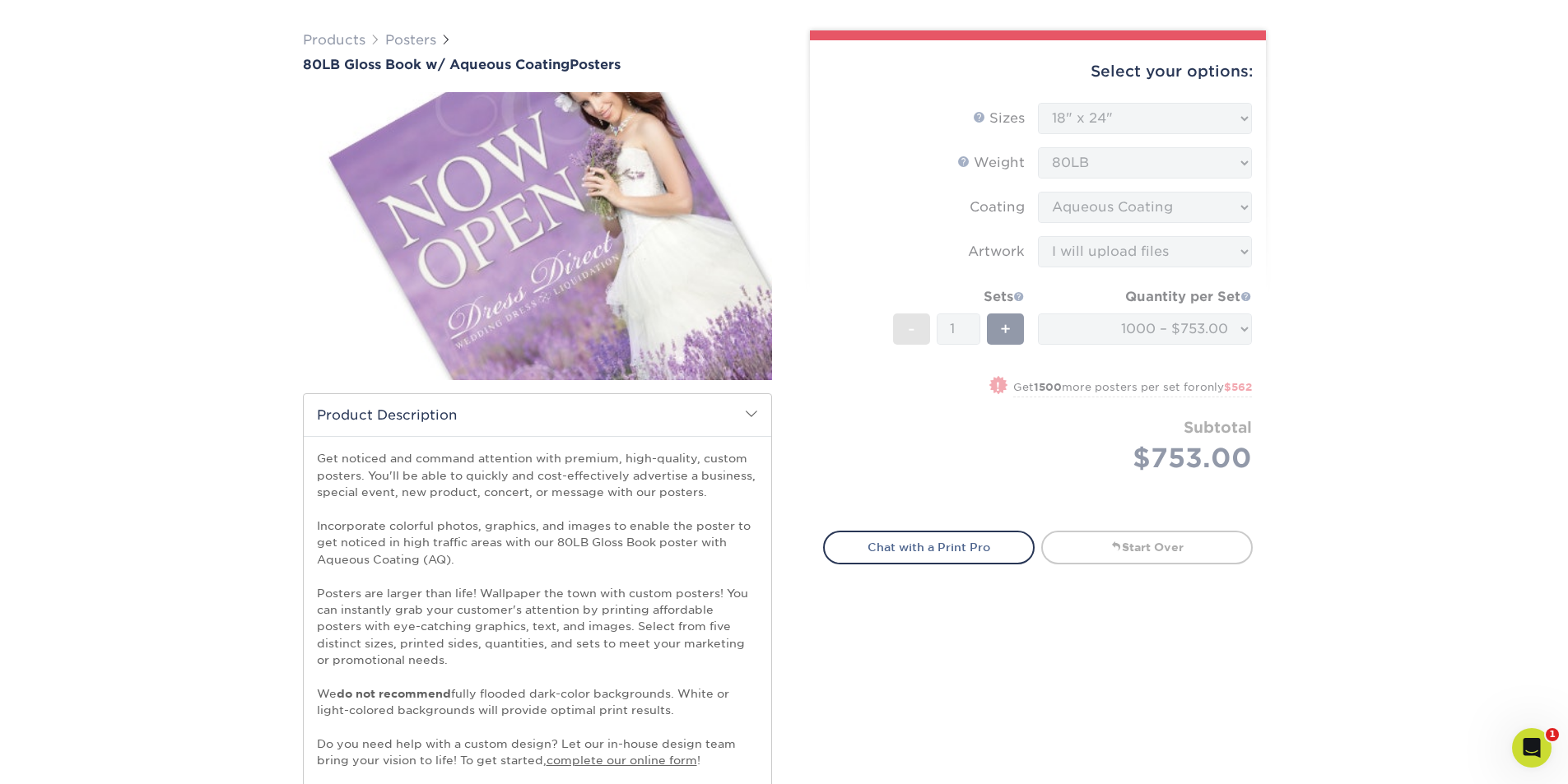
scroll to position [0, 0]
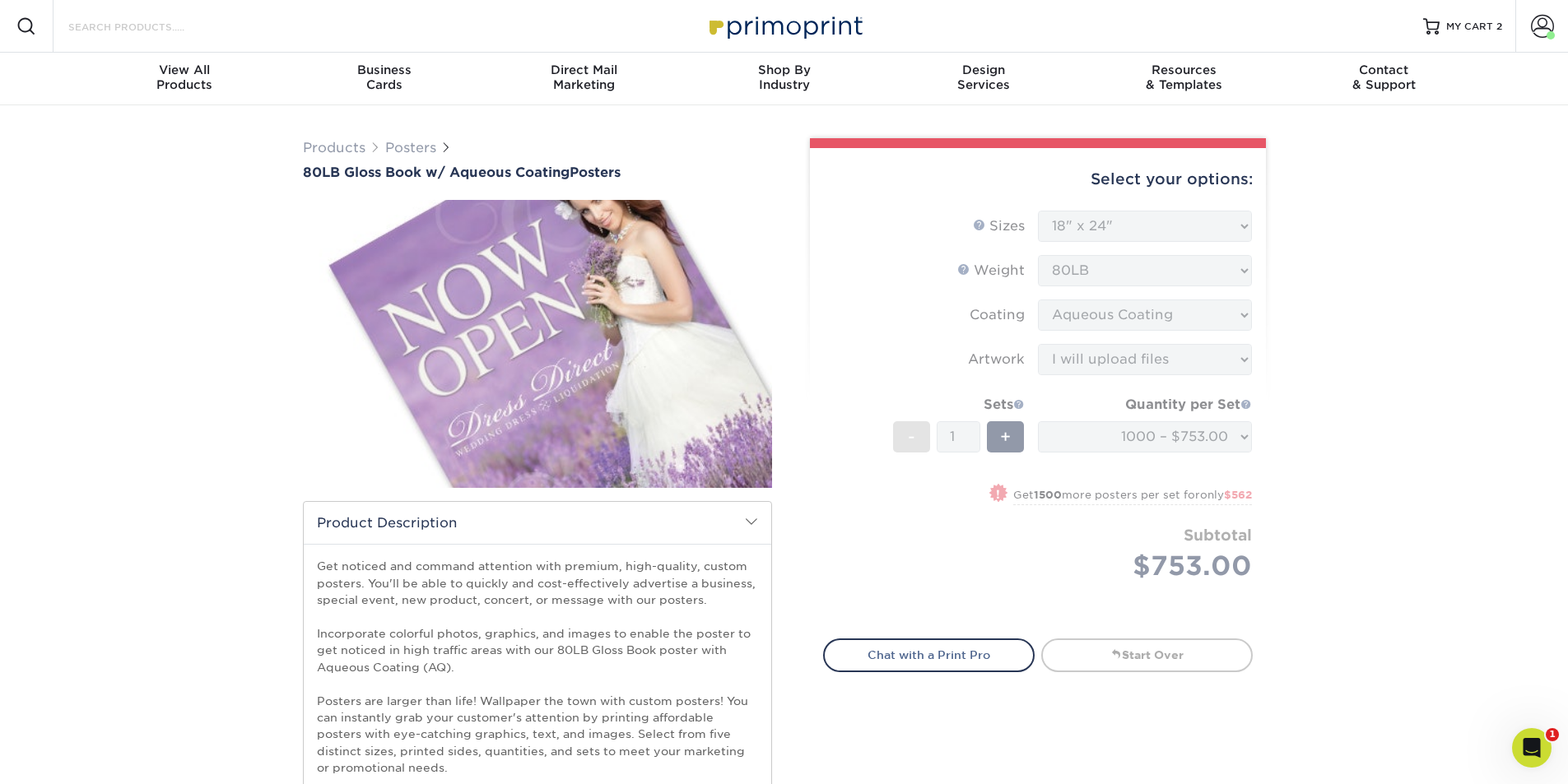
click at [168, 28] on input "Search Products" at bounding box center [147, 26] width 161 height 20
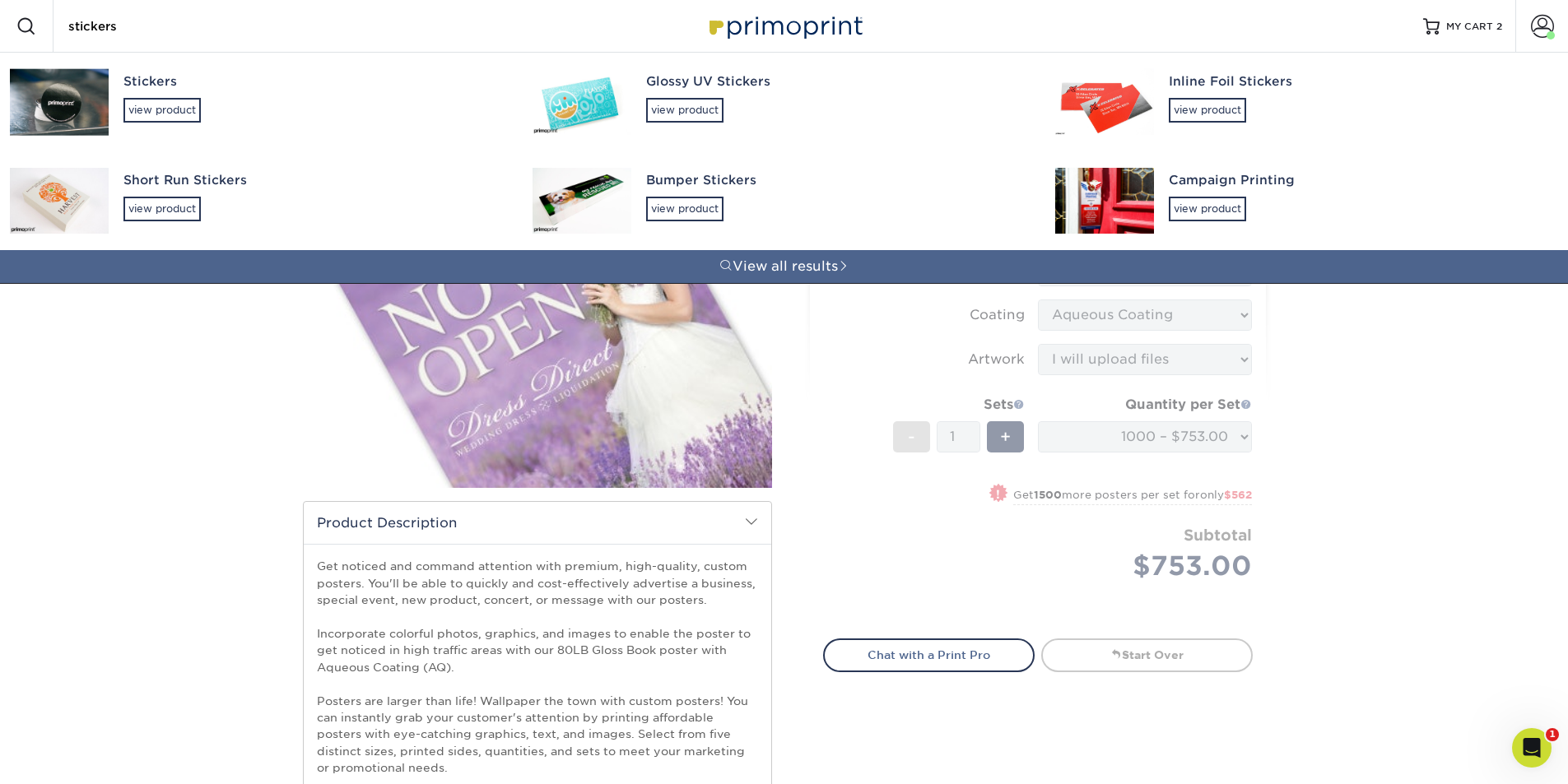
type input "stickers"
click at [56, 91] on img at bounding box center [58, 102] width 99 height 67
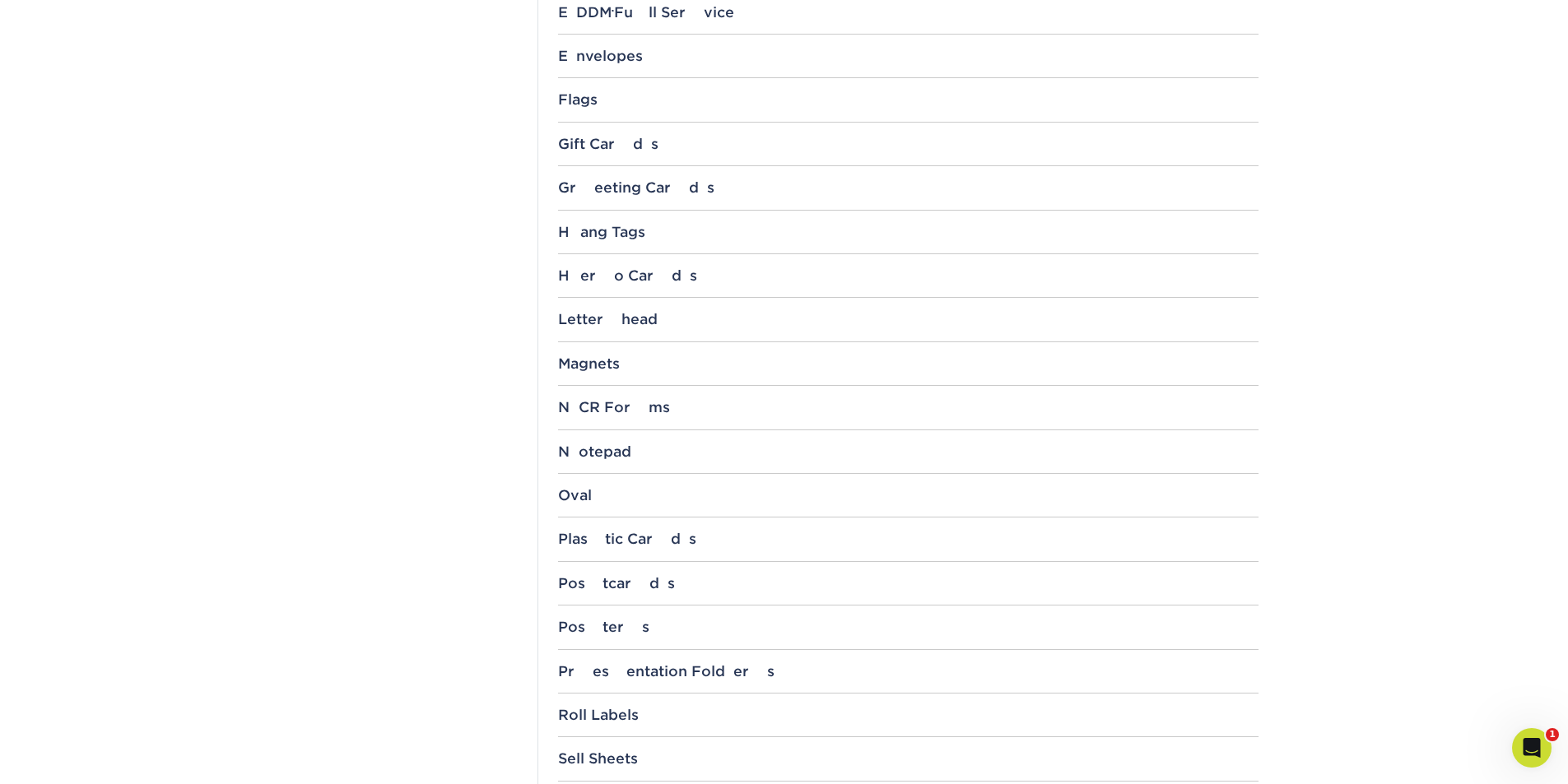
scroll to position [1235, 0]
click at [602, 625] on div "Posters" at bounding box center [908, 626] width 701 height 16
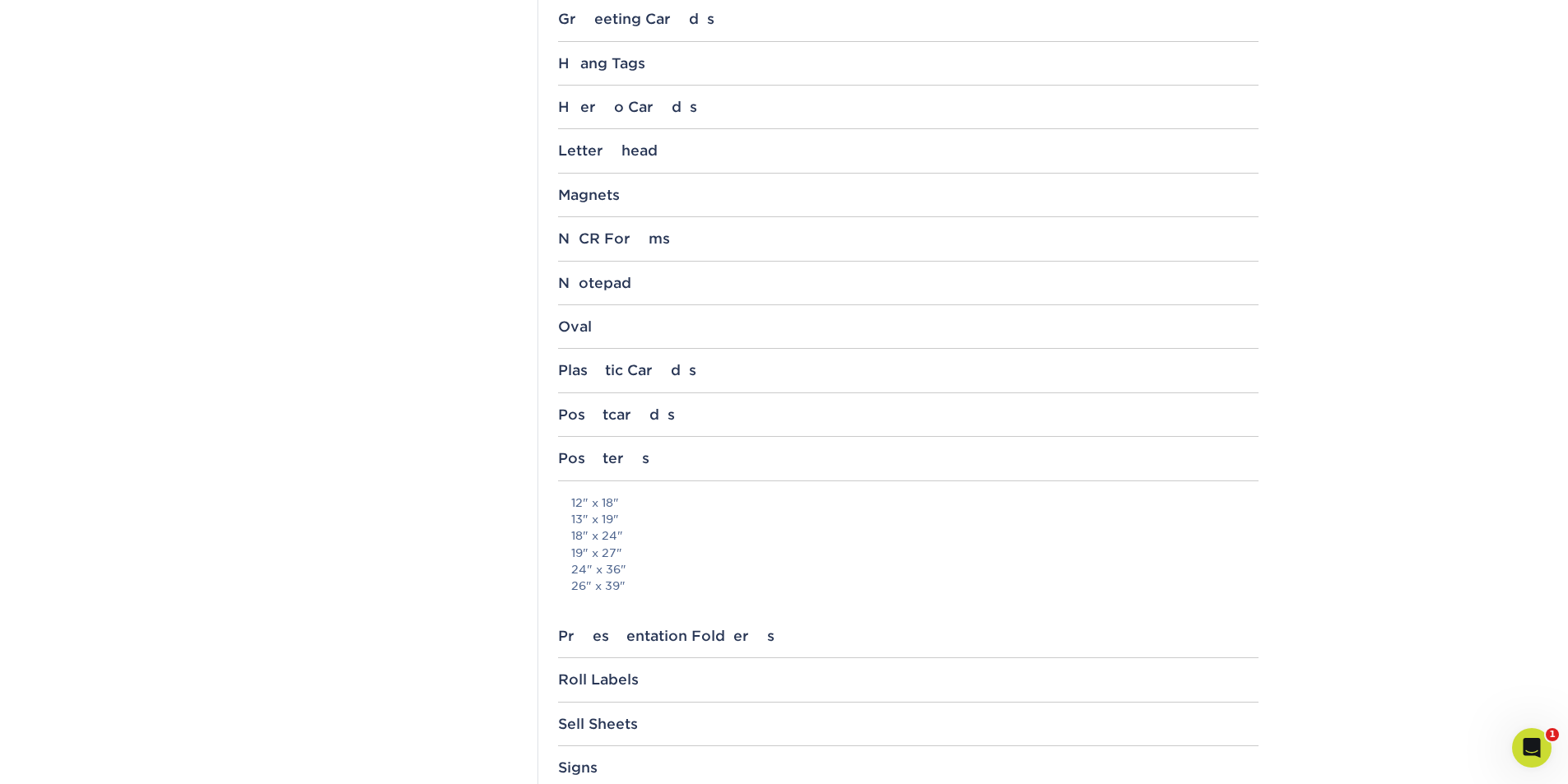
scroll to position [1482, 0]
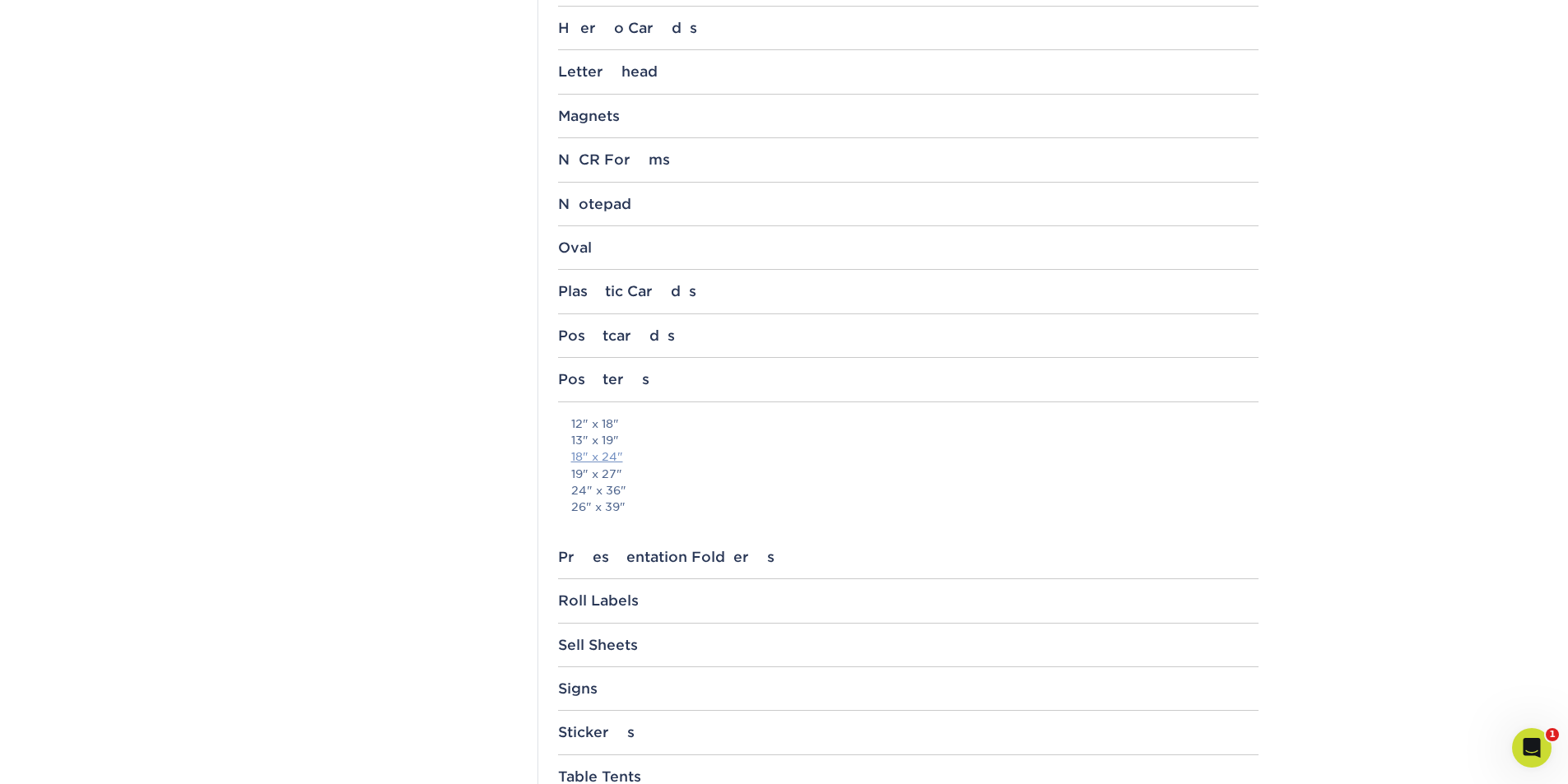
click at [594, 458] on link "18" x 24"" at bounding box center [597, 457] width 52 height 13
click at [606, 459] on link "18" x 24"" at bounding box center [597, 457] width 52 height 13
click at [616, 461] on link "18" x 24"" at bounding box center [597, 457] width 52 height 13
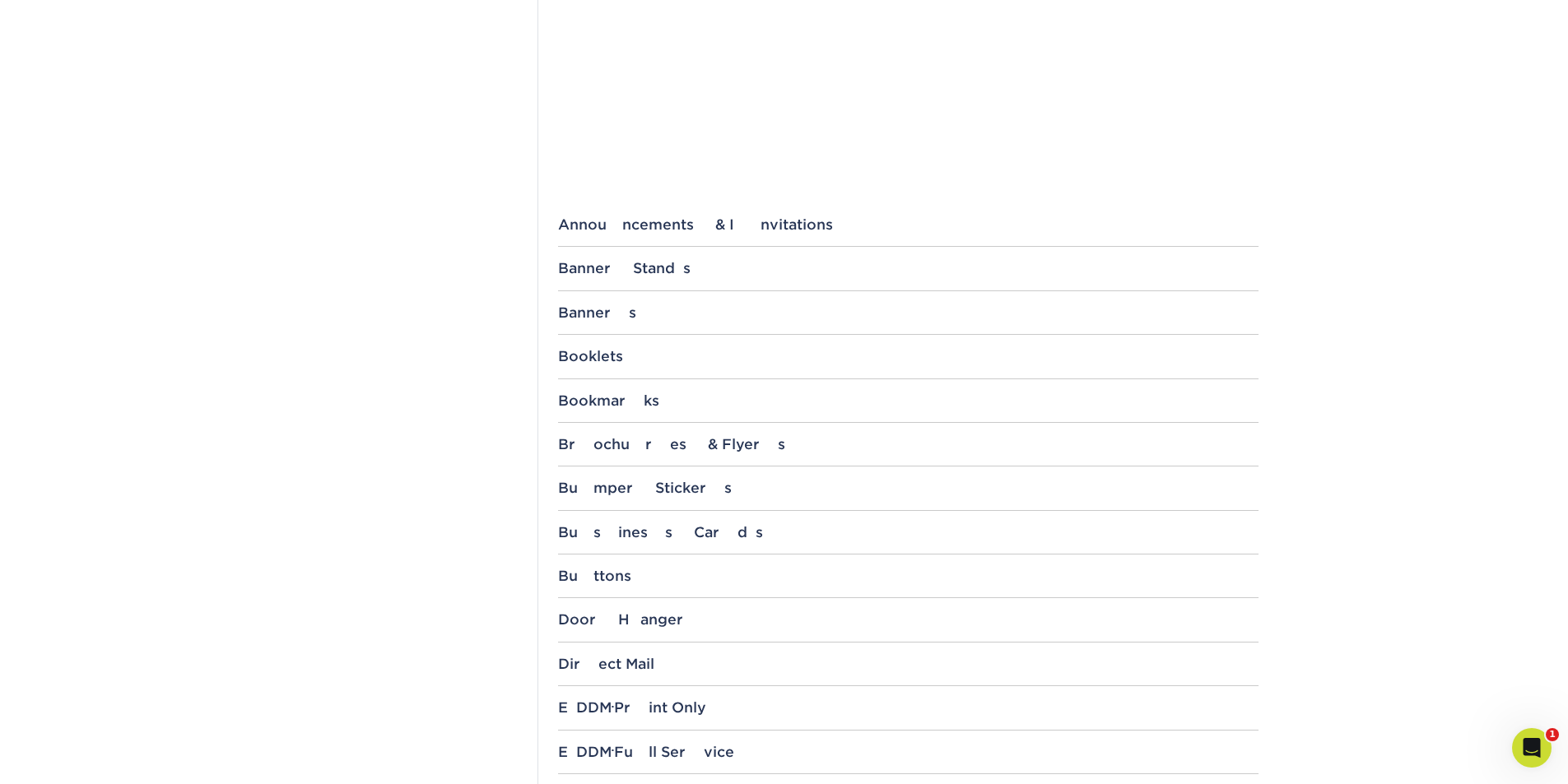
scroll to position [0, 0]
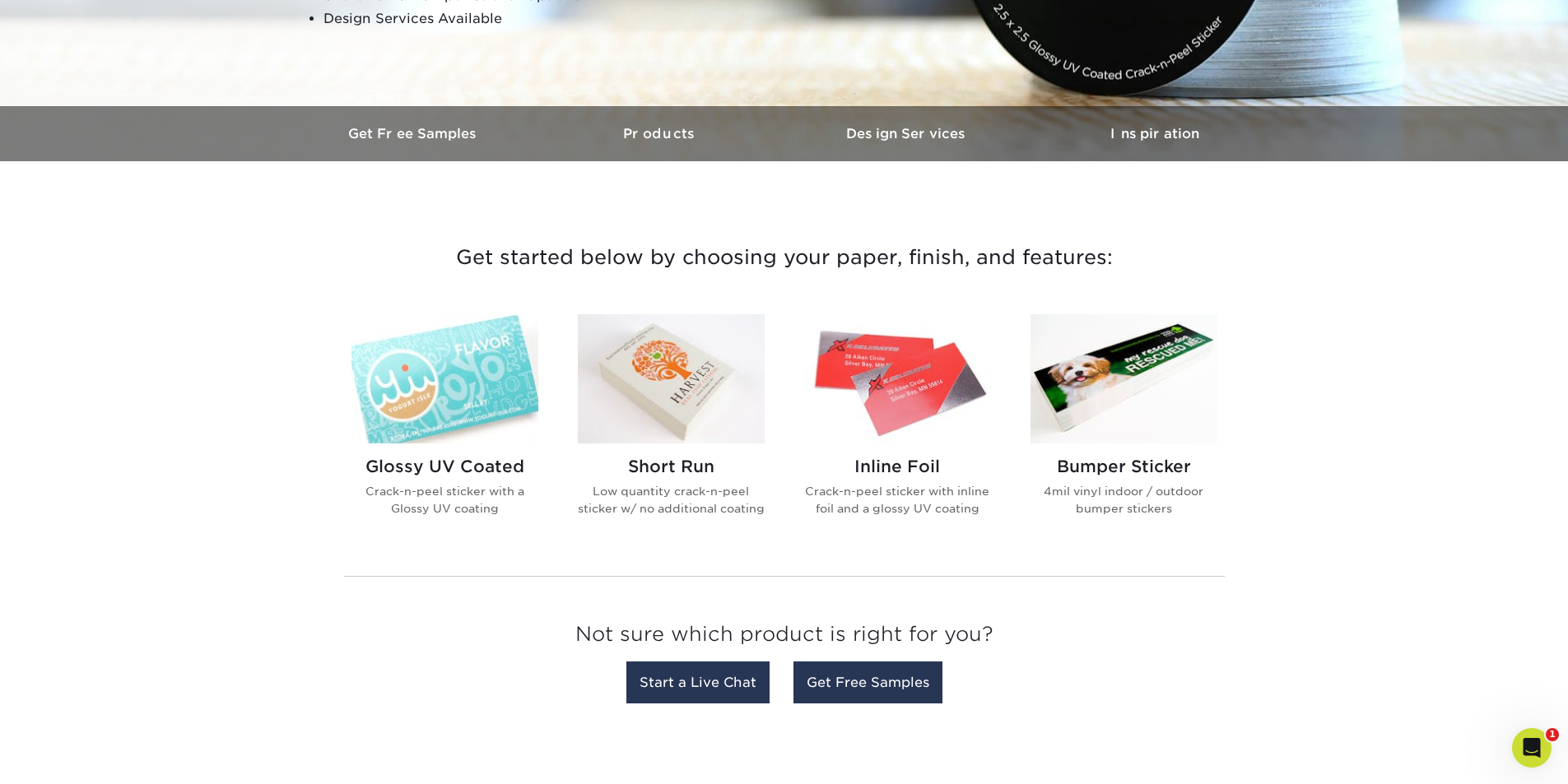
scroll to position [412, 0]
click at [427, 392] on img at bounding box center [444, 378] width 187 height 129
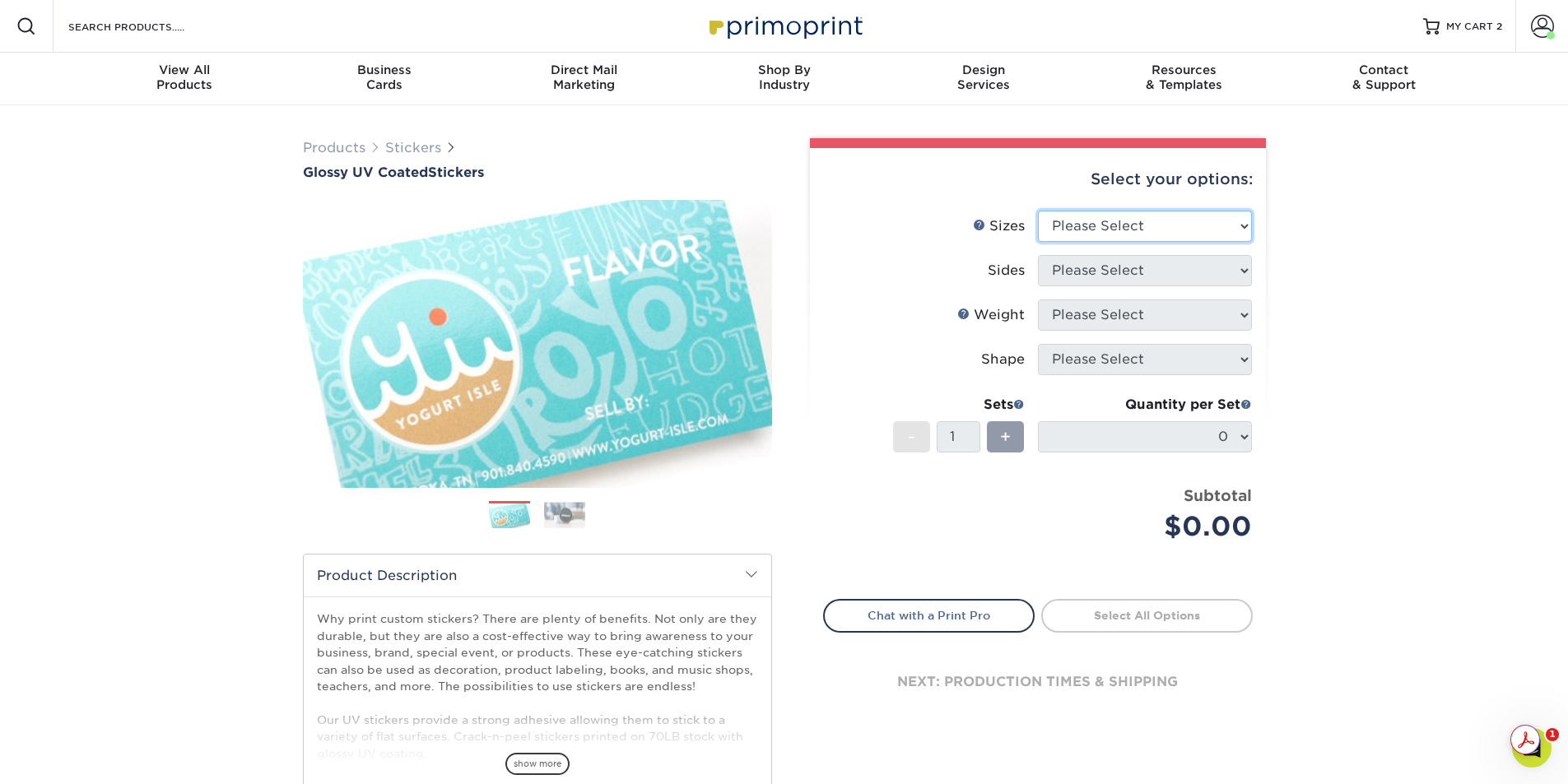
click at [1247, 235] on select "Please Select 1.5" x 2.5" 2" x 2" 2" x 3" 2" x 3.5" 2" x 4" 2" x 8" 2.12" x 5.5…" at bounding box center [1145, 226] width 214 height 32
select select "2.50x3.00"
click at [1038, 211] on select "Please Select 1.5" x 2.5" 2" x 2" 2" x 3" 2" x 3.5" 2" x 4" 2" x 8" 2.12" x 5.5…" at bounding box center [1145, 226] width 214 height 32
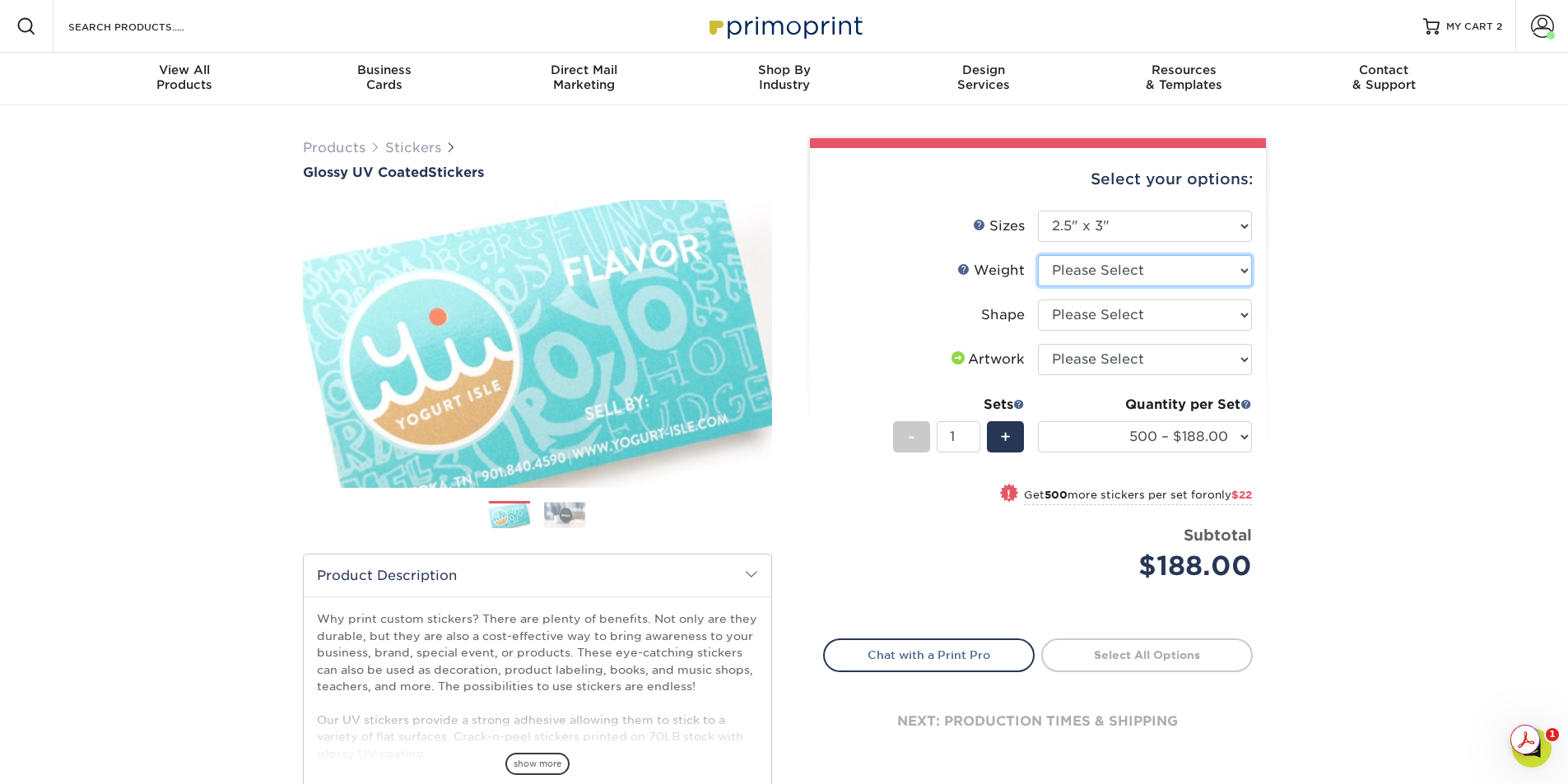
click at [1245, 276] on select "Please Select Crack and Peel" at bounding box center [1145, 271] width 214 height 32
select select "Crack and Peel"
click at [1038, 256] on select "Please Select Crack and Peel" at bounding box center [1145, 271] width 214 height 32
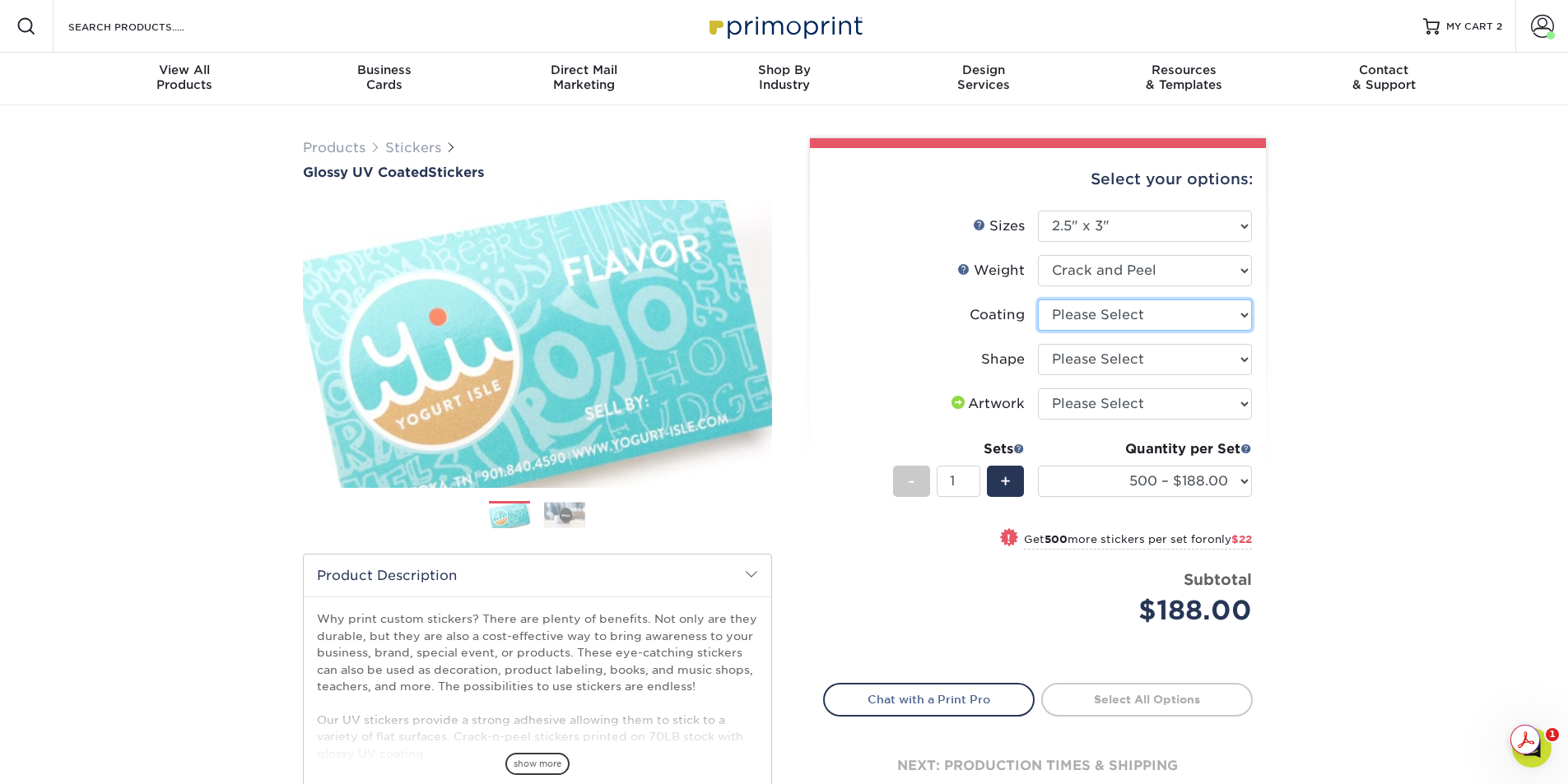
click at [1243, 318] on select at bounding box center [1145, 315] width 214 height 32
select select "1e8116af-acfc-44b1-83dc-8181aa338834"
click at [1038, 300] on select at bounding box center [1145, 315] width 214 height 32
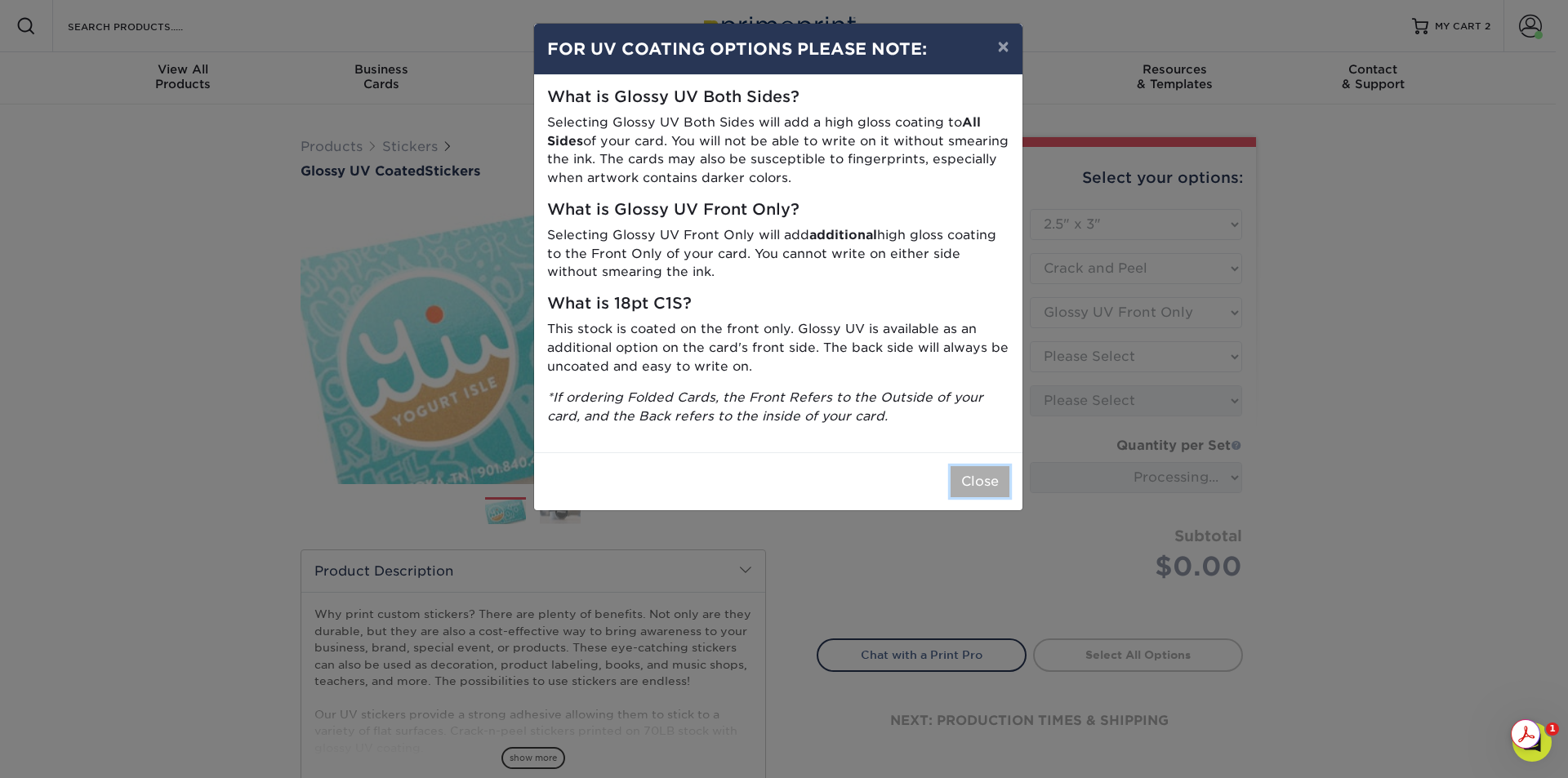
click at [990, 484] on button "Close" at bounding box center [980, 482] width 59 height 31
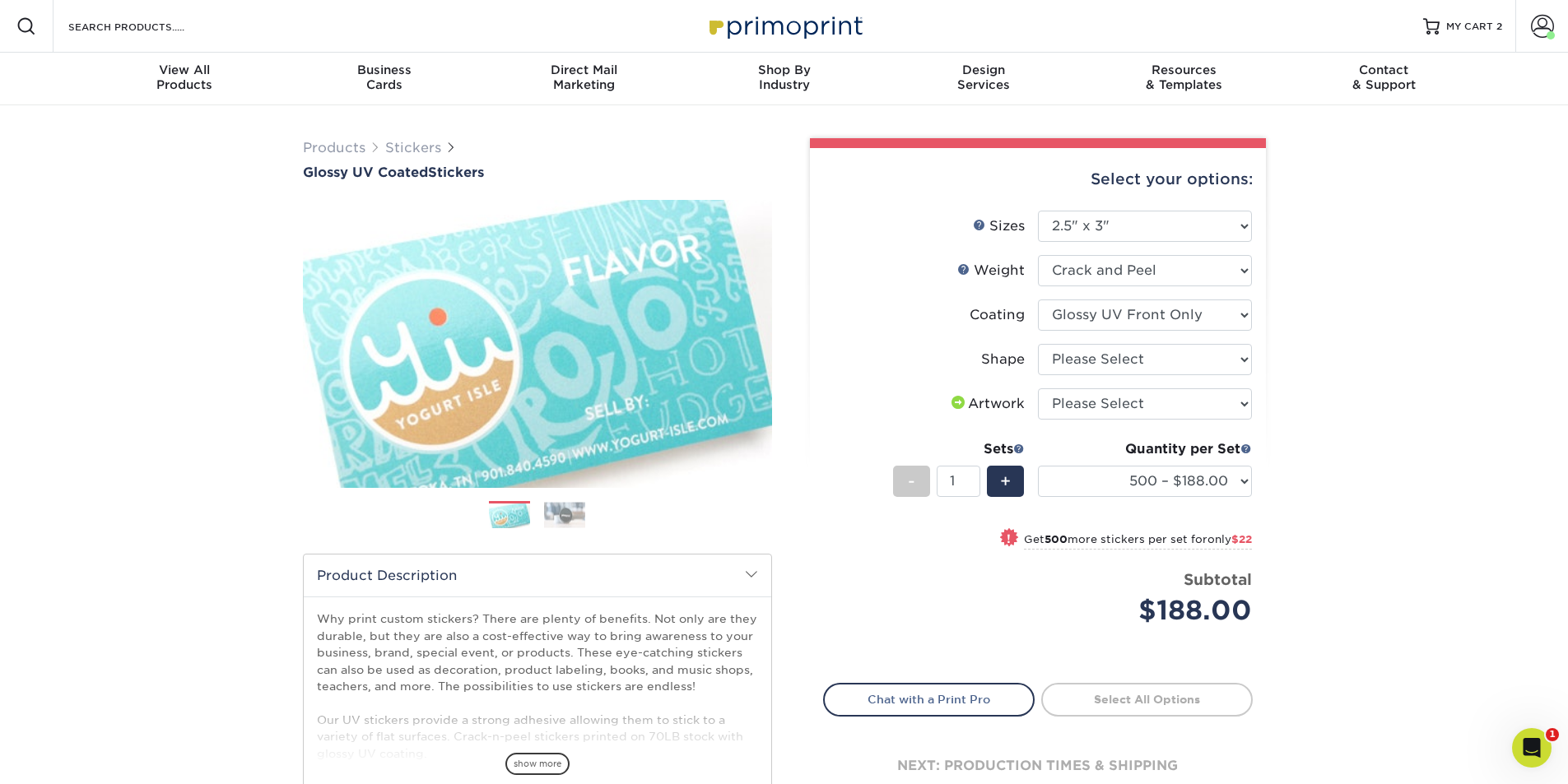
click at [1252, 229] on ul "Sizes Help Sizes Please Select 1.5" x 2.5" 2" x 2" 2" x 3" 2" x 3.5" 2" x 4" 2"…" at bounding box center [1038, 431] width 430 height 440
click at [1243, 229] on select "Please Select 1.5" x 2.5" 2" x 2" 2" x 3" 2" x 3.5" 2" x 4" 2" x 8" 2.12" x 5.5…" at bounding box center [1145, 226] width 214 height 32
select select "2.50x3.50"
click at [1038, 211] on select "Please Select 1.5" x 2.5" 2" x 2" 2" x 3" 2" x 3.5" 2" x 4" 2" x 8" 2.12" x 5.5…" at bounding box center [1145, 226] width 214 height 32
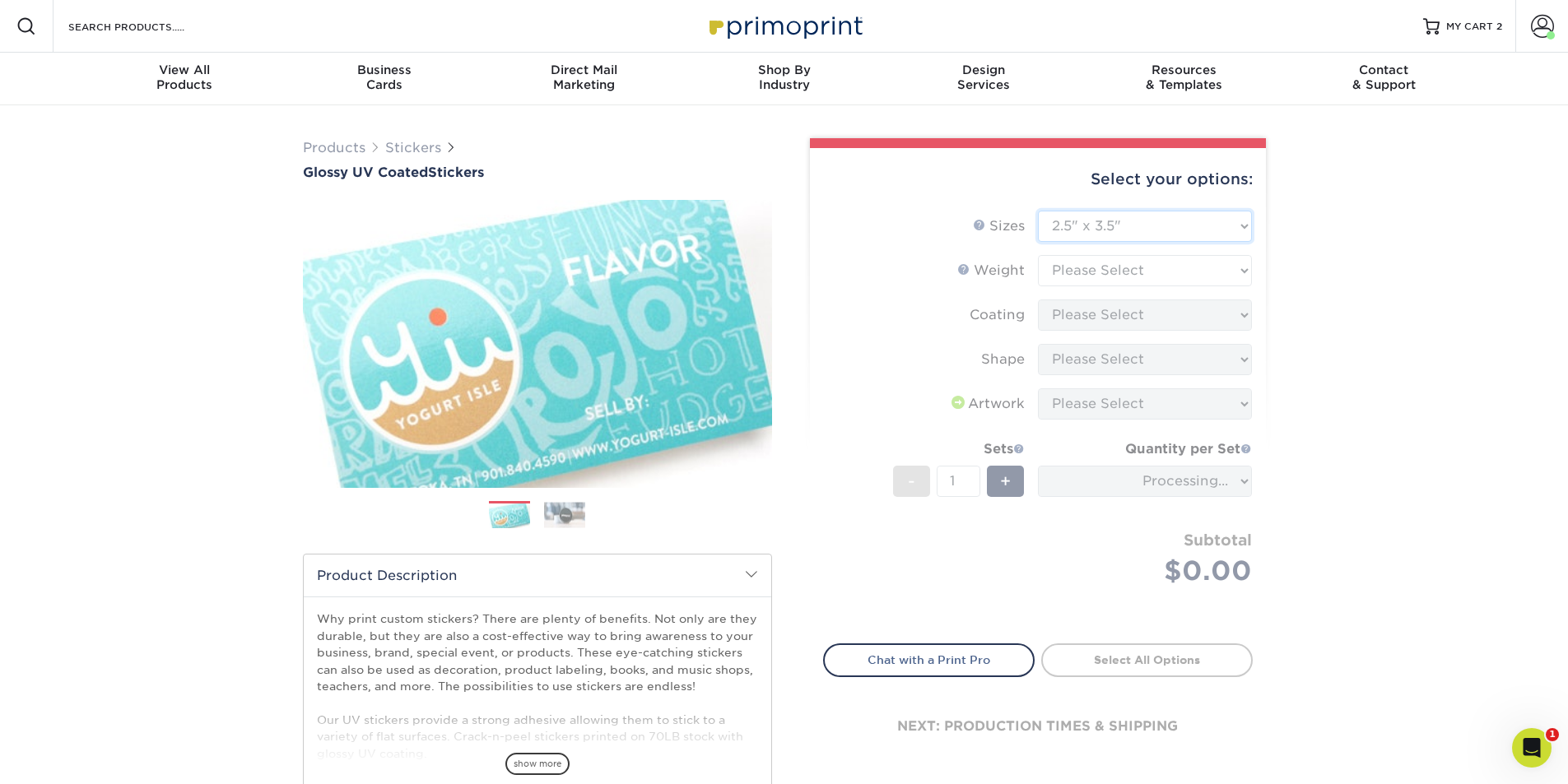
select select "-1"
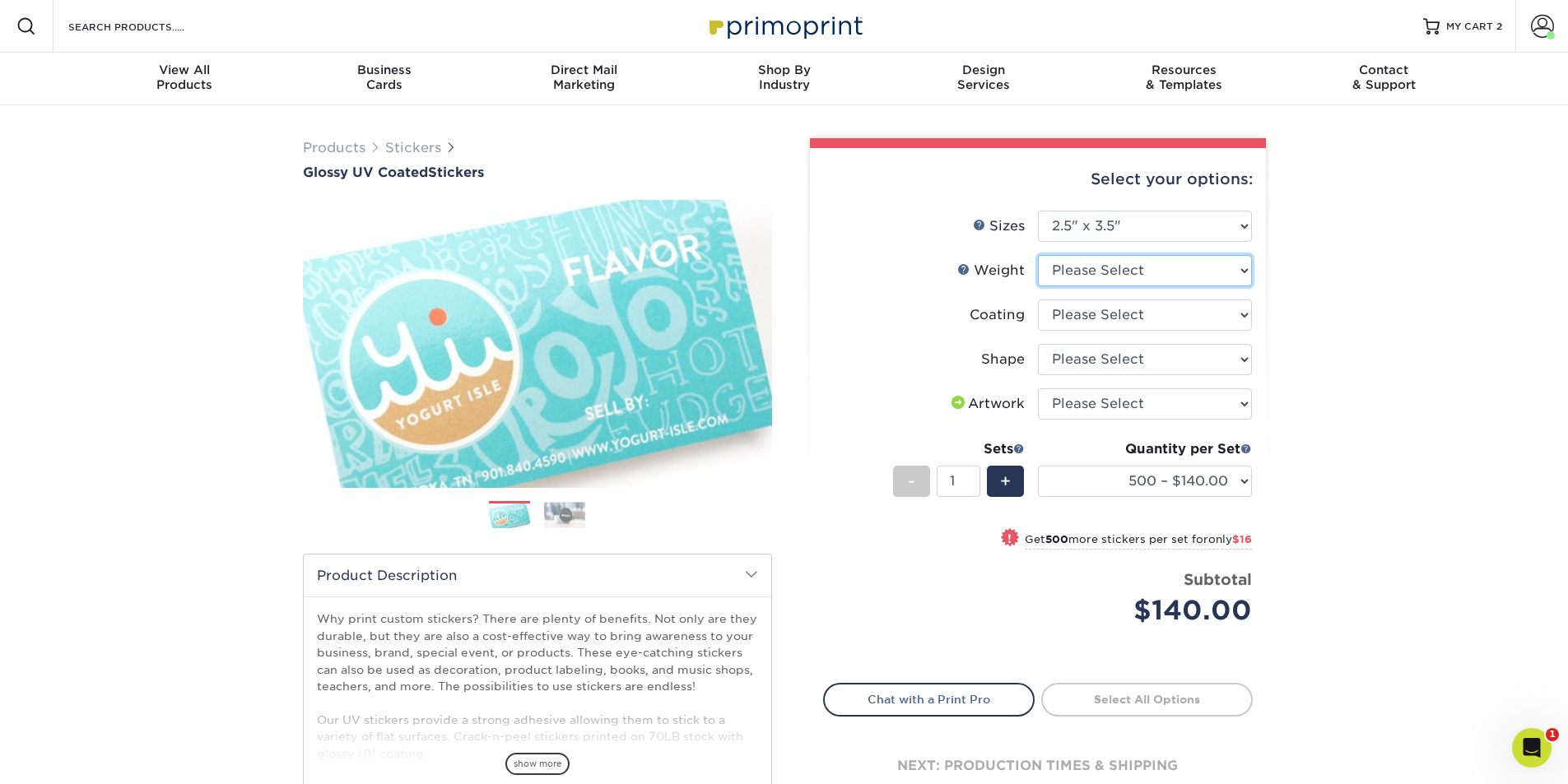
click at [1250, 267] on select "Please Select Crack and Peel" at bounding box center [1145, 271] width 214 height 32
select select "Crack and Peel"
click at [1038, 256] on select "Please Select Crack and Peel" at bounding box center [1145, 271] width 214 height 32
click at [1243, 320] on select at bounding box center [1145, 315] width 214 height 32
select select "1e8116af-acfc-44b1-83dc-8181aa338834"
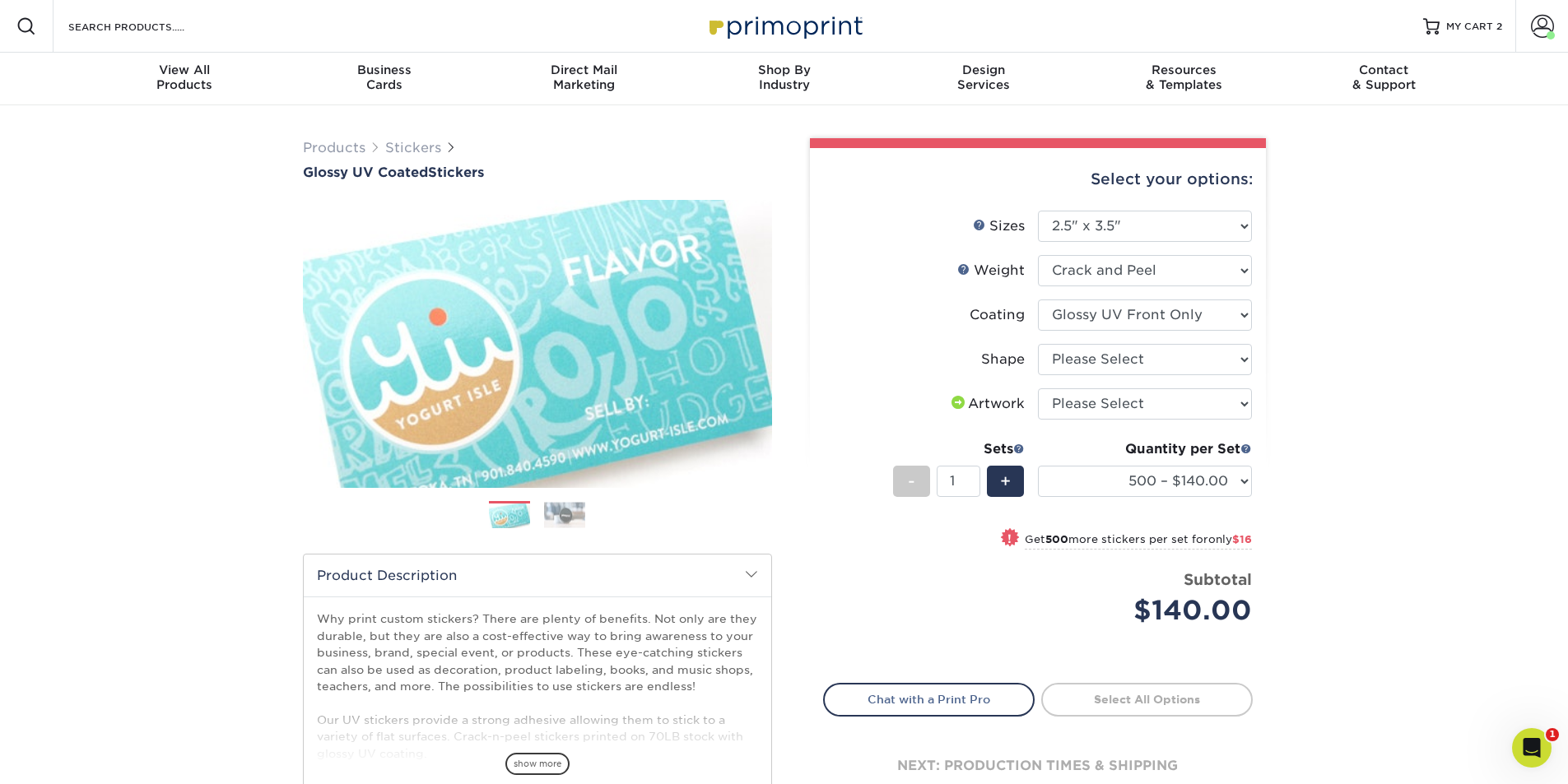
click at [1038, 300] on select at bounding box center [1145, 315] width 214 height 32
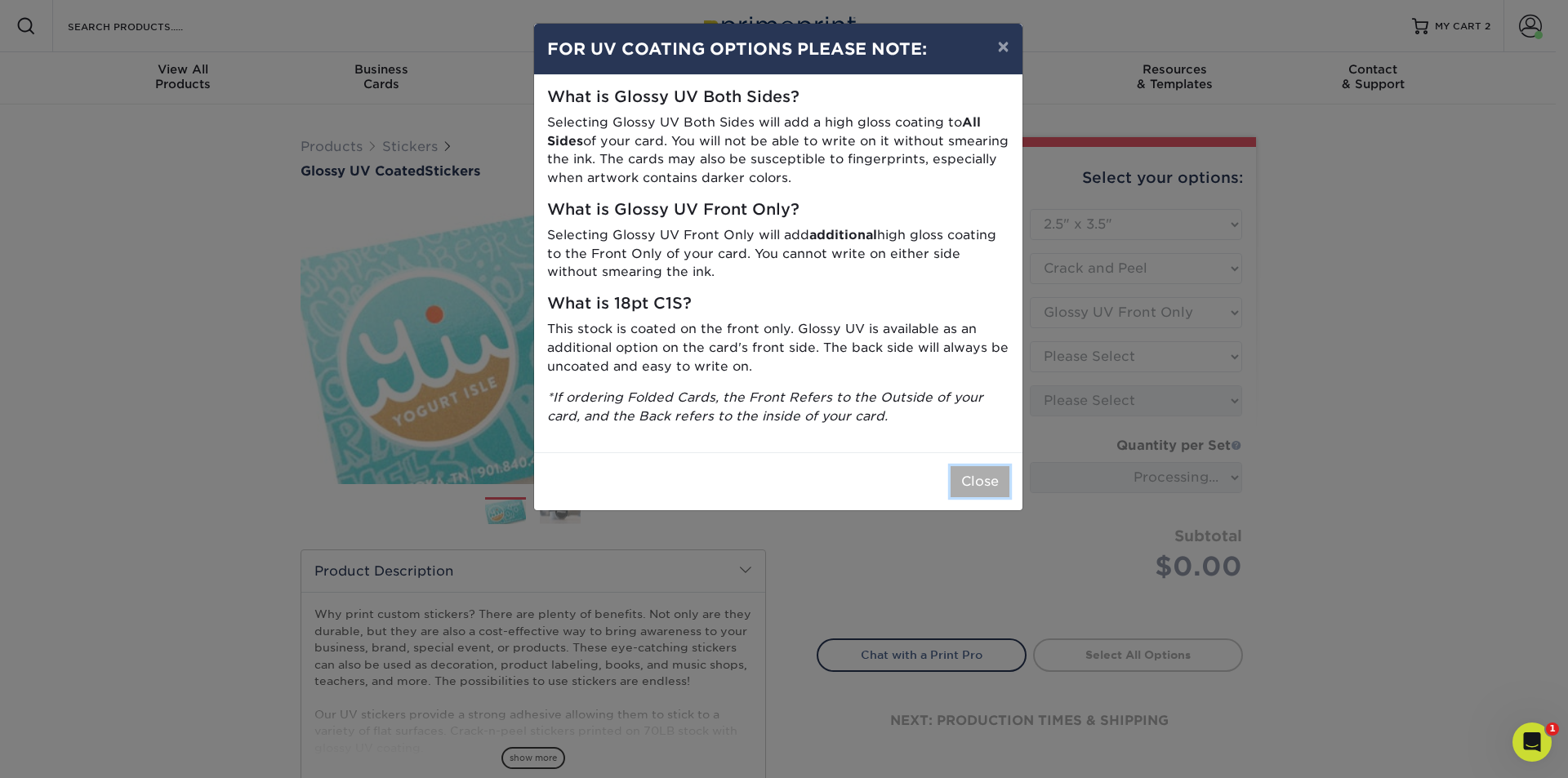
click at [989, 481] on button "Close" at bounding box center [980, 482] width 59 height 31
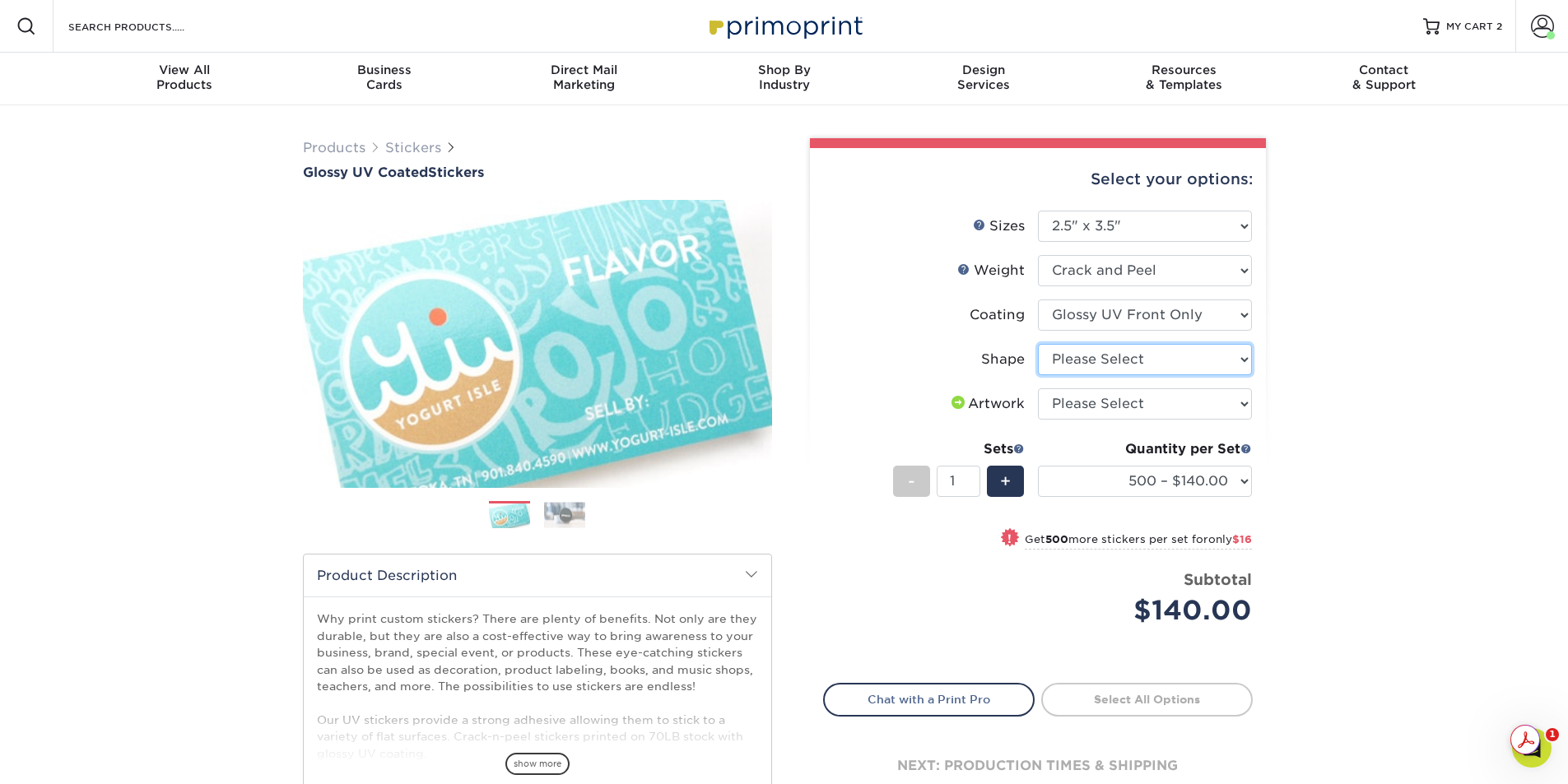
click at [1244, 359] on select "Please Select Standard" at bounding box center [1145, 359] width 214 height 32
select select "standard"
click at [1038, 344] on select "Please Select Standard" at bounding box center [1145, 359] width 214 height 32
click at [1244, 406] on select "Please Select I will upload files I need a design - $50" at bounding box center [1145, 404] width 214 height 32
select select "upload"
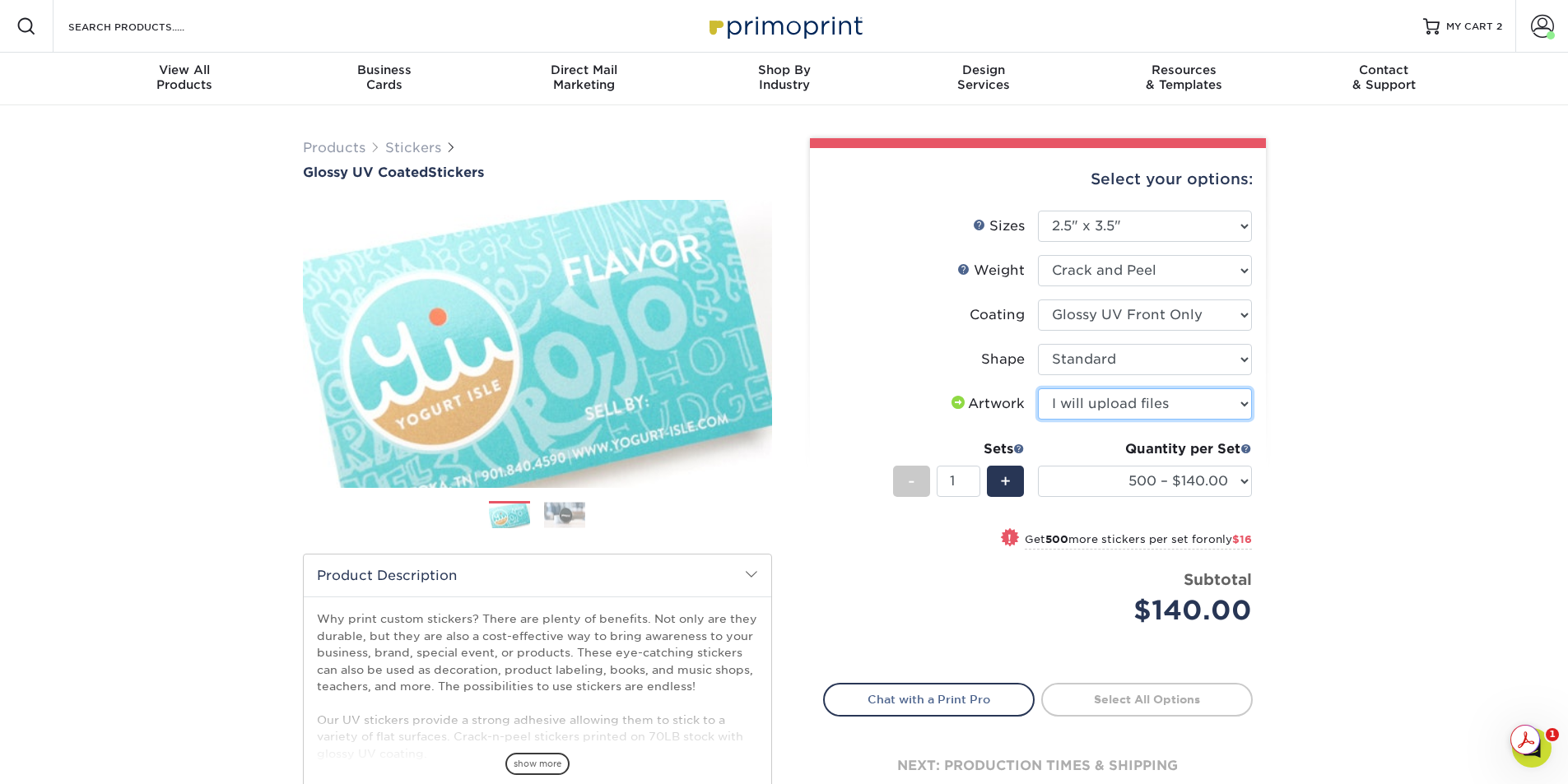
click at [1038, 389] on select "Please Select I will upload files I need a design - $50" at bounding box center [1145, 404] width 214 height 32
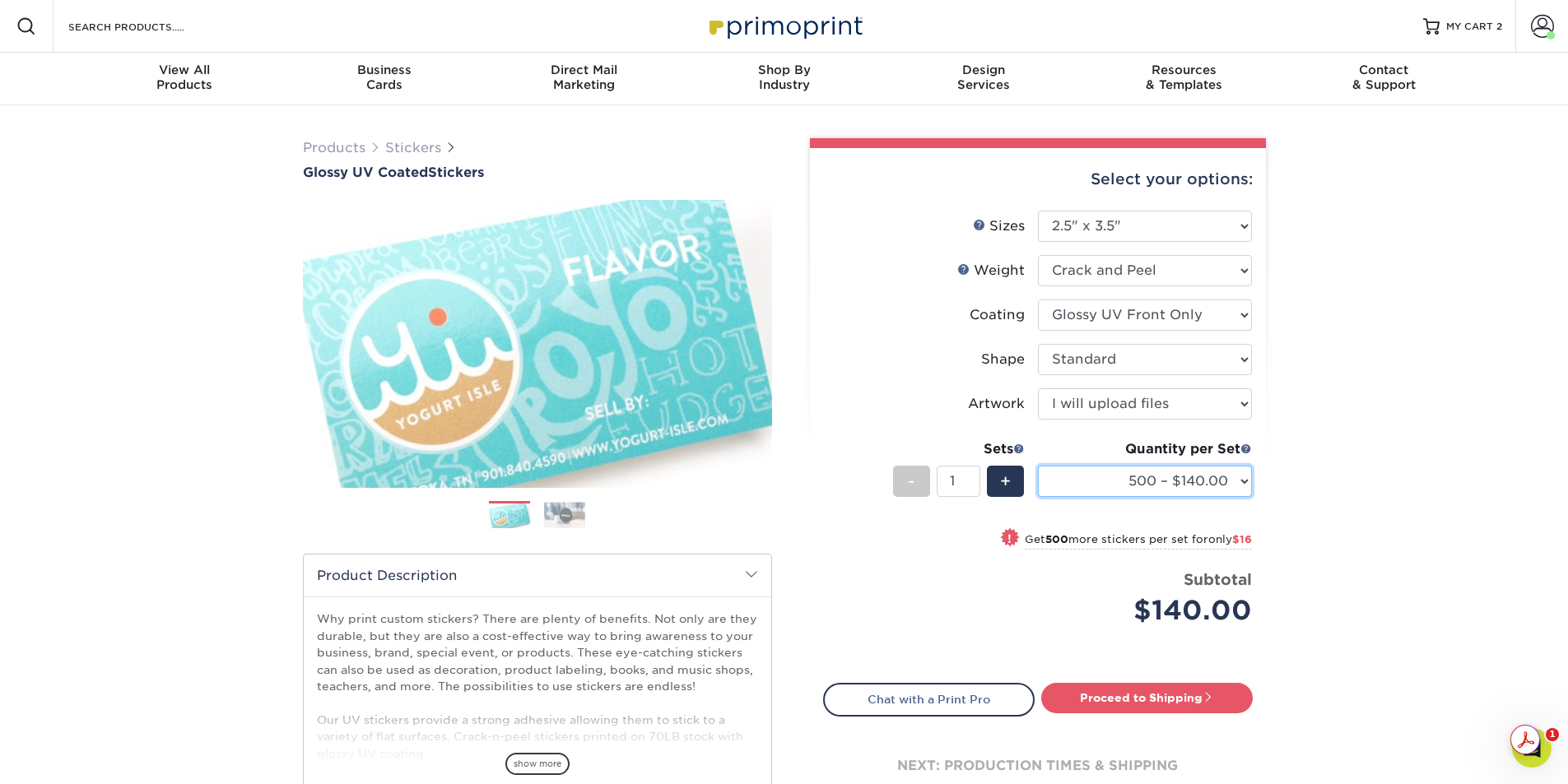
click at [1242, 481] on select "500 – $140.00 1000 – $156.00 2500 – $235.00 5000 – $343.00 10000 – $648.00 1500…" at bounding box center [1145, 482] width 214 height 32
select select "1000 – $156.00"
click at [1038, 466] on select "500 – $140.00 1000 – $156.00 2500 – $235.00 5000 – $343.00 10000 – $648.00 1500…" at bounding box center [1145, 482] width 214 height 32
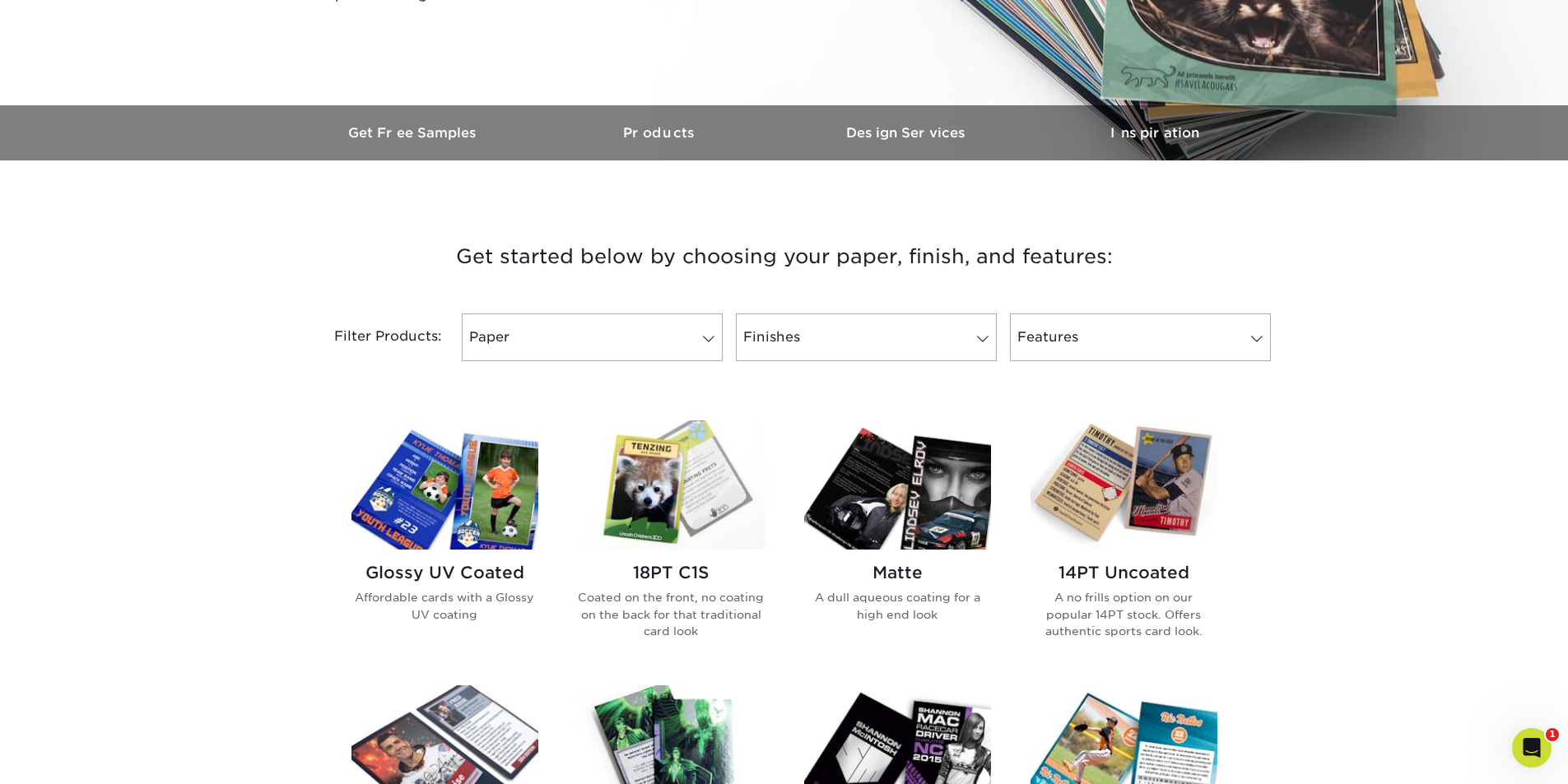
click at [706, 491] on img at bounding box center [671, 484] width 187 height 129
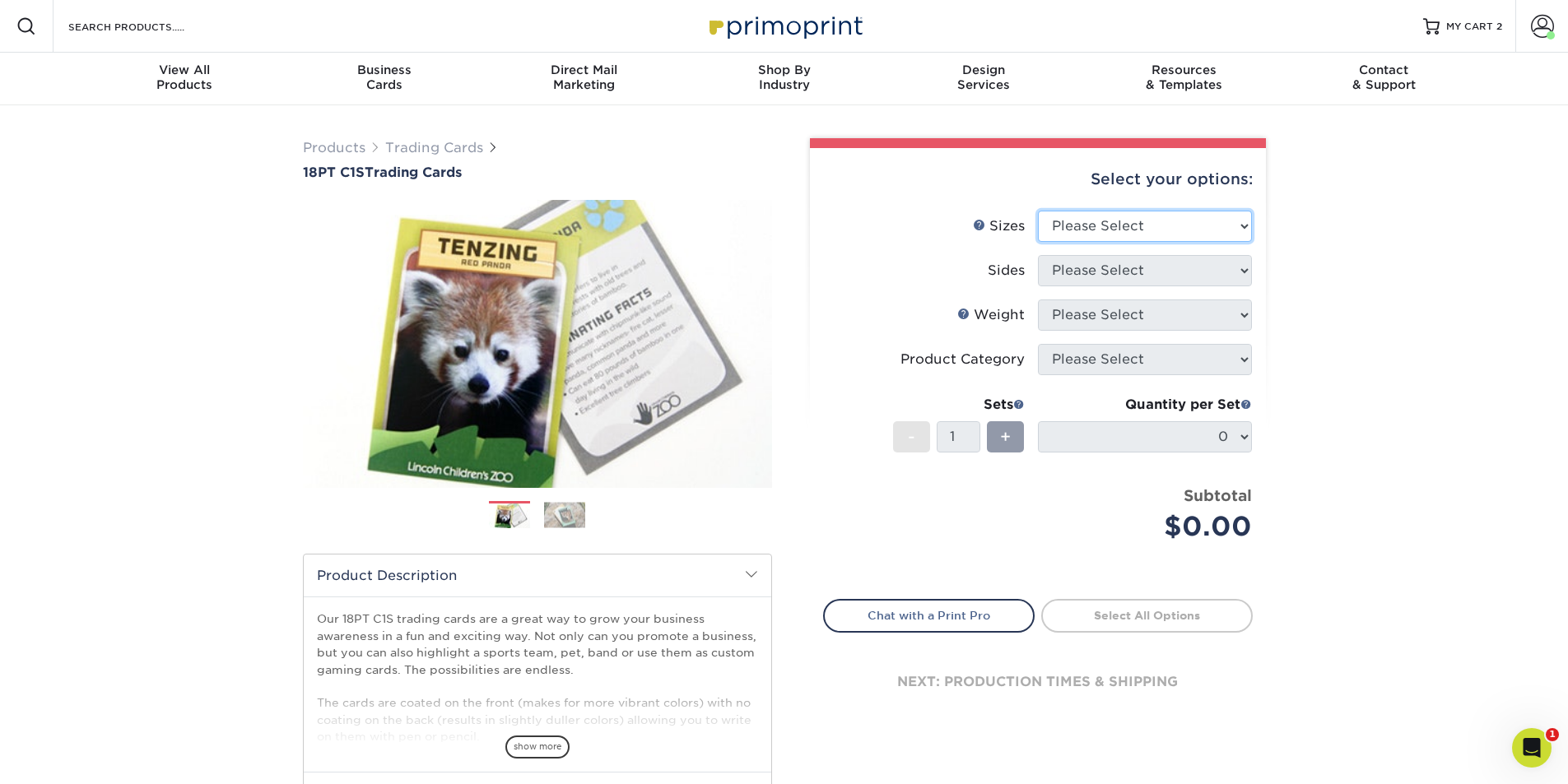
click at [1243, 229] on select "Please Select 2.5" x 3.5"" at bounding box center [1145, 226] width 214 height 32
